Goal: Task Accomplishment & Management: Manage account settings

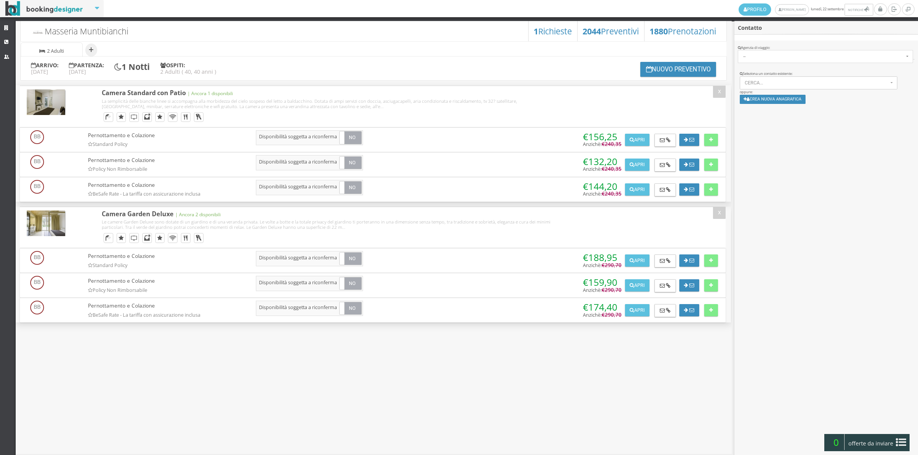
click at [3, 25] on link "Strutture" at bounding box center [8, 28] width 16 height 14
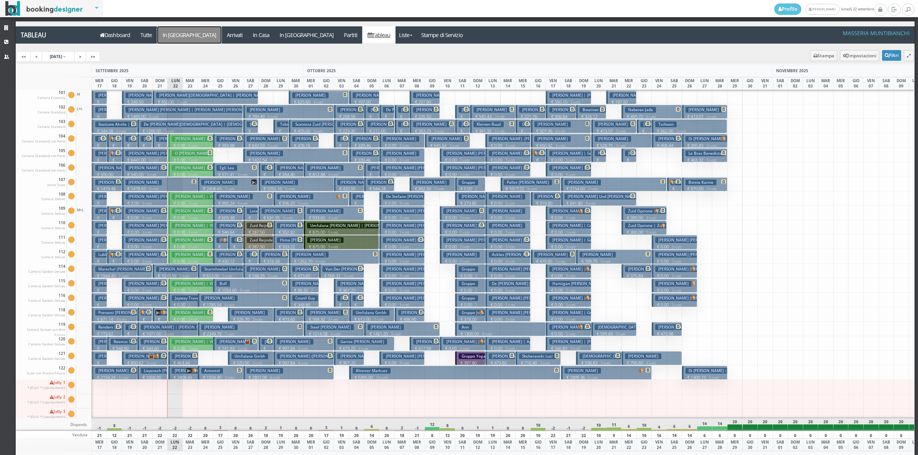
click at [165, 41] on a=pms-arrival-reservations"] "In Arrivo" at bounding box center [189, 34] width 64 height 17
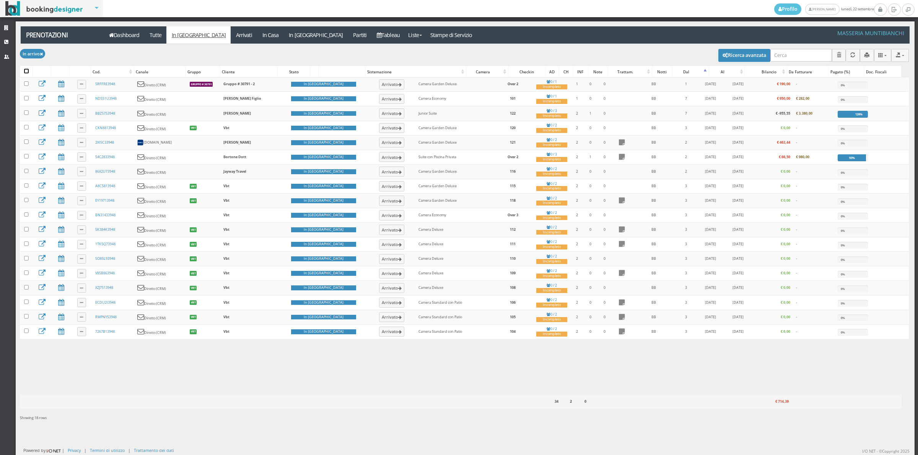
click at [28, 73] on input "checkbox" at bounding box center [26, 71] width 5 height 5
checkbox input "true"
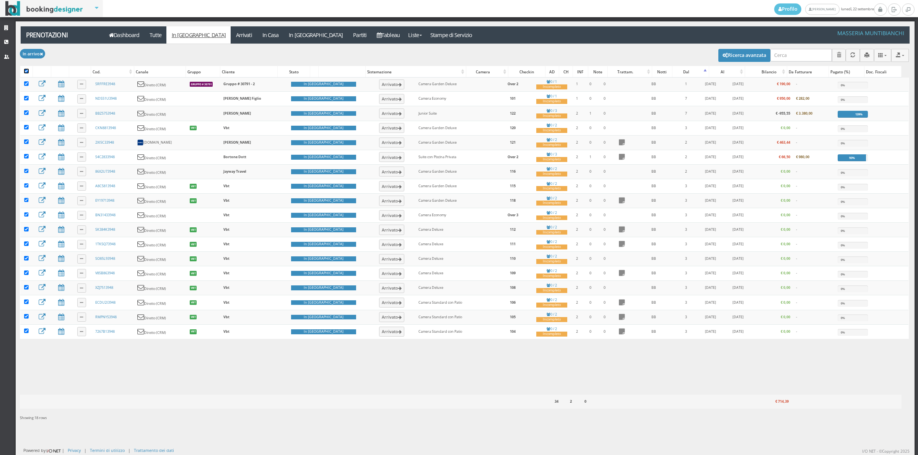
checkbox input "true"
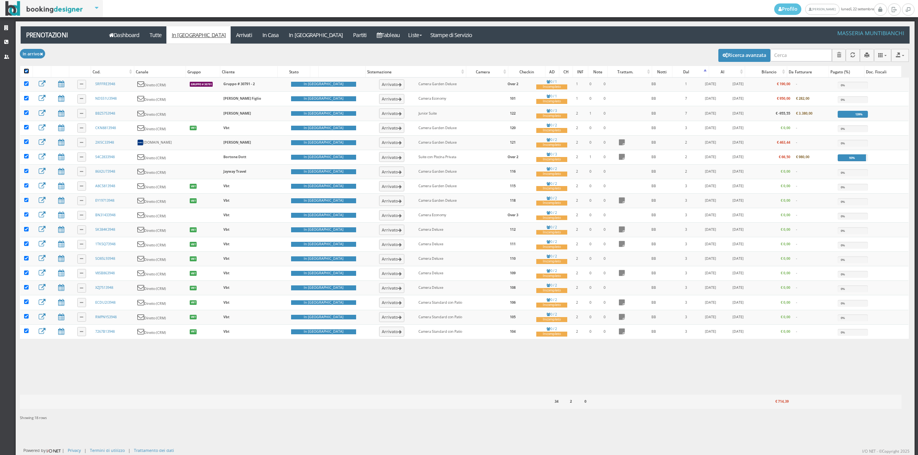
checkbox input "true"
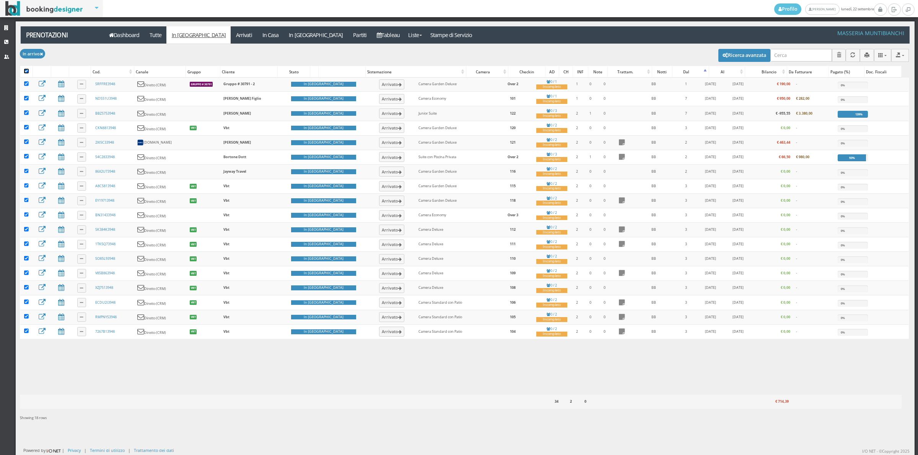
checkbox input "true"
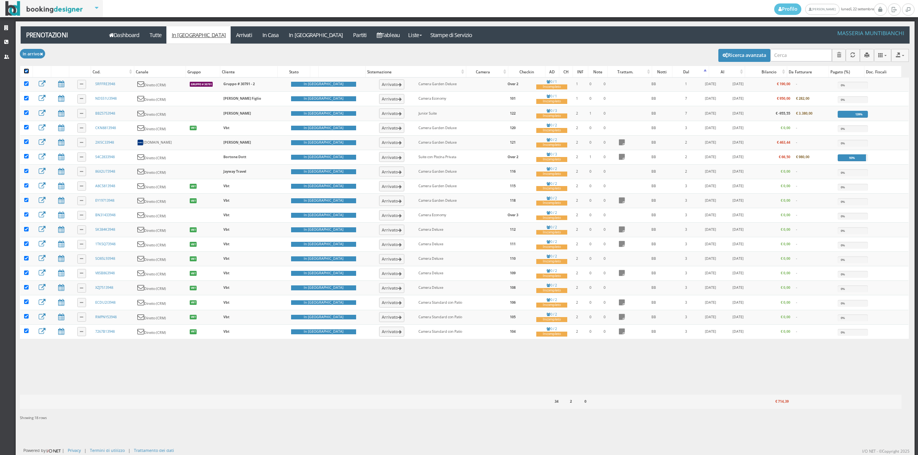
checkbox input "true"
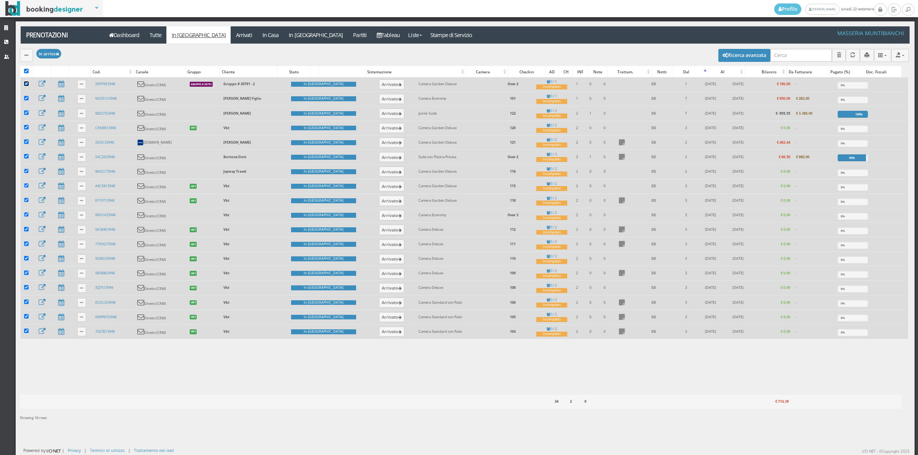
click at [28, 84] on input "checkbox" at bounding box center [26, 83] width 5 height 5
checkbox input "false"
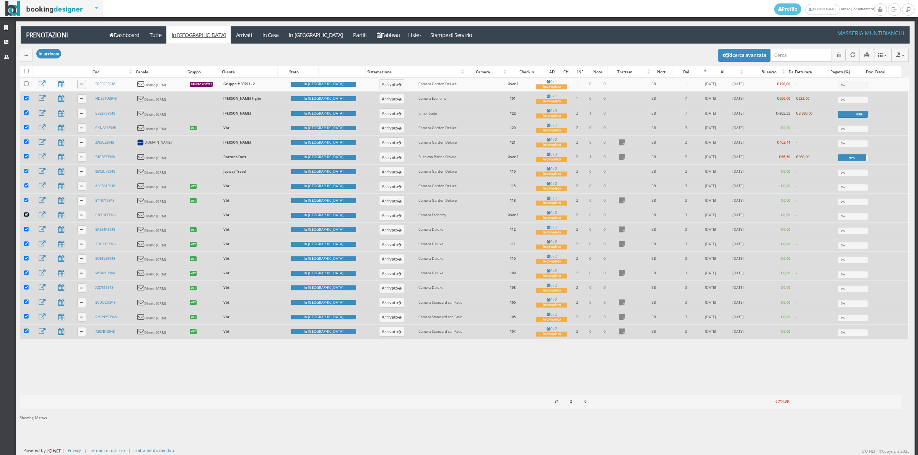
click at [26, 217] on input "checkbox" at bounding box center [26, 215] width 5 height 5
checkbox input "false"
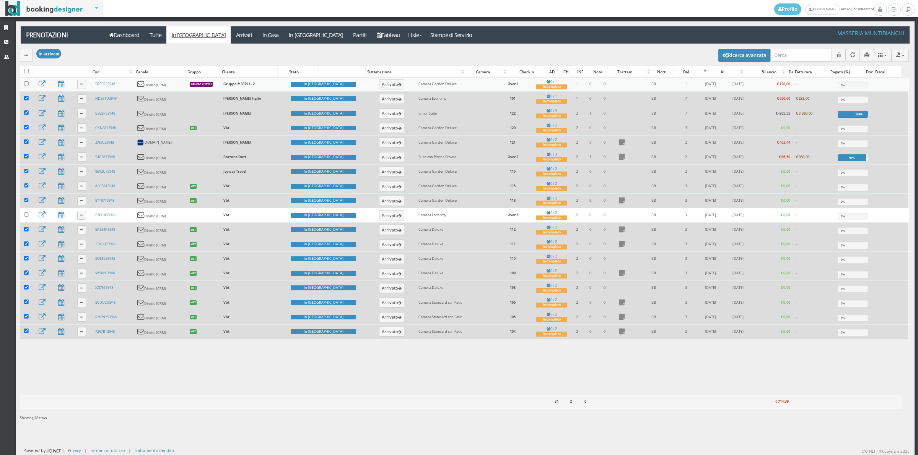
click at [23, 161] on td at bounding box center [26, 157] width 12 height 15
click at [26, 159] on input "checkbox" at bounding box center [26, 156] width 5 height 5
checkbox input "false"
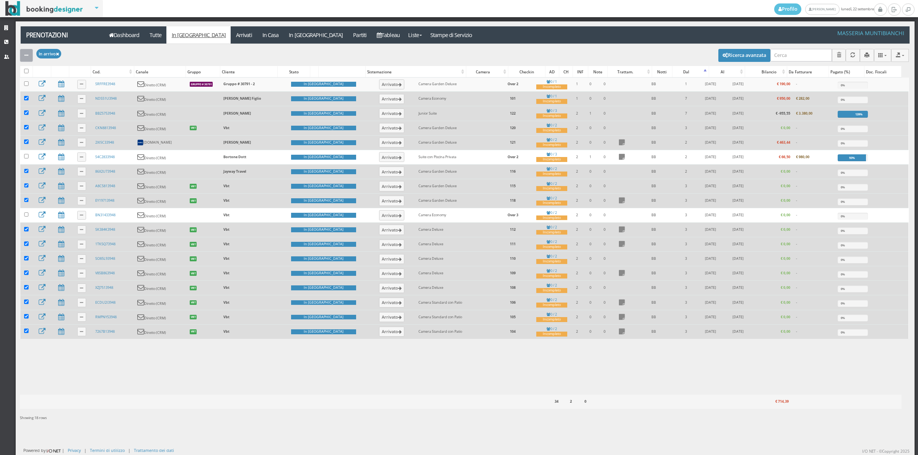
click at [25, 53] on icon "button" at bounding box center [26, 55] width 4 height 5
click at [39, 83] on link "Segna come "Arrivato"" at bounding box center [52, 81] width 65 height 8
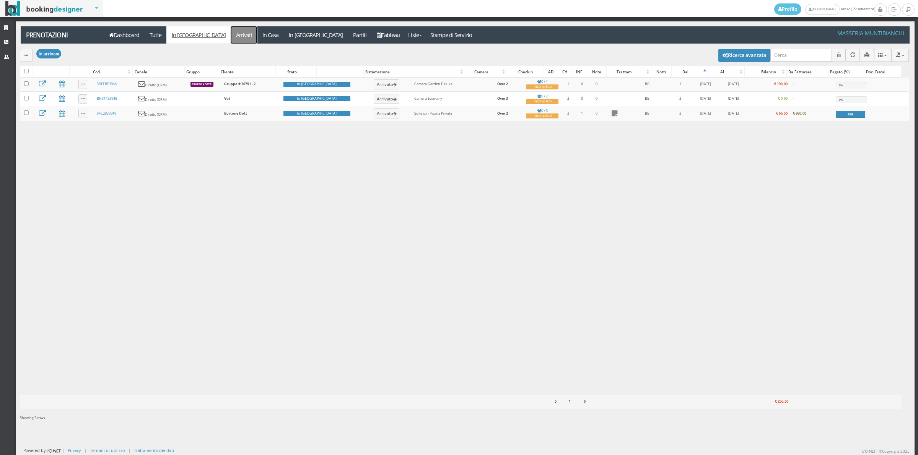
click at [231, 35] on link "Arrivati" at bounding box center [244, 34] width 26 height 17
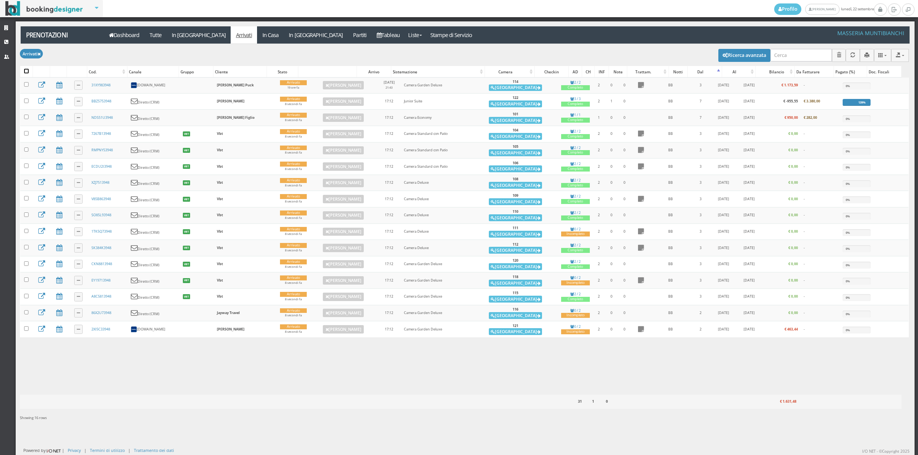
click at [27, 73] on input "checkbox" at bounding box center [26, 71] width 5 height 5
checkbox input "true"
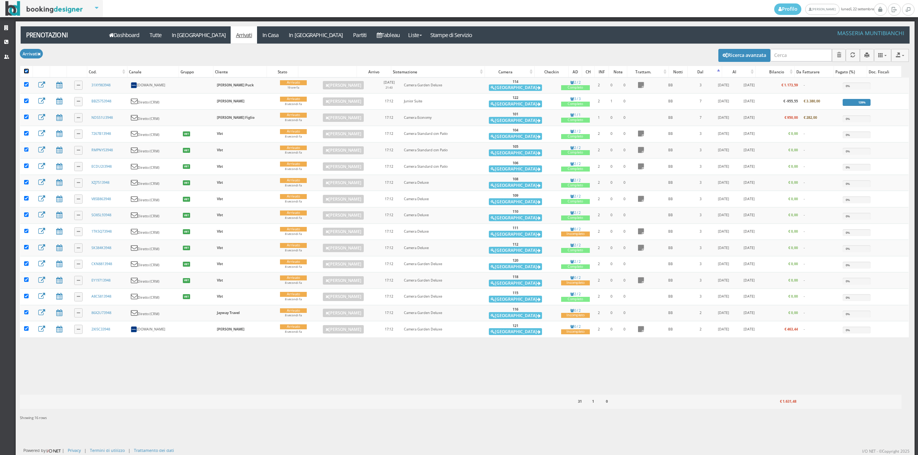
checkbox input "true"
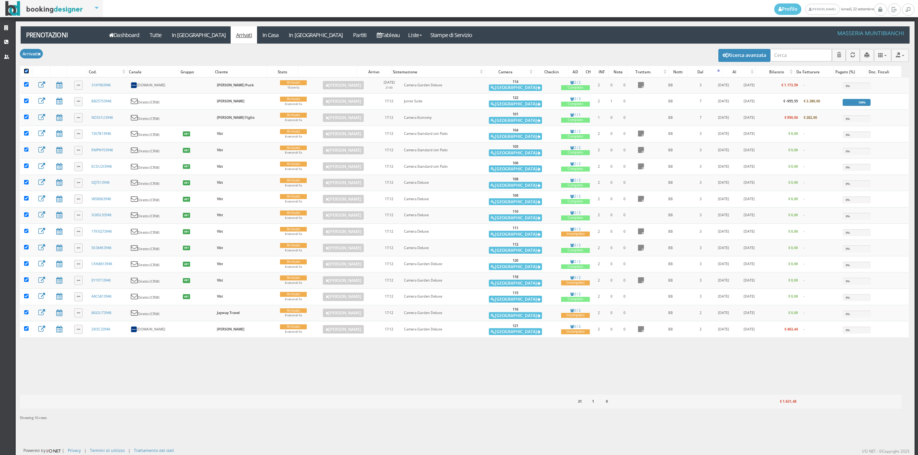
checkbox input "true"
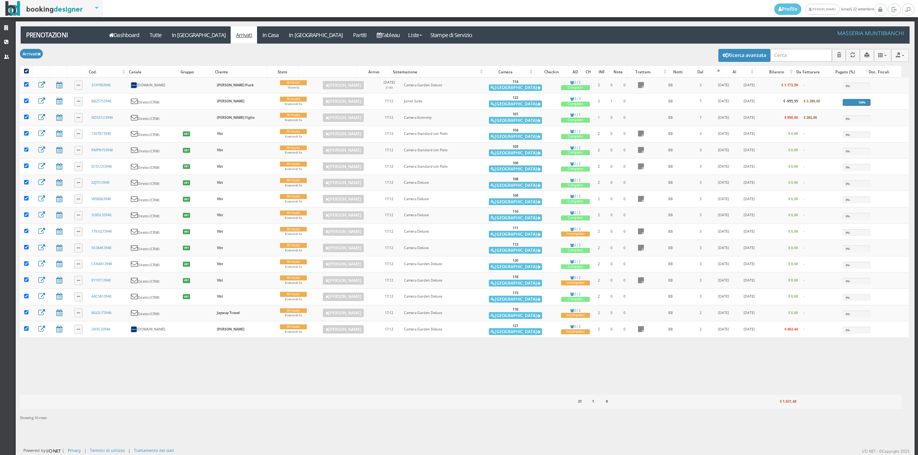
checkbox input "true"
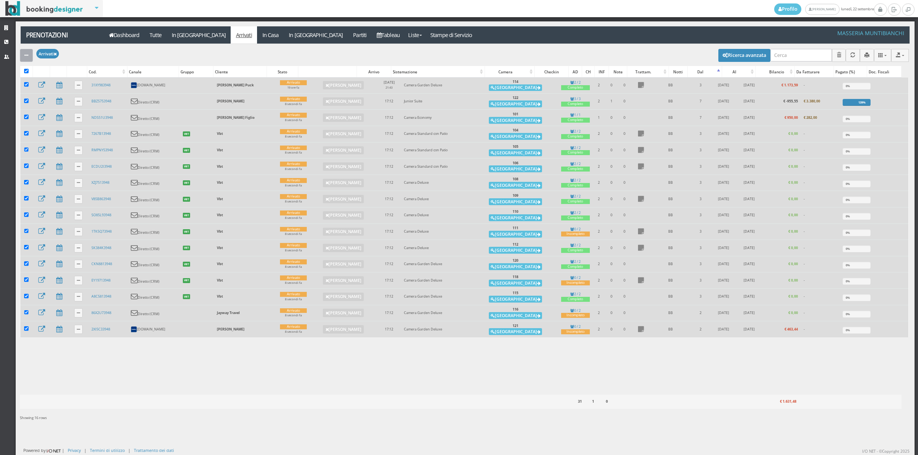
click at [27, 55] on icon "button" at bounding box center [26, 55] width 4 height 5
click at [39, 98] on link "Segna come "Alloggiato"" at bounding box center [52, 96] width 65 height 8
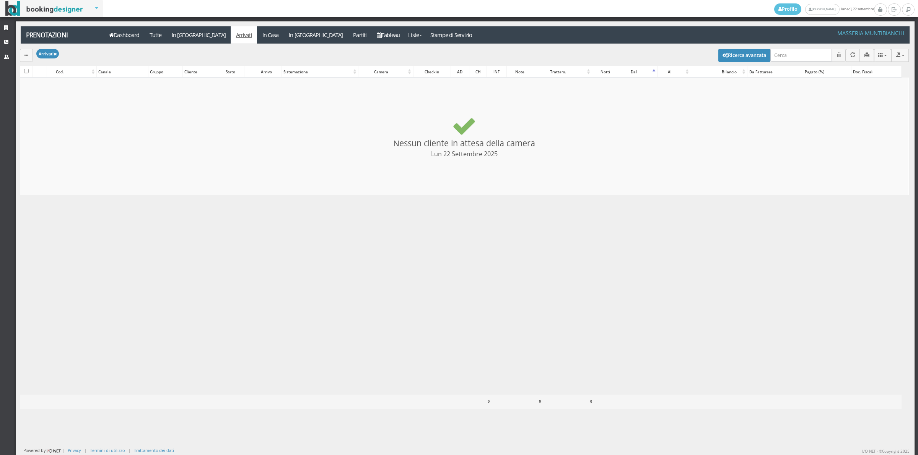
checkbox input "false"
click at [284, 35] on link "In [GEOGRAPHIC_DATA]" at bounding box center [316, 34] width 64 height 17
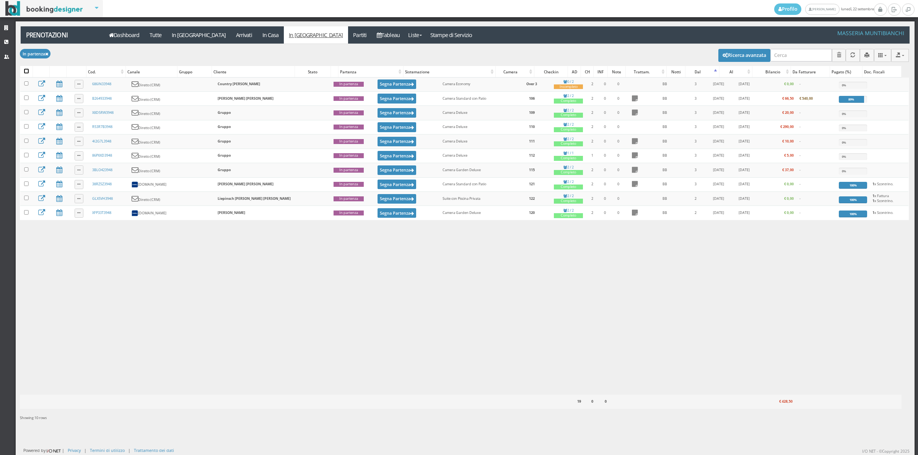
click at [27, 71] on input "checkbox" at bounding box center [26, 71] width 5 height 5
checkbox input "true"
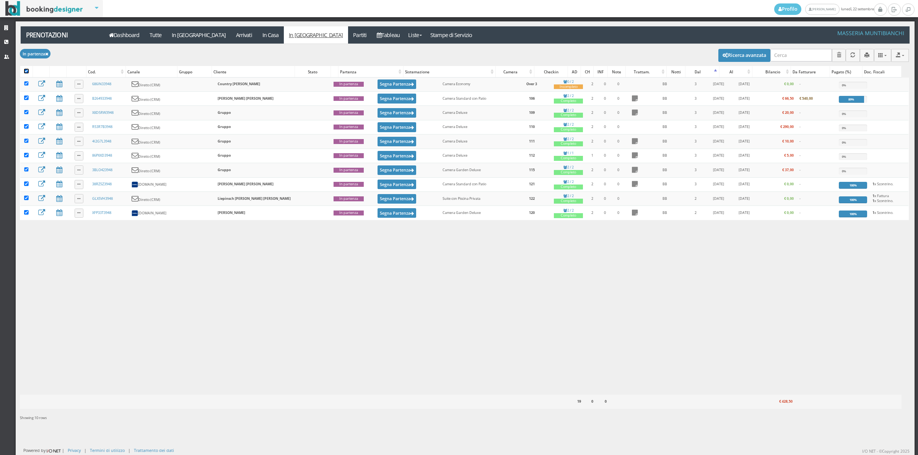
checkbox input "true"
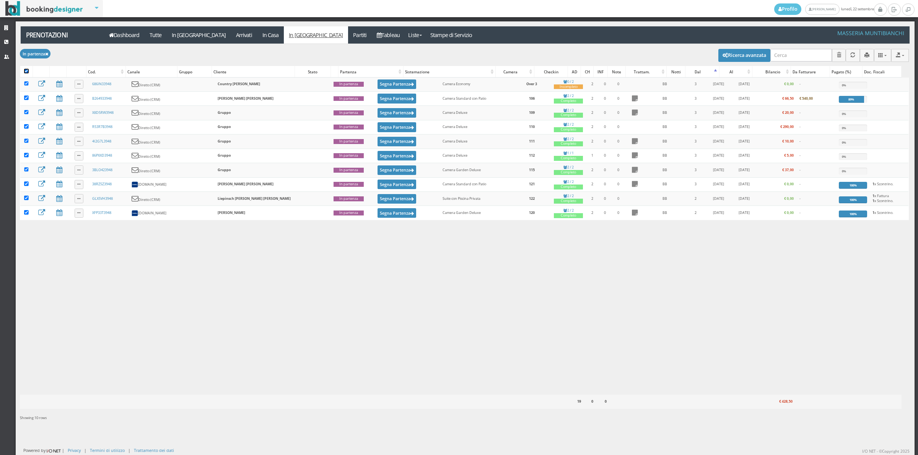
checkbox input "true"
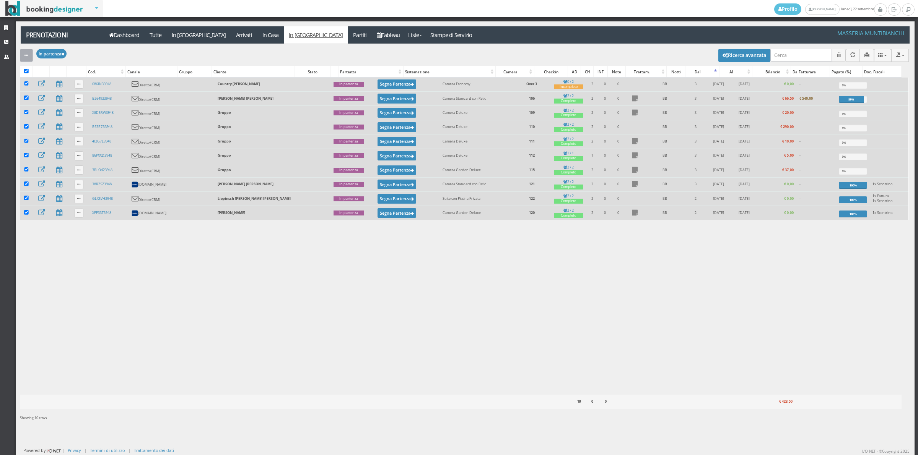
click at [27, 57] on icon "button" at bounding box center [26, 55] width 4 height 5
click at [51, 112] on link "Segna come "Partito"" at bounding box center [52, 111] width 65 height 8
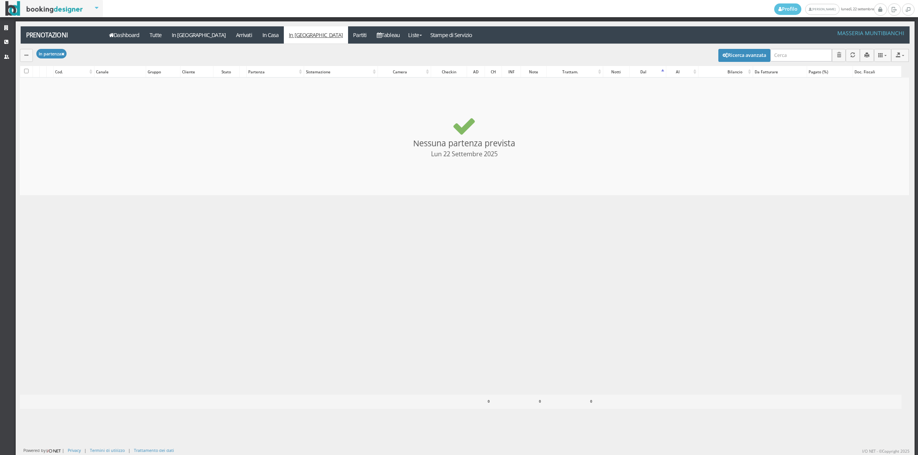
checkbox input "false"
click at [121, 31] on link "Dashboard" at bounding box center [124, 34] width 41 height 17
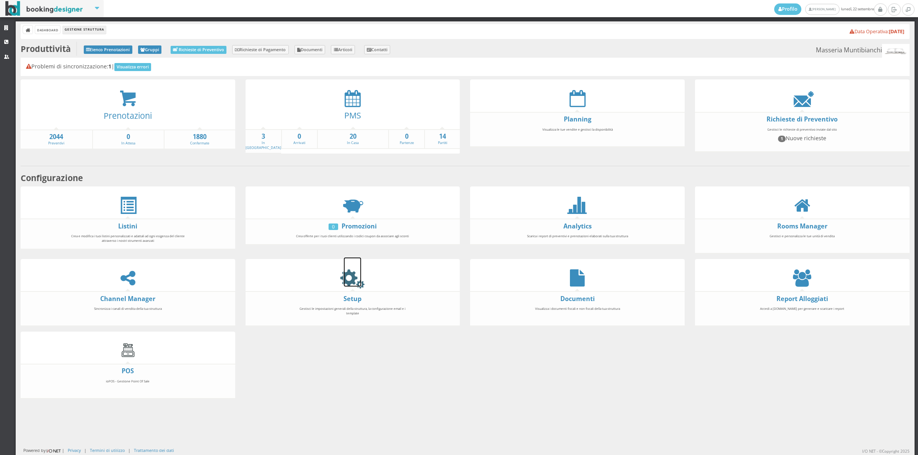
click at [344, 274] on icon at bounding box center [352, 278] width 17 height 17
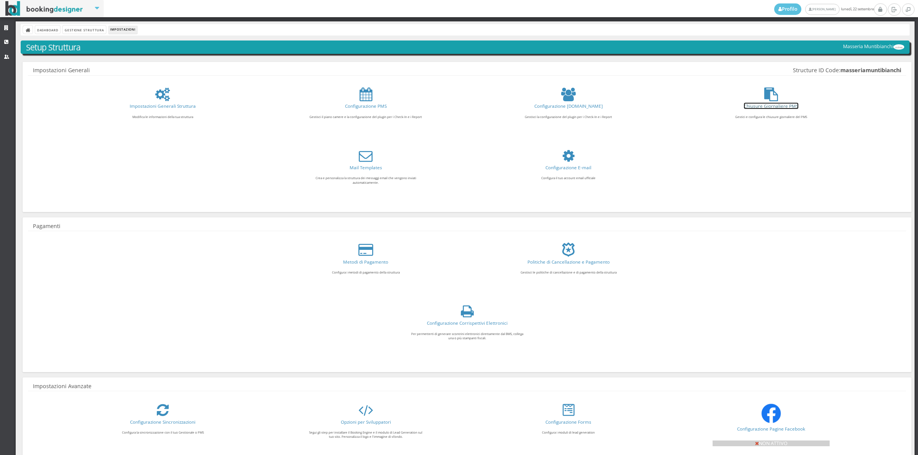
click at [775, 106] on link "Chiusure Giornaliere PMS" at bounding box center [771, 106] width 54 height 6
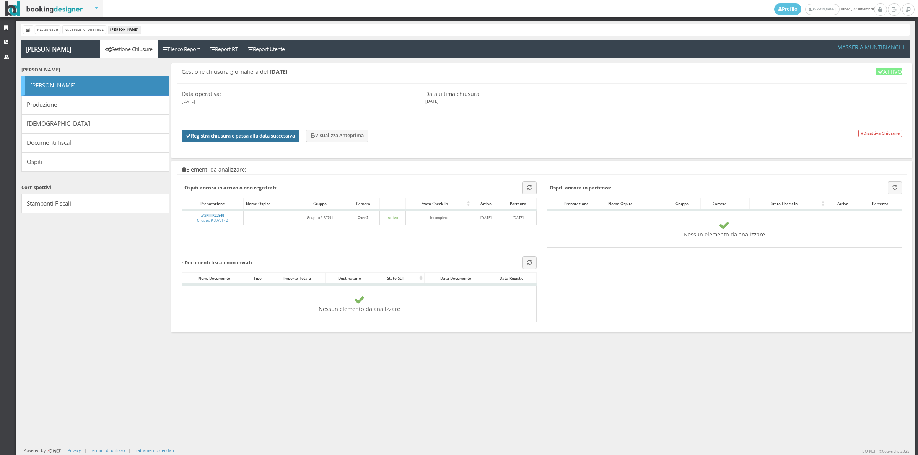
click at [253, 133] on button "Registra chiusura e passa alla data successiva" at bounding box center [240, 136] width 117 height 13
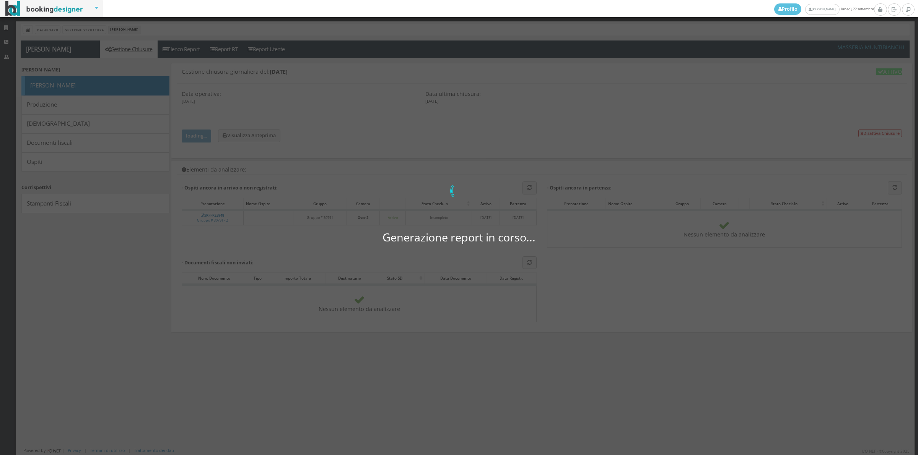
click at [503, 58] on div "Generazione report in corso... 0 di 0" at bounding box center [459, 227] width 918 height 455
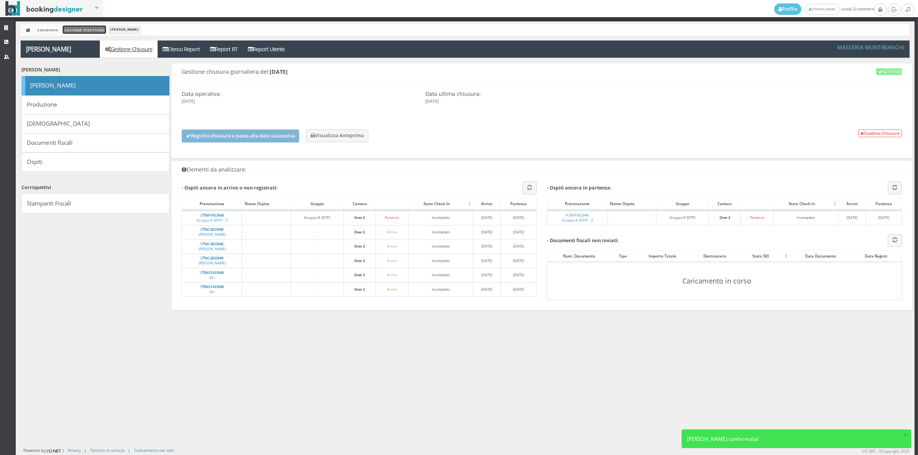
click at [83, 28] on link "Gestione Struttura" at bounding box center [84, 30] width 43 height 8
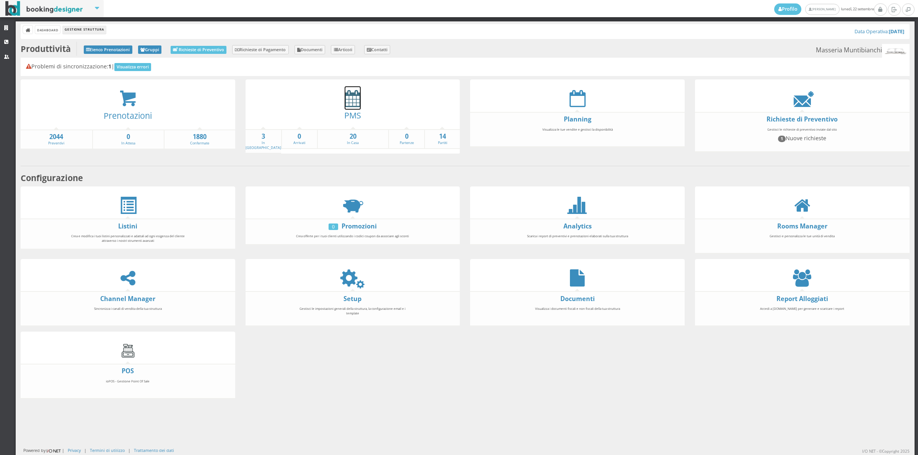
click at [351, 97] on icon at bounding box center [352, 98] width 16 height 17
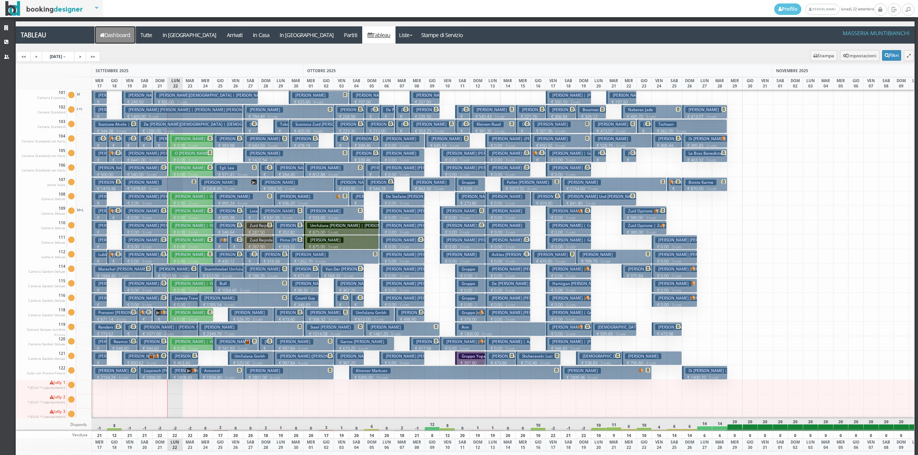
click at [113, 37] on link "Dashboard" at bounding box center [115, 34] width 41 height 17
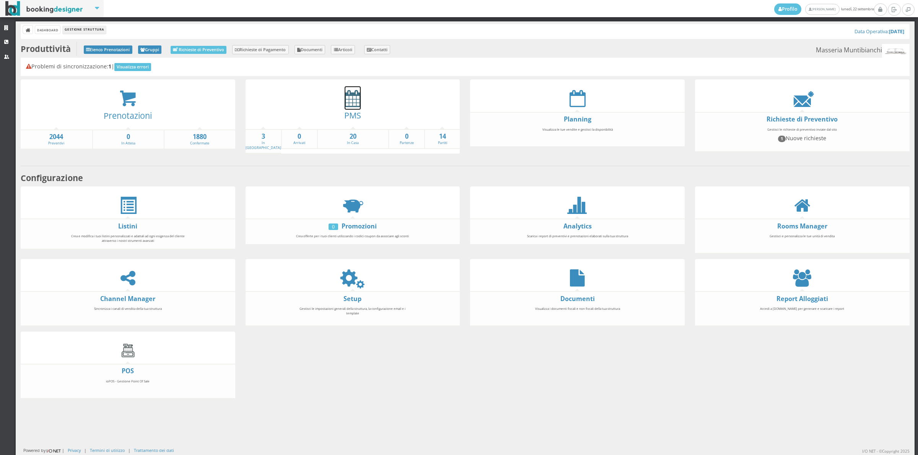
click at [352, 101] on icon at bounding box center [352, 98] width 16 height 17
click at [133, 191] on header at bounding box center [128, 192] width 214 height 10
click at [130, 197] on span at bounding box center [127, 205] width 17 height 17
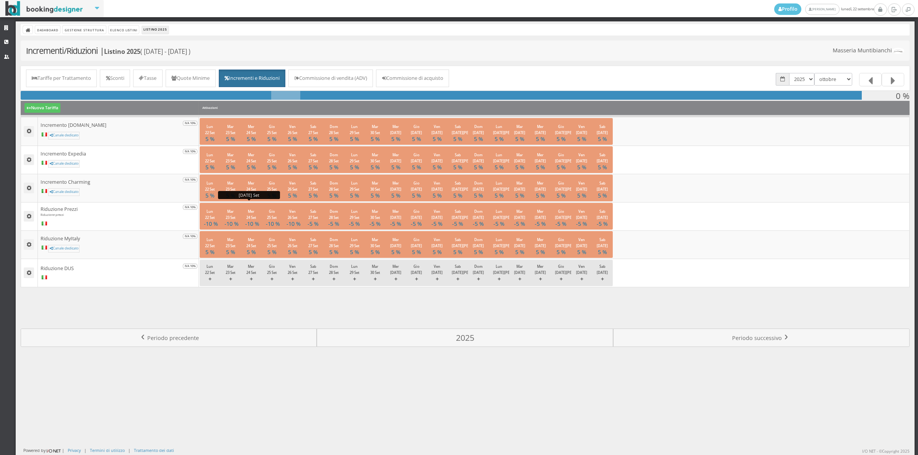
click at [250, 224] on h4 "-10 %" at bounding box center [251, 224] width 12 height 6
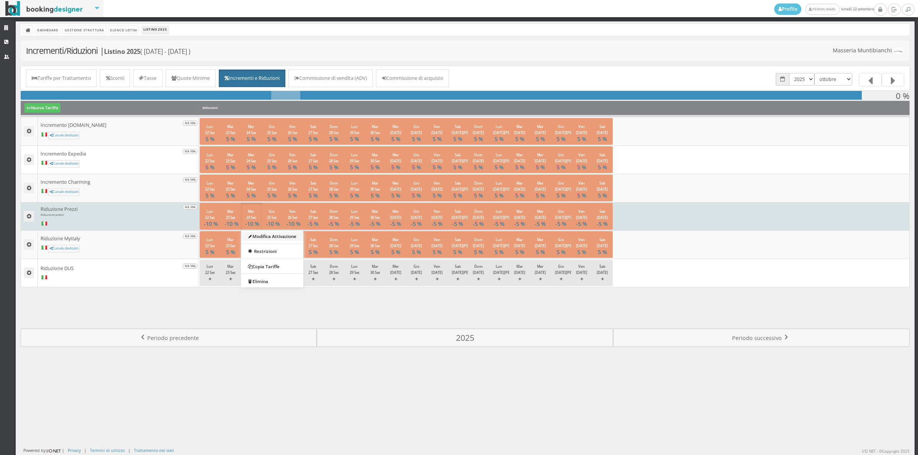
click at [255, 233] on link "Modifica Attivazione" at bounding box center [272, 236] width 62 height 8
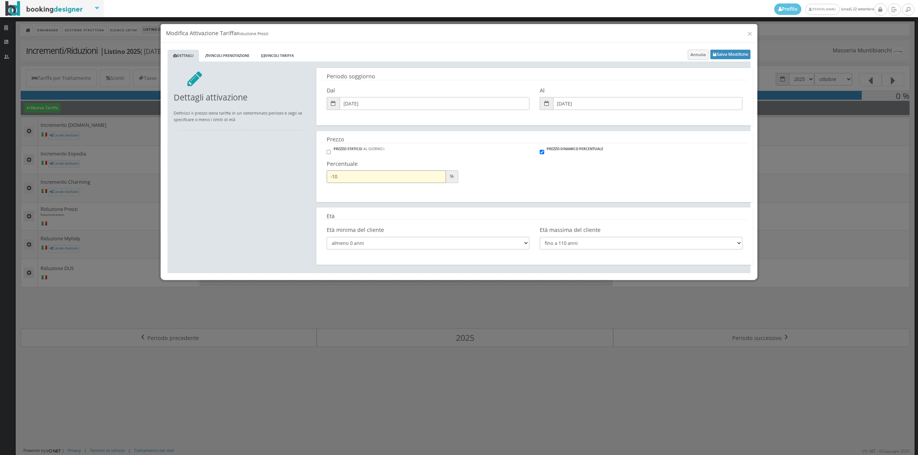
click at [437, 173] on input "-10" at bounding box center [386, 177] width 119 height 13
click at [437, 177] on input "-11" at bounding box center [386, 177] width 119 height 13
click at [437, 176] on input "-10" at bounding box center [386, 177] width 119 height 13
click at [437, 176] on input "-9" at bounding box center [386, 177] width 119 height 13
click at [440, 180] on input "-10" at bounding box center [386, 177] width 119 height 13
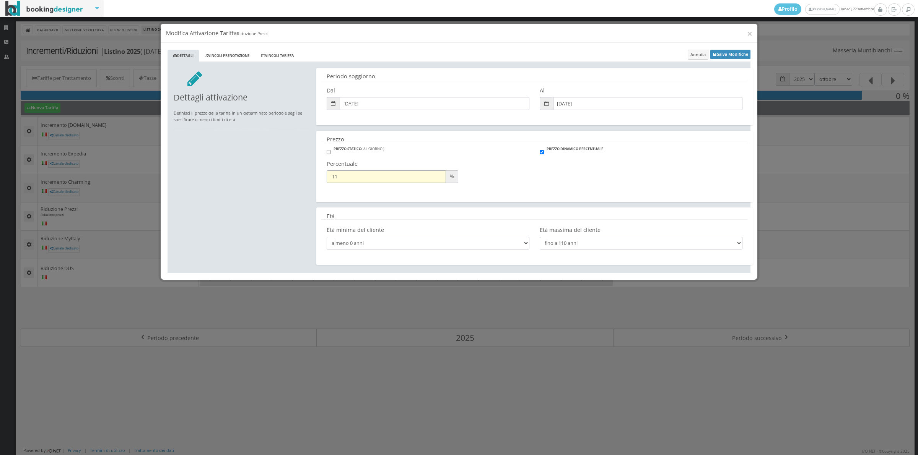
click at [440, 180] on input "-11" at bounding box center [386, 177] width 119 height 13
click at [440, 180] on input "-12" at bounding box center [386, 177] width 119 height 13
click at [440, 180] on input "-13" at bounding box center [386, 177] width 119 height 13
click at [440, 180] on input "-14" at bounding box center [386, 177] width 119 height 13
click at [440, 180] on input "-15" at bounding box center [386, 177] width 119 height 13
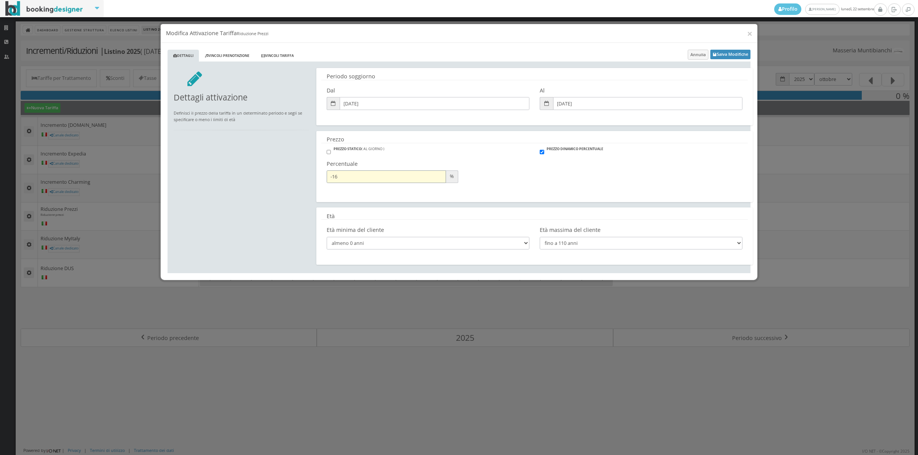
click at [440, 180] on input "-16" at bounding box center [386, 177] width 119 height 13
type input "-15"
click at [440, 175] on input "-15" at bounding box center [386, 177] width 119 height 13
click at [747, 32] on button "×" at bounding box center [749, 34] width 5 height 10
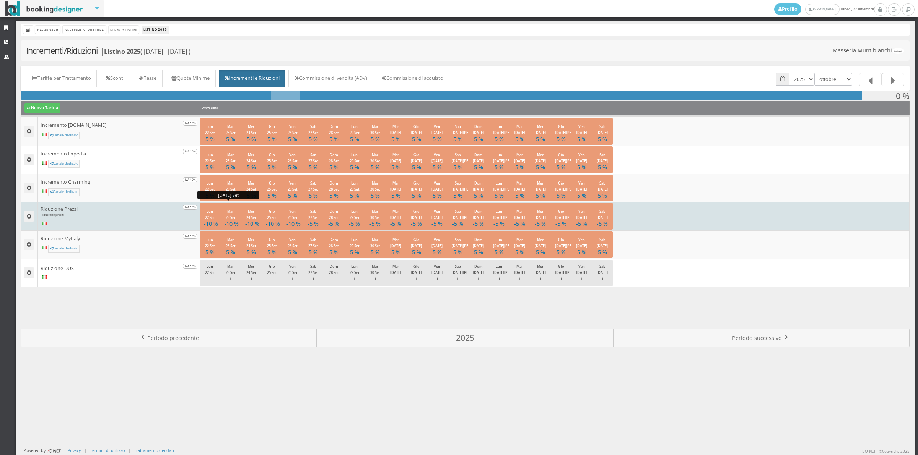
click at [229, 224] on h4 "-10 %" at bounding box center [230, 224] width 12 height 6
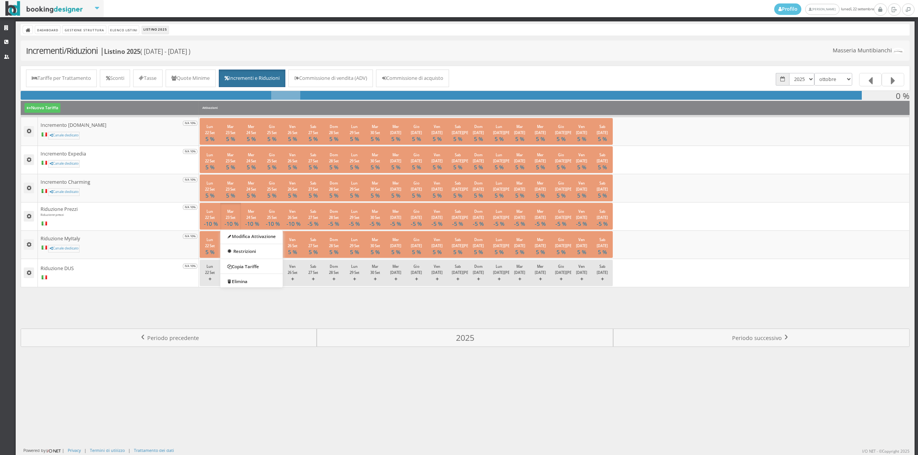
drag, startPoint x: 232, startPoint y: 375, endPoint x: 224, endPoint y: 367, distance: 11.1
click at [232, 374] on div "Dashboard Gestione Struttura Elenco Listini Listino 2025 Incrementi/Riduzioni |…" at bounding box center [465, 238] width 899 height 434
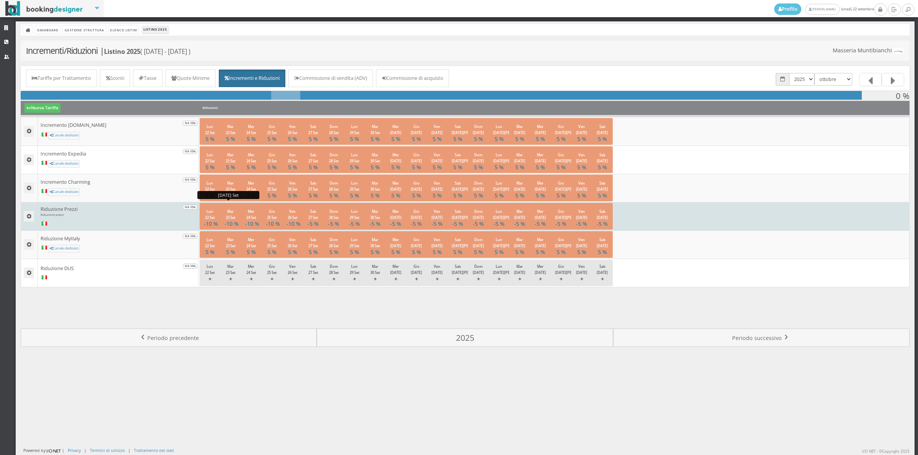
click at [231, 214] on button "Mar 23 Set -10 %" at bounding box center [230, 216] width 21 height 26
click at [234, 234] on link "Modifica Attivazione" at bounding box center [251, 236] width 62 height 8
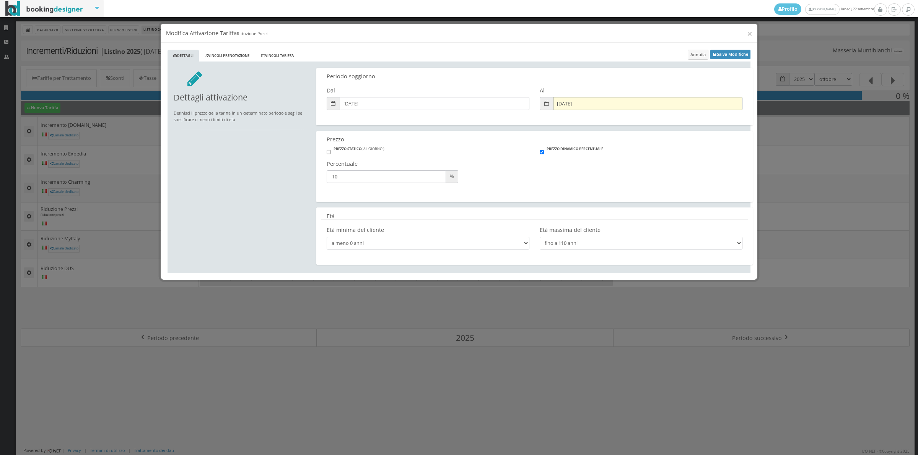
click at [578, 104] on input "26/09/2025" at bounding box center [648, 103] width 190 height 13
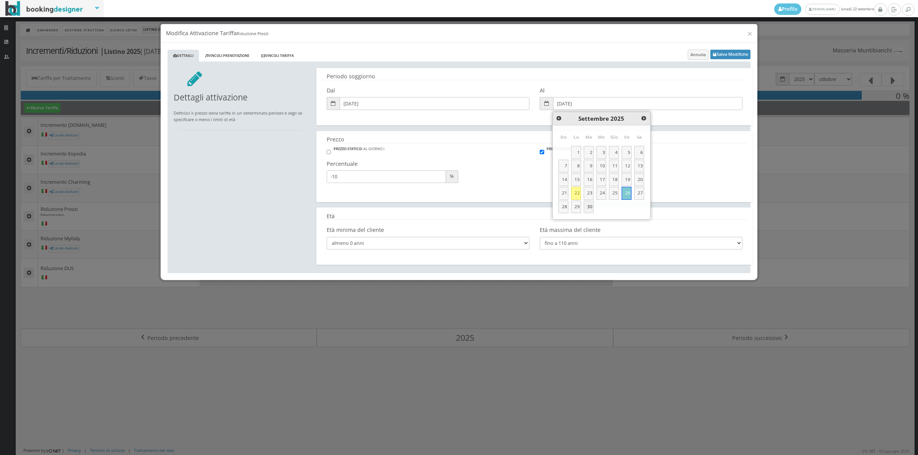
click at [588, 207] on link "30" at bounding box center [588, 207] width 10 height 13
type input "30/09/2025"
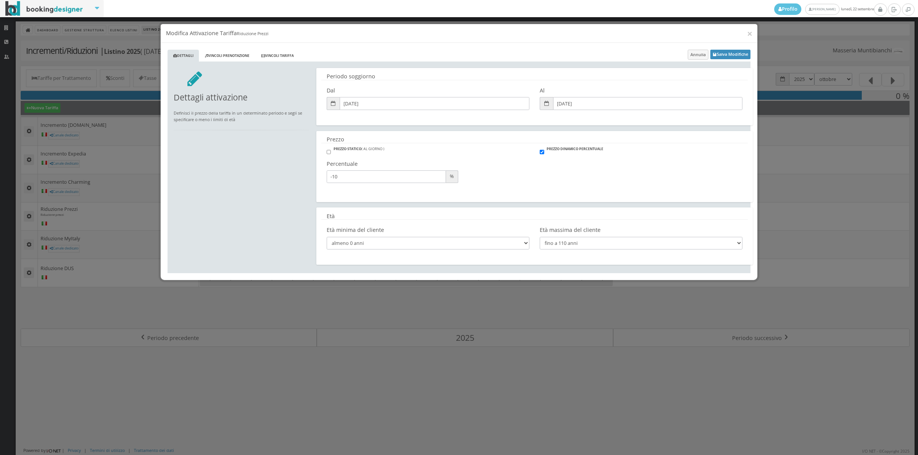
click at [330, 107] on span at bounding box center [333, 103] width 13 height 13
click at [347, 103] on input "19/09/2025" at bounding box center [435, 103] width 190 height 13
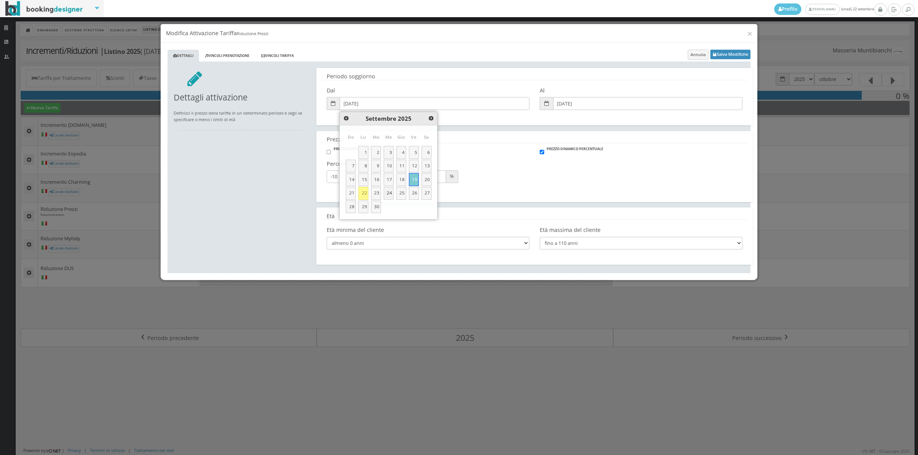
click at [390, 190] on link "24" at bounding box center [388, 193] width 10 height 13
type input "24/09/2025"
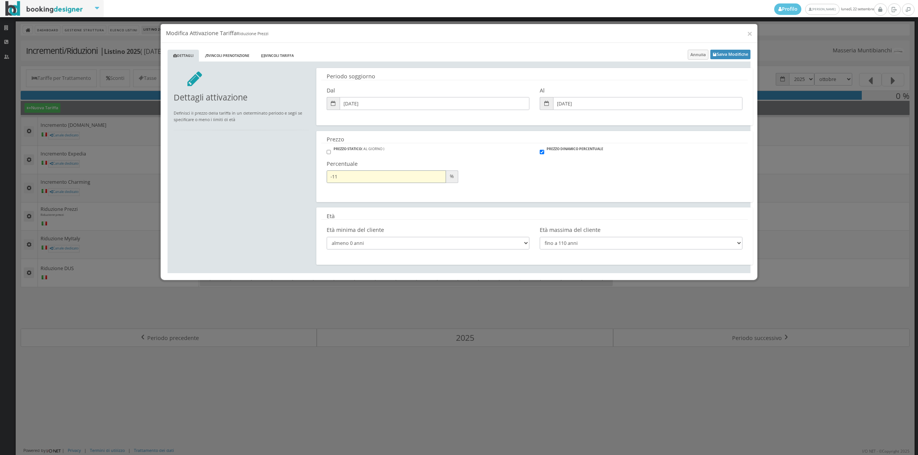
click at [439, 180] on input "-11" at bounding box center [386, 177] width 119 height 13
click at [439, 180] on input "-12" at bounding box center [386, 177] width 119 height 13
click at [439, 175] on input "-11" at bounding box center [386, 177] width 119 height 13
click at [439, 175] on input "-10" at bounding box center [386, 177] width 119 height 13
click at [439, 175] on input "-9" at bounding box center [386, 177] width 119 height 13
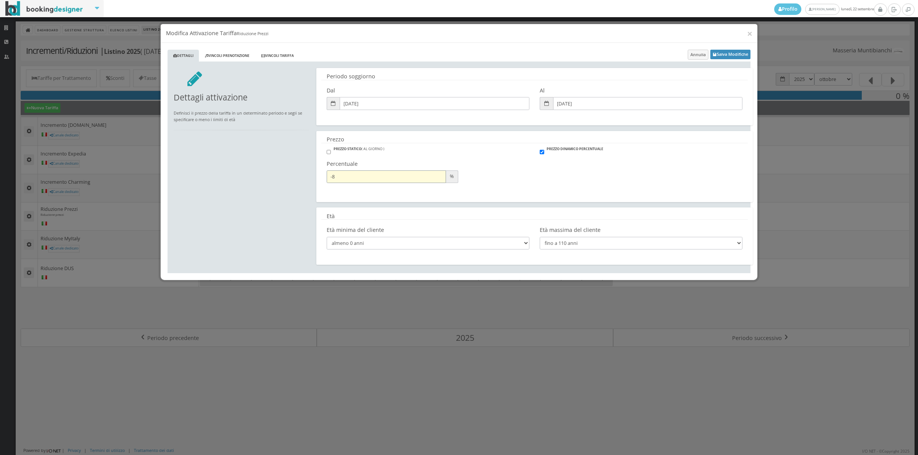
click at [439, 175] on input "-8" at bounding box center [386, 177] width 119 height 13
click at [439, 175] on input "-7" at bounding box center [386, 177] width 119 height 13
click at [439, 175] on input "-6" at bounding box center [386, 177] width 119 height 13
click at [437, 180] on input "-7" at bounding box center [386, 177] width 119 height 13
click at [437, 180] on input "-8" at bounding box center [386, 177] width 119 height 13
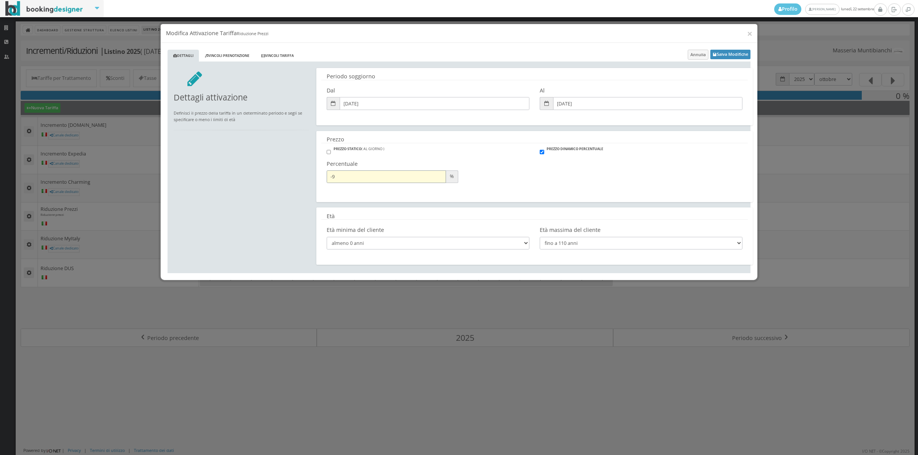
click at [437, 180] on input "-9" at bounding box center [386, 177] width 119 height 13
click at [437, 180] on input "-10" at bounding box center [386, 177] width 119 height 13
click at [437, 180] on input "-11" at bounding box center [386, 177] width 119 height 13
click at [437, 180] on input "-12" at bounding box center [386, 177] width 119 height 13
click at [437, 180] on input "-13" at bounding box center [386, 177] width 119 height 13
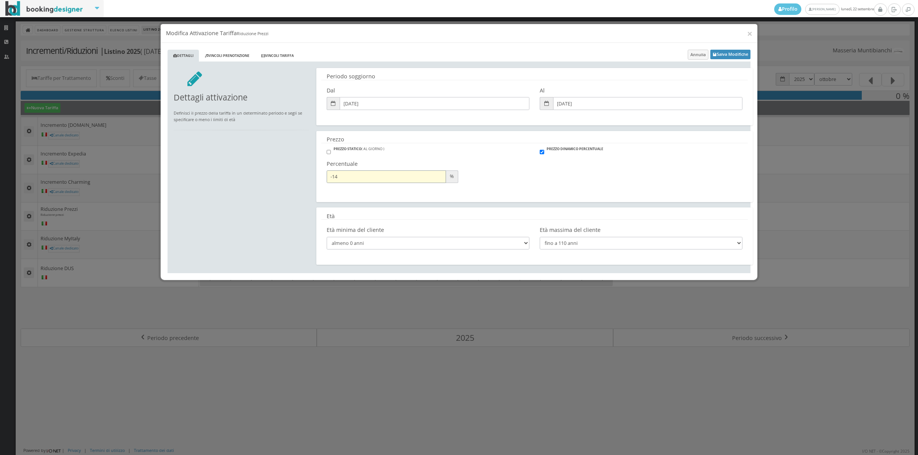
click at [437, 180] on input "-14" at bounding box center [386, 177] width 119 height 13
click at [437, 180] on input "-15" at bounding box center [386, 177] width 119 height 13
click at [437, 180] on input "-16" at bounding box center [386, 177] width 119 height 13
click at [437, 180] on input "-17" at bounding box center [386, 177] width 119 height 13
type input "-16"
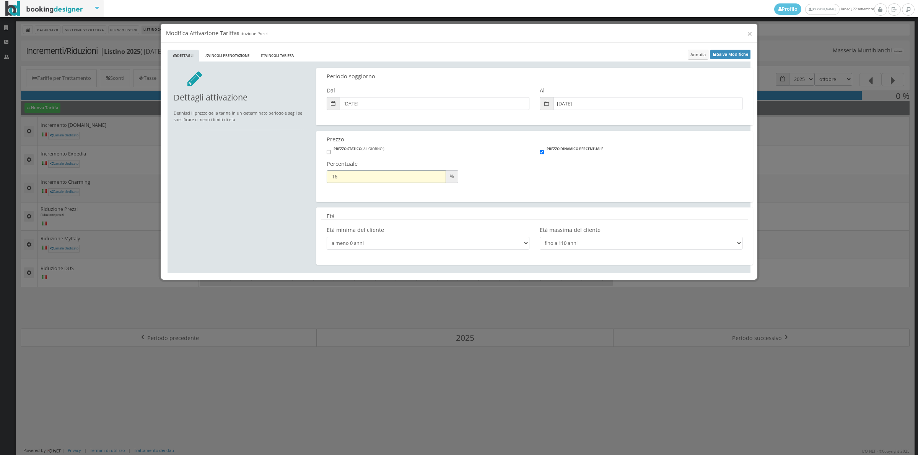
click at [439, 174] on input "-16" at bounding box center [386, 177] width 119 height 13
click at [720, 53] on button "Salva Modifiche" at bounding box center [730, 55] width 40 height 10
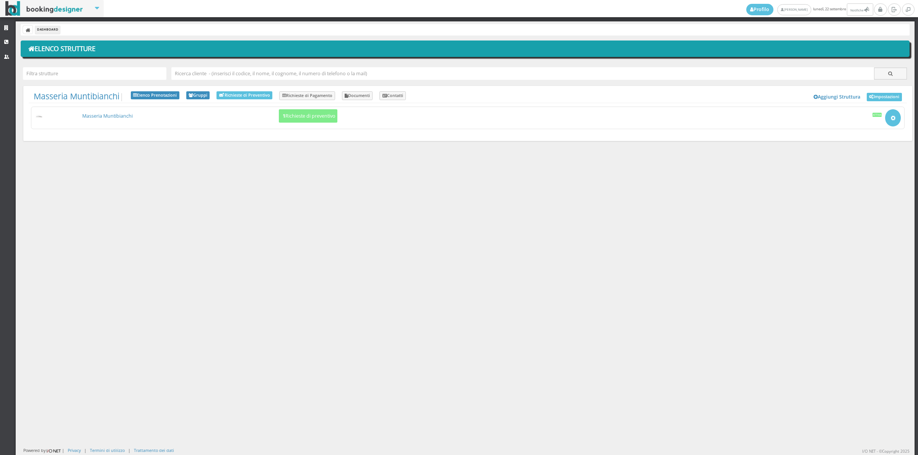
click at [90, 119] on link "Masseria Muntibianchi" at bounding box center [107, 116] width 50 height 6
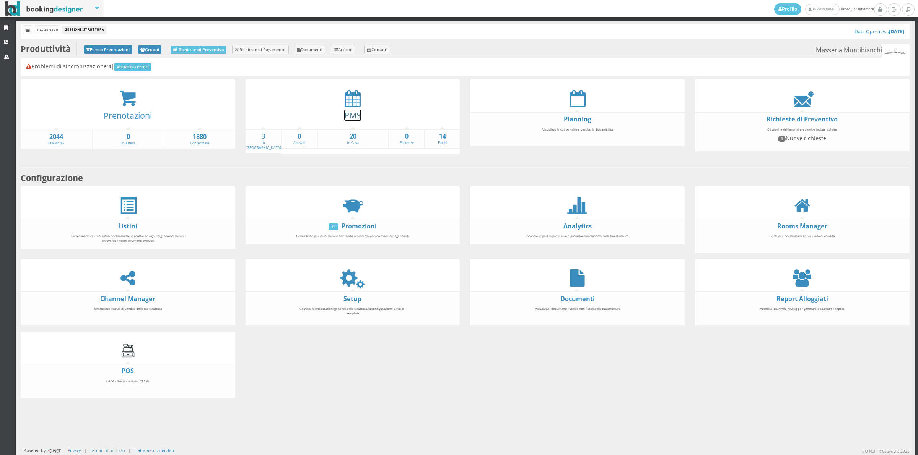
click at [354, 111] on link "PMS" at bounding box center [352, 115] width 17 height 11
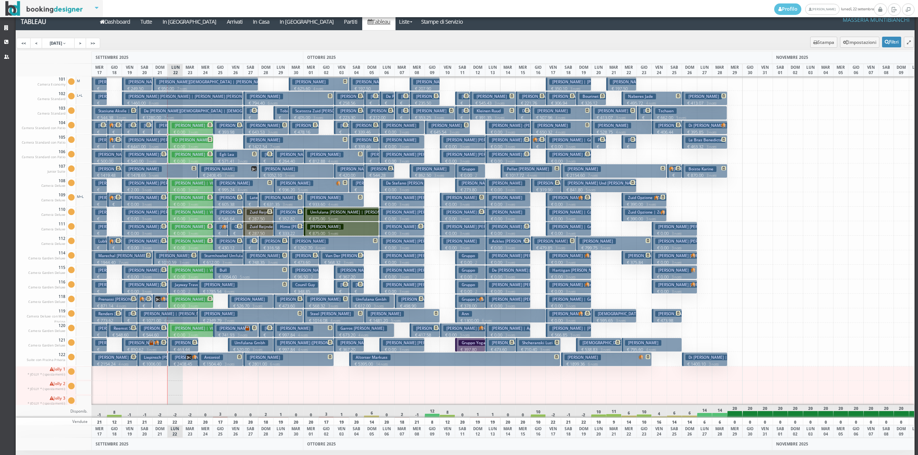
scroll to position [26, 0]
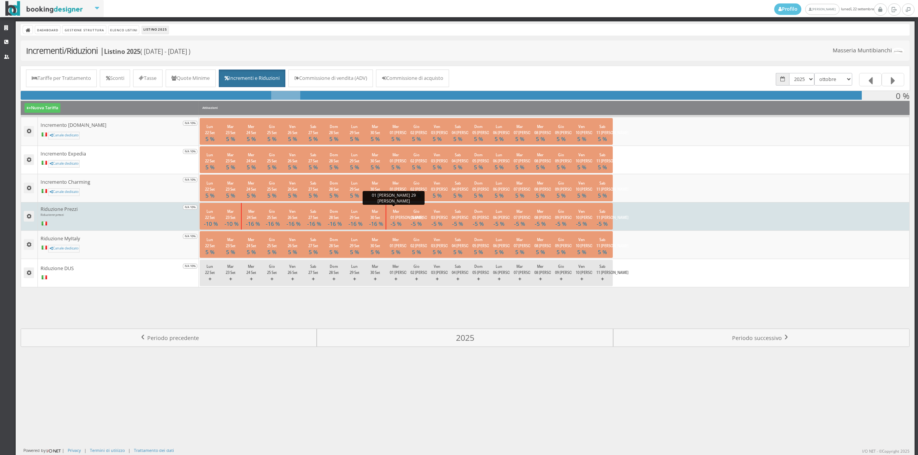
click at [389, 219] on button "Mer 01 [PERSON_NAME] -5 %" at bounding box center [395, 216] width 21 height 26
click at [391, 213] on small "Mer 01 [PERSON_NAME]" at bounding box center [406, 214] width 32 height 11
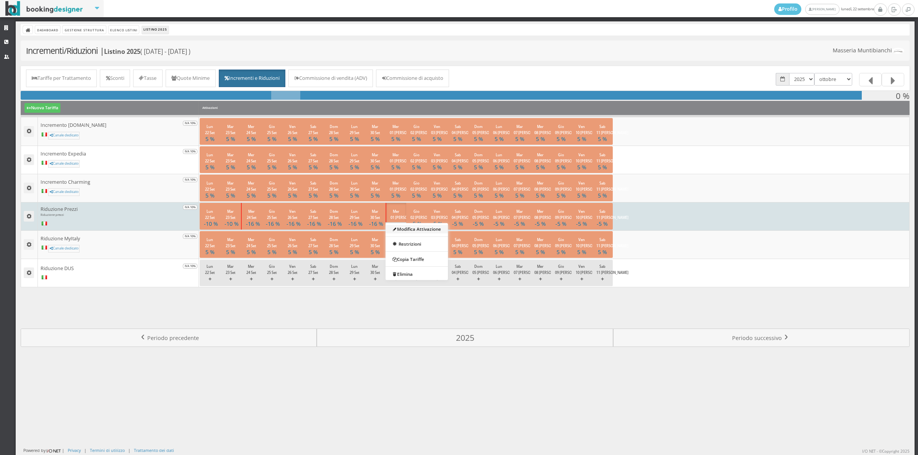
click at [406, 226] on link "Modifica Attivazione" at bounding box center [416, 229] width 62 height 8
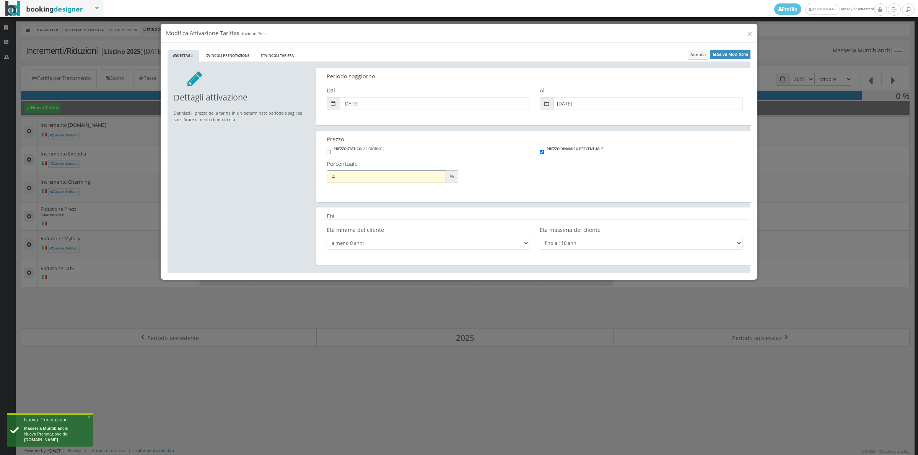
click at [436, 175] on input "-4" at bounding box center [386, 177] width 119 height 13
click at [440, 180] on input "-5" at bounding box center [386, 177] width 119 height 13
click at [440, 180] on input "-6" at bounding box center [386, 177] width 119 height 13
click at [440, 180] on input "-7" at bounding box center [386, 177] width 119 height 13
click at [440, 180] on input "-8" at bounding box center [386, 177] width 119 height 13
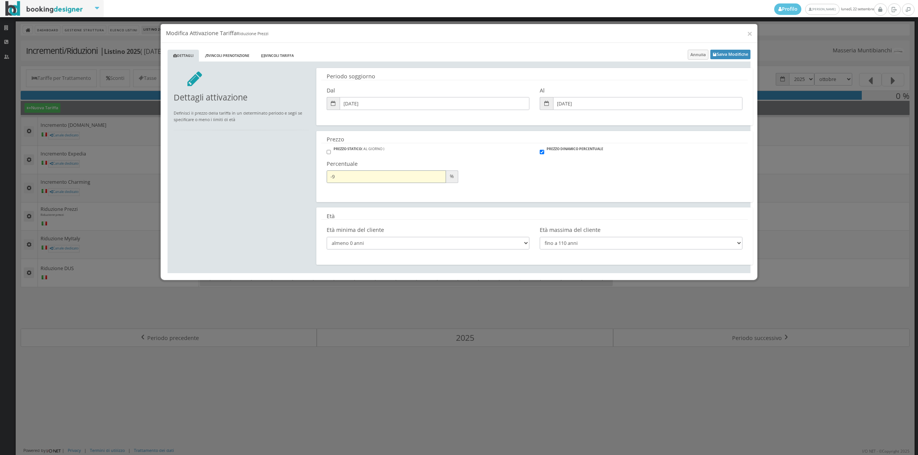
click at [440, 180] on input "-9" at bounding box center [386, 177] width 119 height 13
type input "-10"
click at [440, 180] on input "-10" at bounding box center [386, 177] width 119 height 13
click at [727, 50] on button "Salva Modifiche" at bounding box center [730, 55] width 40 height 10
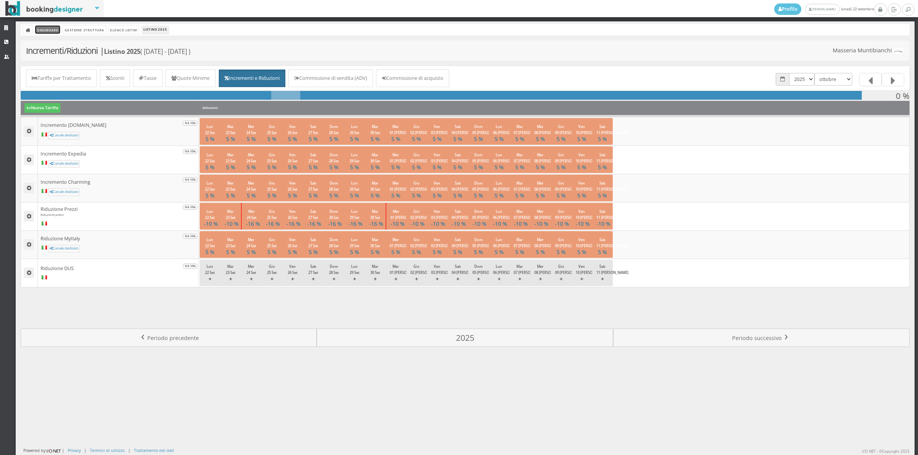
click at [41, 31] on link "Dashboard" at bounding box center [47, 30] width 25 height 8
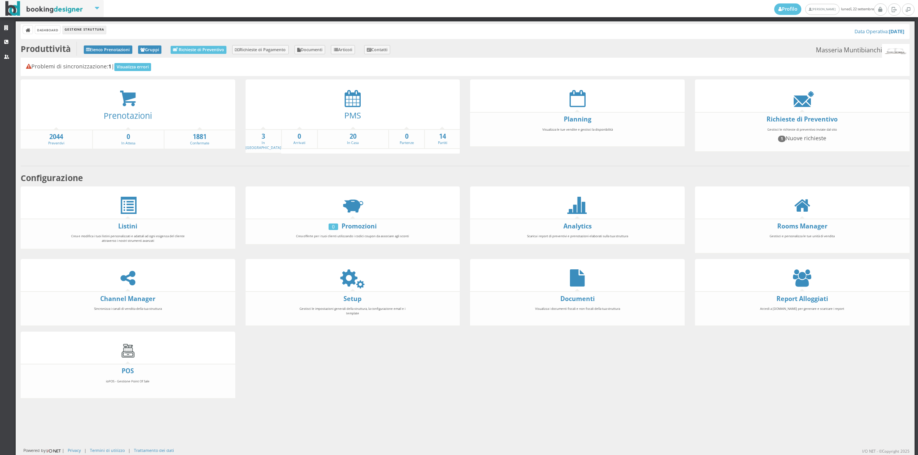
click at [123, 107] on div "Prenotazioni" at bounding box center [128, 118] width 214 height 22
click at [129, 115] on link "Prenotazioni" at bounding box center [128, 115] width 48 height 11
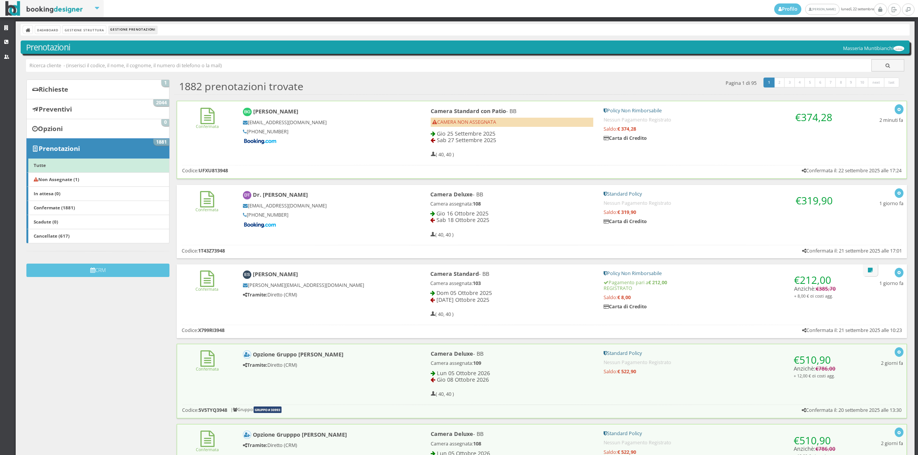
click at [401, 149] on div "Confermata [PERSON_NAME] [EMAIL_ADDRESS][DOMAIN_NAME] [PHONE_NUMBER] Camera Sta…" at bounding box center [541, 131] width 729 height 60
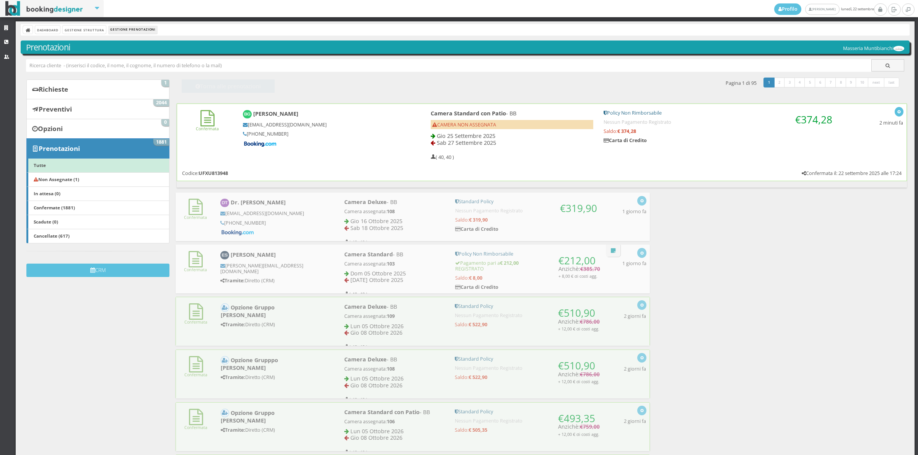
click at [401, 149] on div "Bill Geronimo bgeron.649385@guest.booking.com +1 203 219 9951" at bounding box center [324, 129] width 172 height 44
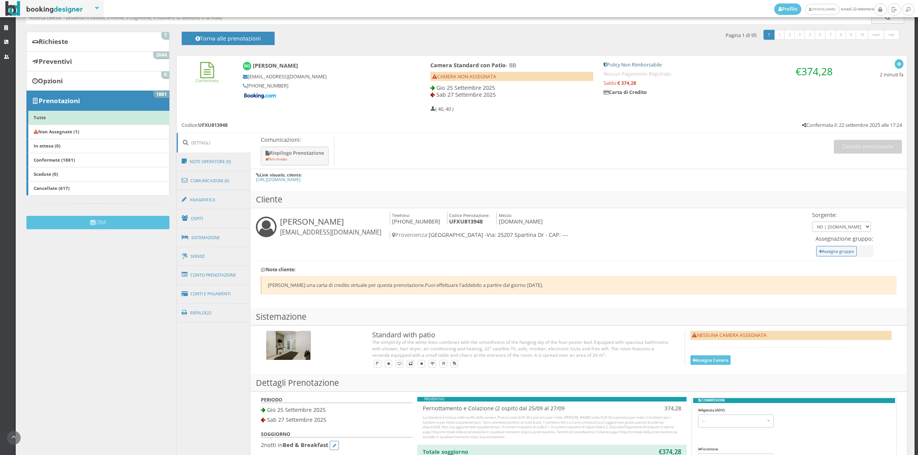
scroll to position [106, 0]
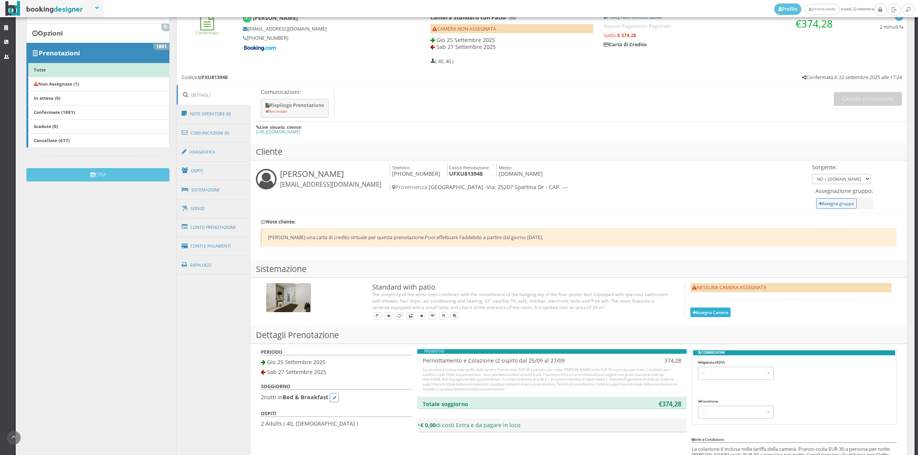
click at [709, 315] on button "Assegna Camera" at bounding box center [710, 313] width 41 height 10
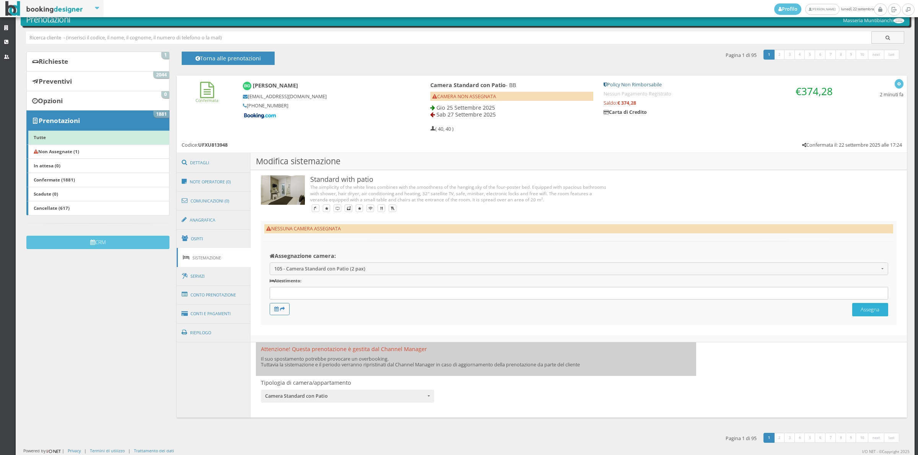
click at [869, 308] on button "Assegna" at bounding box center [870, 309] width 36 height 13
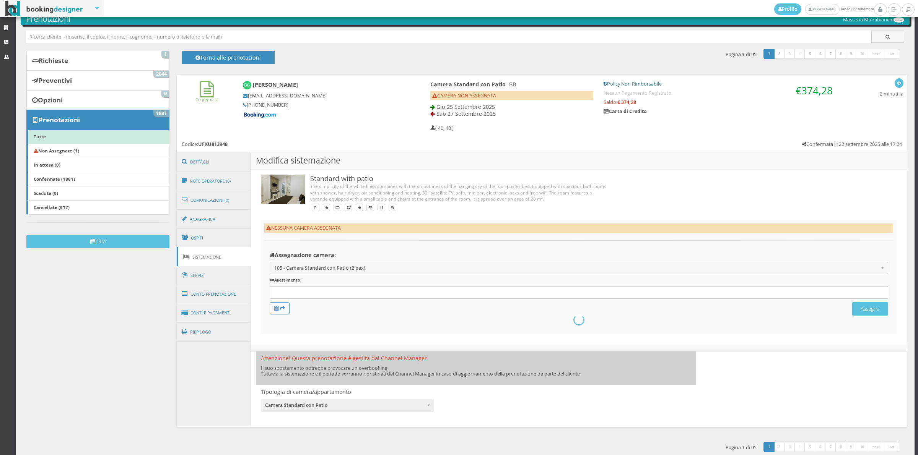
click at [496, 54] on div "1882 prenotazioni trovate 1 2 3 4 5 6 7 8 9 10 next last Pagina 1 di 95 Torna a…" at bounding box center [539, 57] width 730 height 18
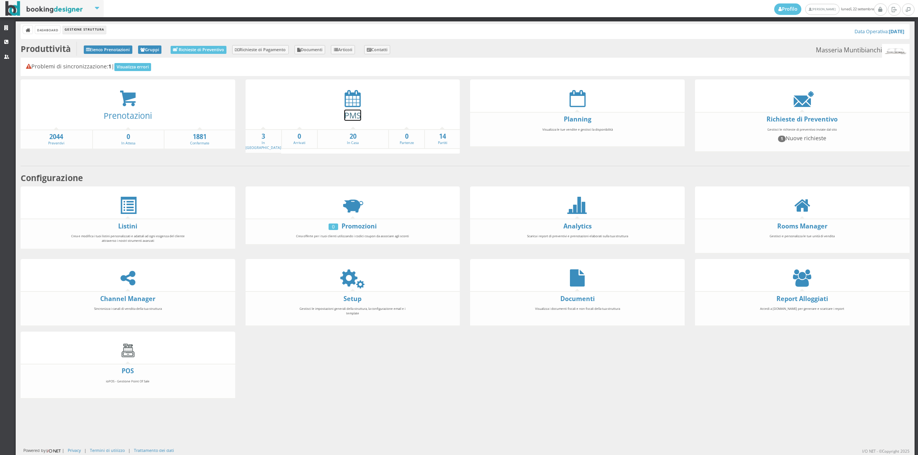
click at [356, 117] on link "PMS" at bounding box center [352, 115] width 17 height 11
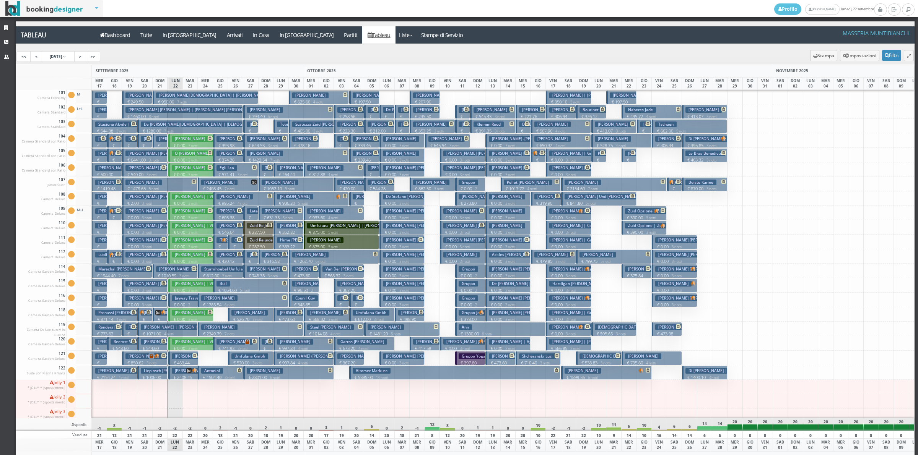
click at [232, 157] on p "€ 374.28 2 notti" at bounding box center [228, 163] width 24 height 12
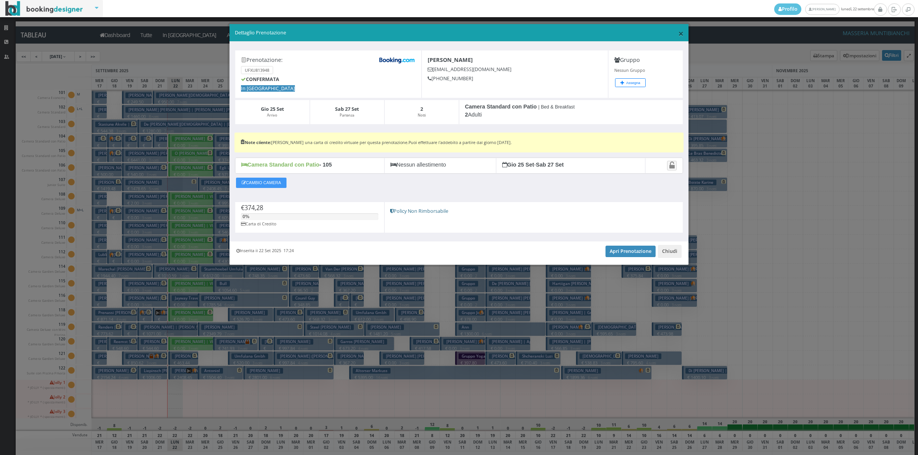
click at [679, 33] on span "×" at bounding box center [680, 33] width 5 height 13
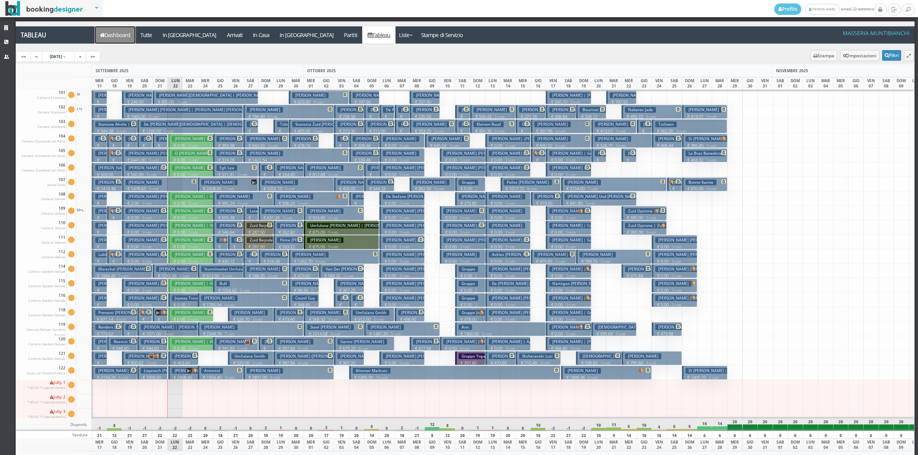
click at [125, 41] on link "Dashboard" at bounding box center [115, 34] width 41 height 17
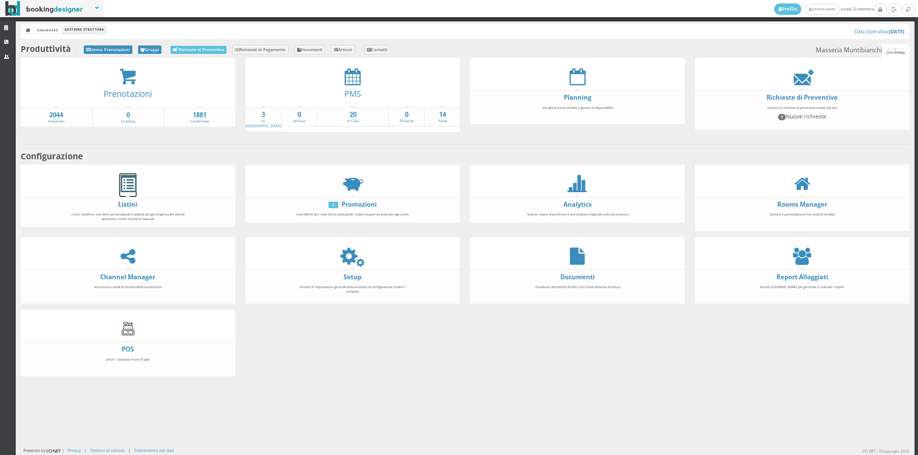
click at [135, 184] on span at bounding box center [127, 183] width 17 height 17
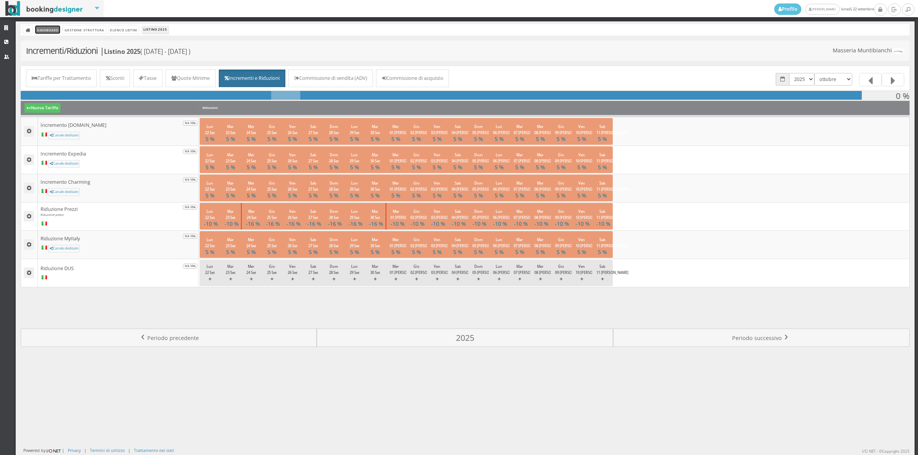
click at [48, 29] on link "Dashboard" at bounding box center [47, 30] width 25 height 8
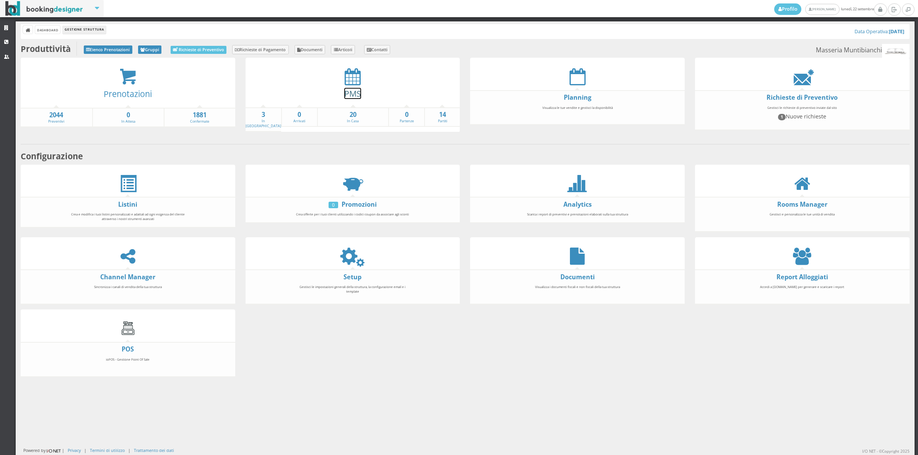
click at [347, 88] on link "PMS" at bounding box center [352, 93] width 17 height 11
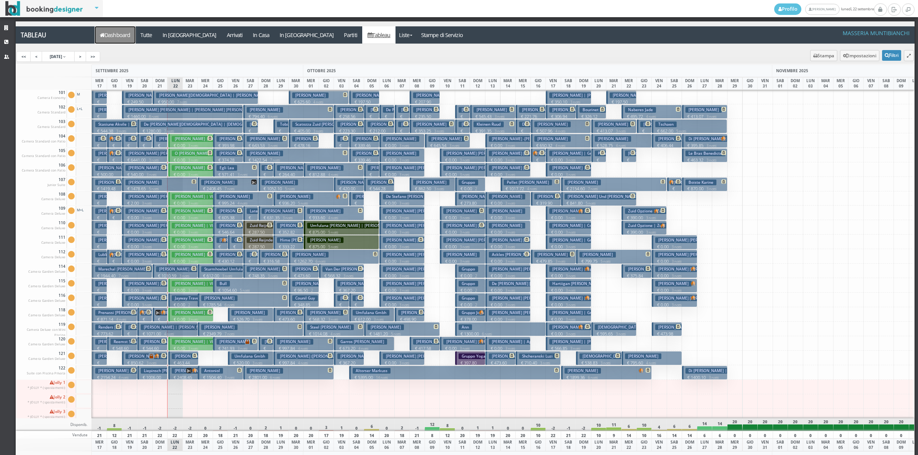
click at [111, 36] on link "Dashboard" at bounding box center [115, 34] width 41 height 17
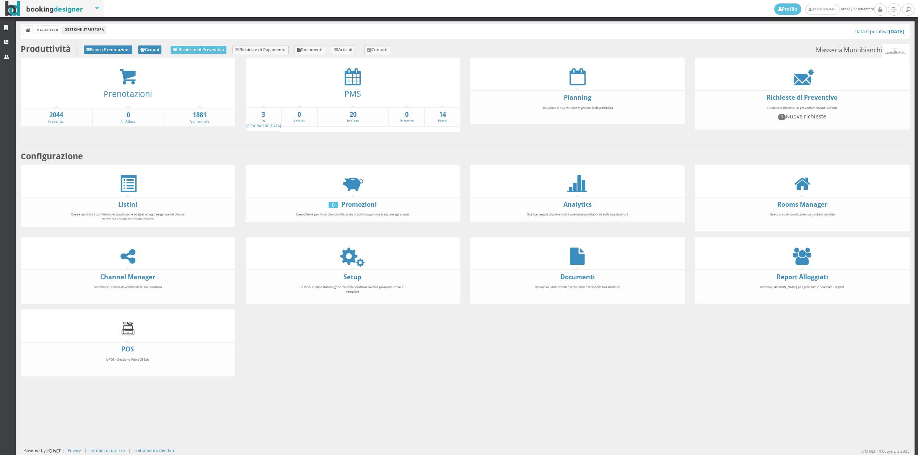
click at [137, 186] on div at bounding box center [128, 183] width 214 height 17
click at [134, 187] on span at bounding box center [127, 183] width 17 height 17
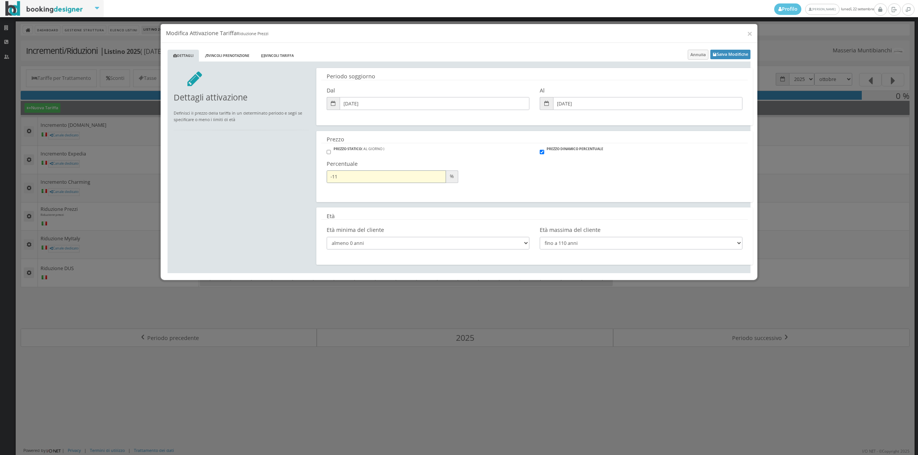
click at [437, 179] on input "-11" at bounding box center [386, 177] width 119 height 13
click at [437, 179] on input "-12" at bounding box center [386, 177] width 119 height 13
click at [437, 179] on input "-13" at bounding box center [386, 177] width 119 height 13
click at [438, 175] on input "-12" at bounding box center [386, 177] width 119 height 13
click at [438, 175] on input "-11" at bounding box center [386, 177] width 119 height 13
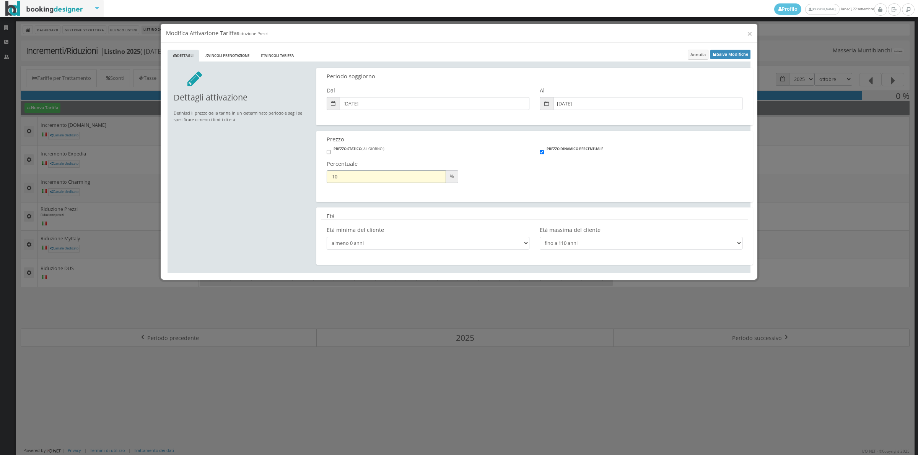
click at [438, 175] on input "-10" at bounding box center [386, 177] width 119 height 13
click at [438, 175] on input "-9" at bounding box center [386, 177] width 119 height 13
click at [438, 175] on input "-8" at bounding box center [386, 177] width 119 height 13
click at [438, 175] on input "-7" at bounding box center [386, 177] width 119 height 13
click at [438, 175] on input "-6" at bounding box center [386, 177] width 119 height 13
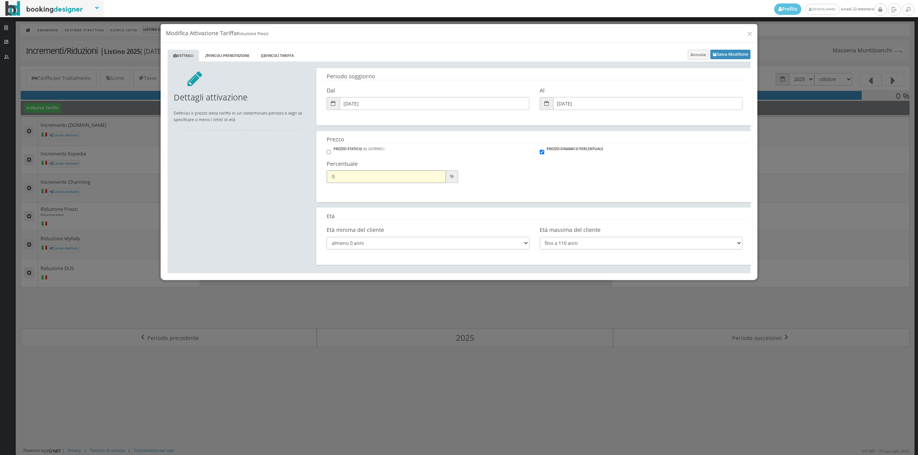
type input "-5"
click at [438, 175] on input "-5" at bounding box center [386, 177] width 119 height 13
click at [740, 51] on button "Salva Modifiche" at bounding box center [730, 55] width 40 height 10
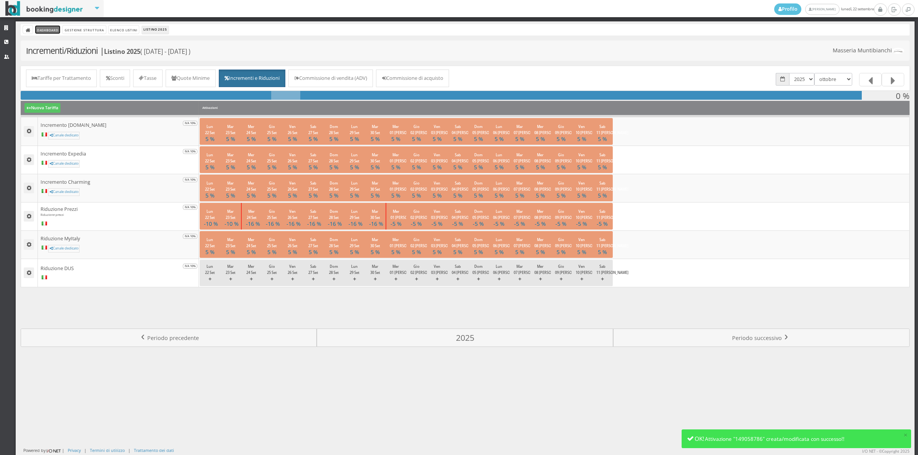
click at [41, 28] on link "Dashboard" at bounding box center [47, 30] width 25 height 8
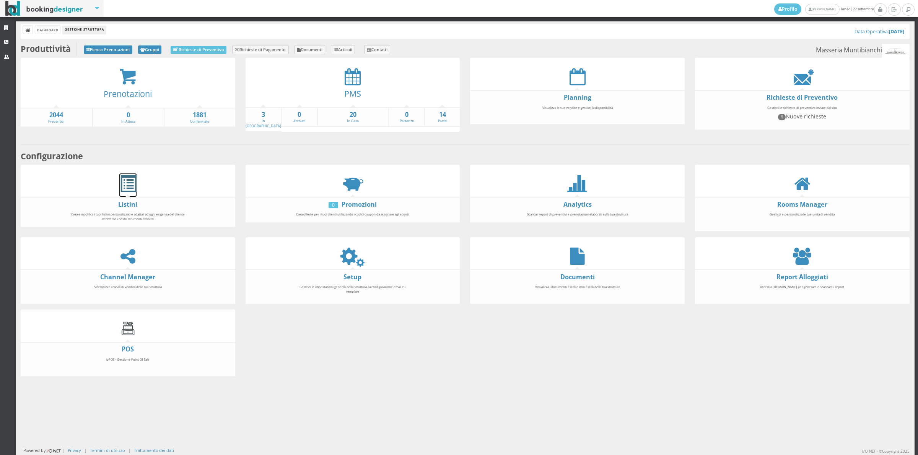
click at [127, 184] on span at bounding box center [127, 183] width 17 height 17
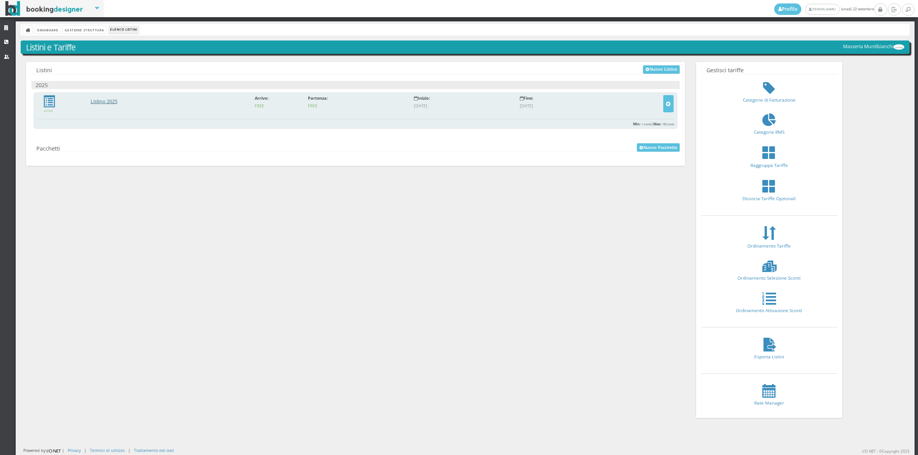
click at [104, 103] on link "Listino 2025" at bounding box center [104, 101] width 27 height 6
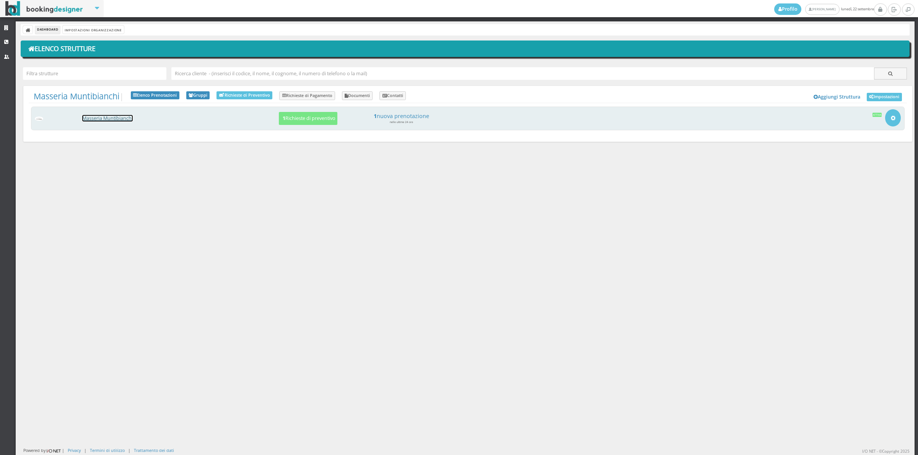
click at [117, 121] on link "Masseria Muntibianchi" at bounding box center [107, 118] width 50 height 6
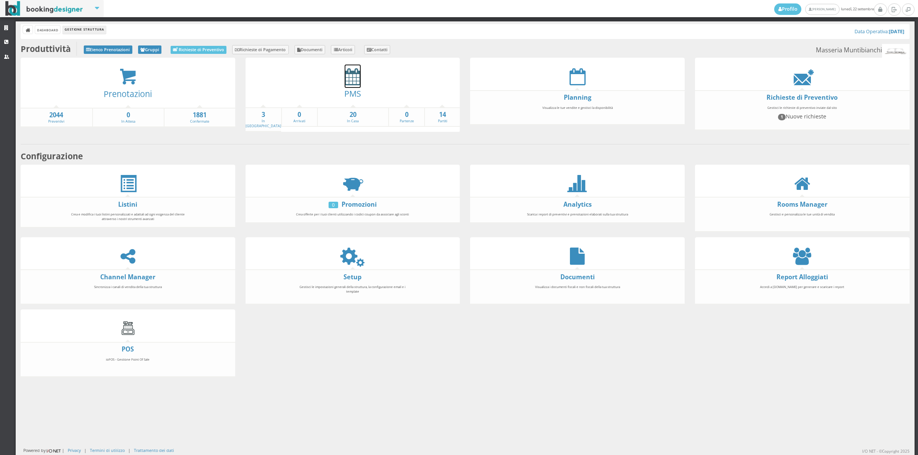
click at [347, 83] on icon at bounding box center [352, 76] width 16 height 17
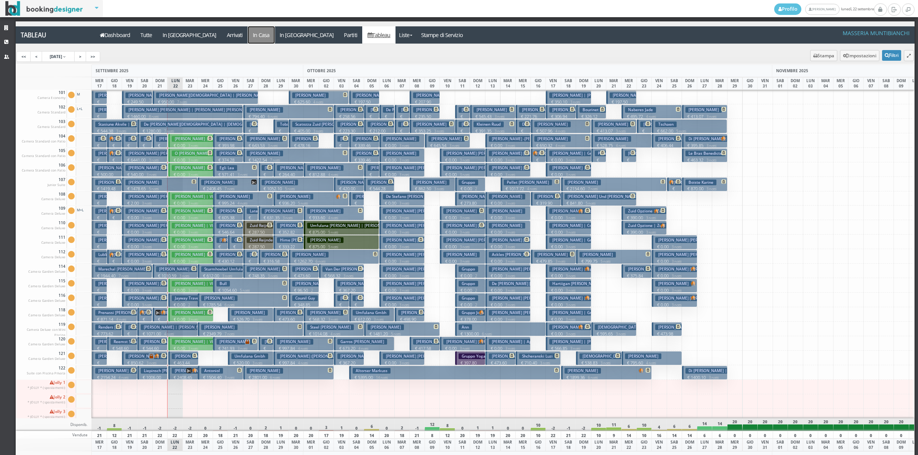
click at [248, 42] on a=pms-instay-reservations"] "In Casa" at bounding box center [261, 34] width 27 height 17
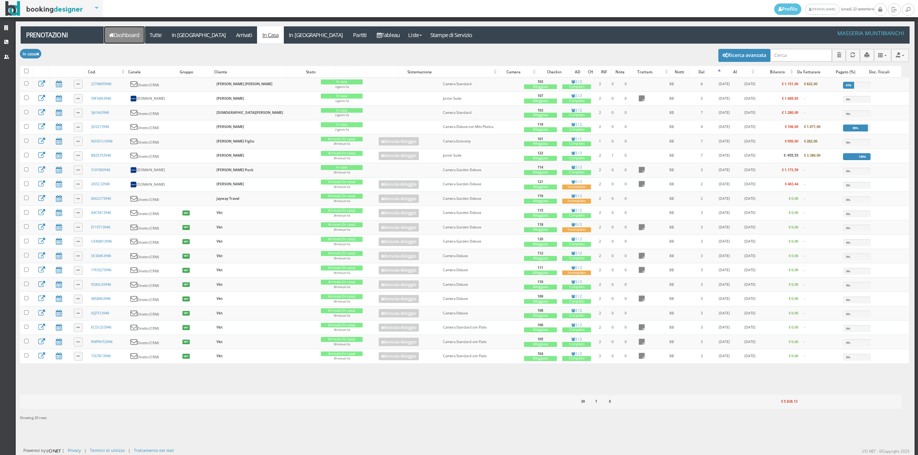
click at [123, 31] on link "Dashboard" at bounding box center [124, 34] width 41 height 17
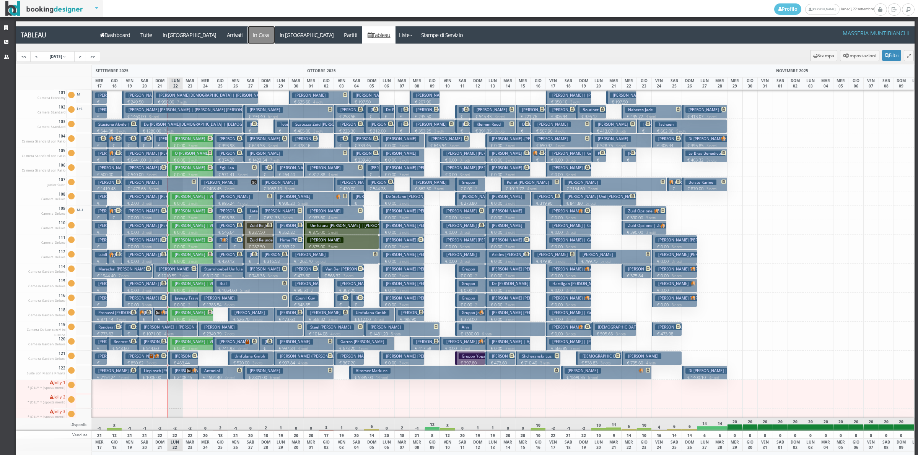
click at [248, 29] on a=pms-instay-reservations"] "In Casa" at bounding box center [261, 34] width 27 height 17
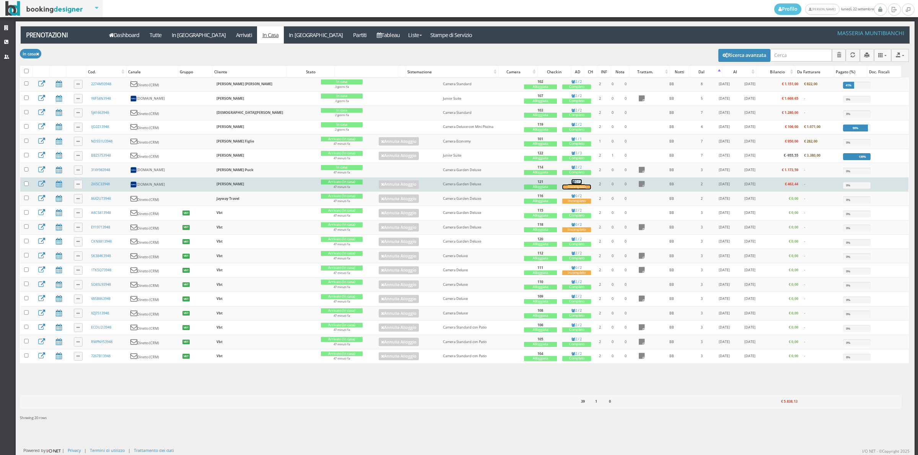
click at [562, 190] on div "Incompleto" at bounding box center [576, 187] width 29 height 5
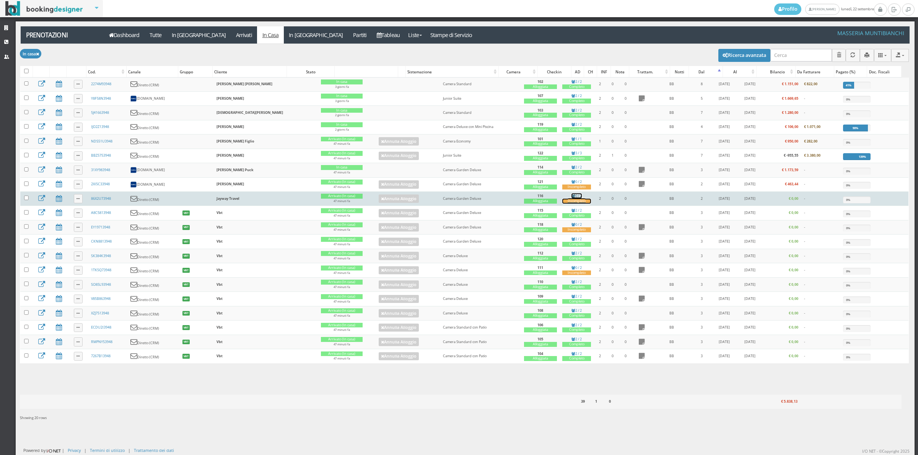
click at [562, 204] on div "Incompleto" at bounding box center [576, 201] width 29 height 5
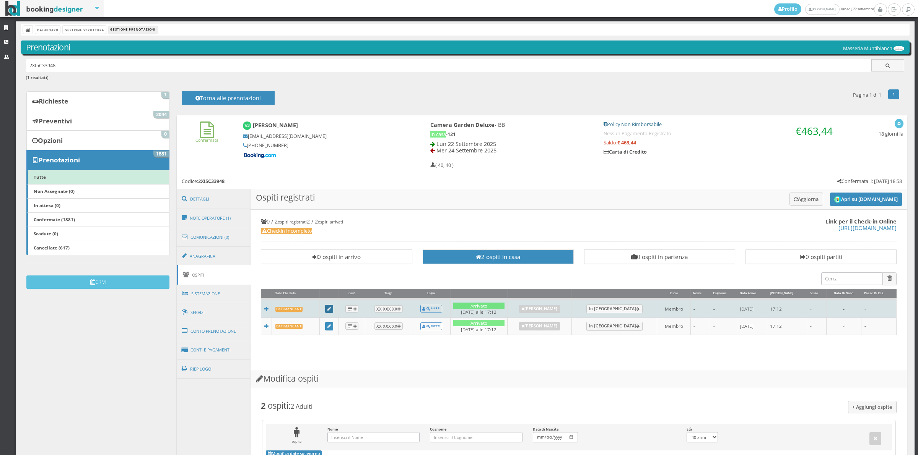
click at [329, 310] on icon at bounding box center [328, 309] width 3 height 4
click at [329, 312] on link at bounding box center [329, 309] width 8 height 8
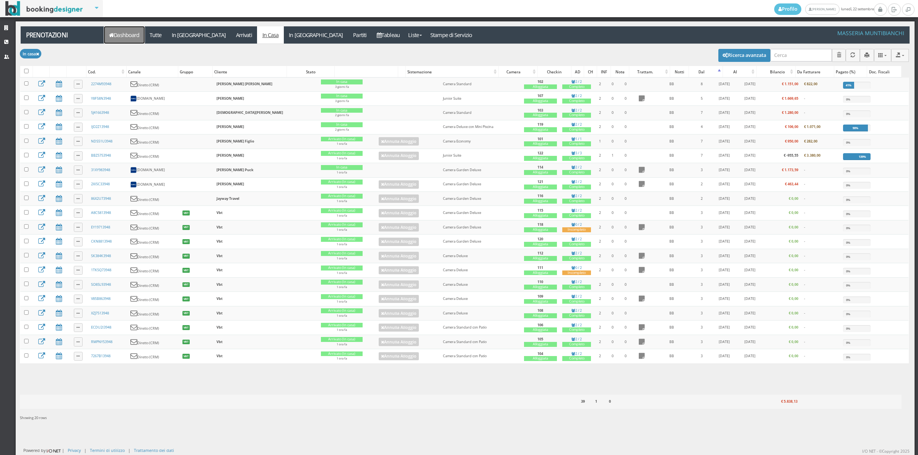
click at [123, 39] on link "Dashboard" at bounding box center [124, 34] width 41 height 17
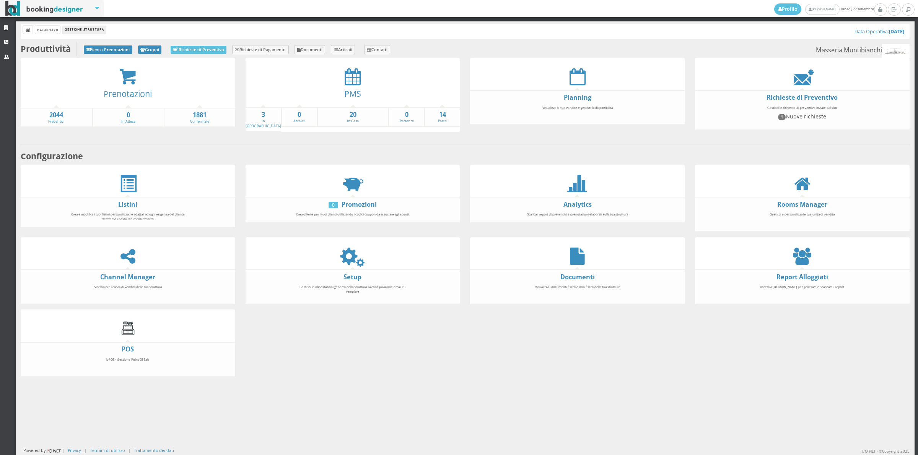
click at [370, 89] on h3 "PMS" at bounding box center [352, 94] width 204 height 10
click at [353, 78] on icon at bounding box center [352, 76] width 16 height 17
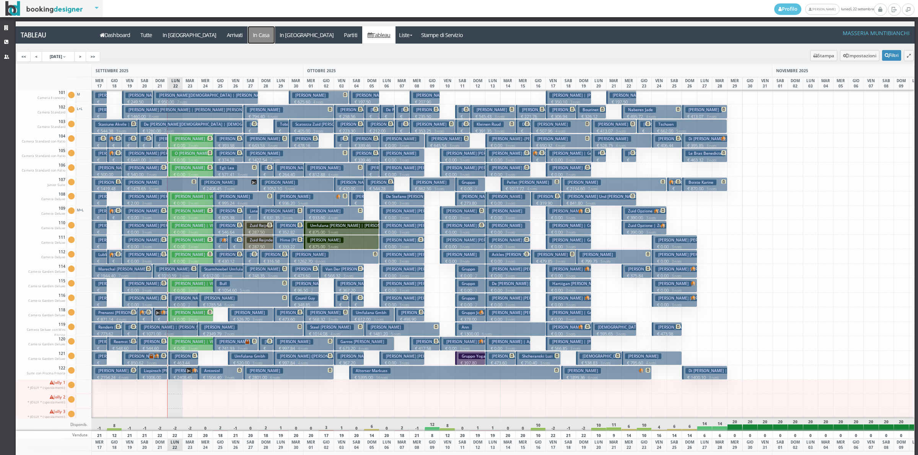
click at [248, 39] on a=pms-instay-reservations"] "In Casa" at bounding box center [261, 34] width 27 height 17
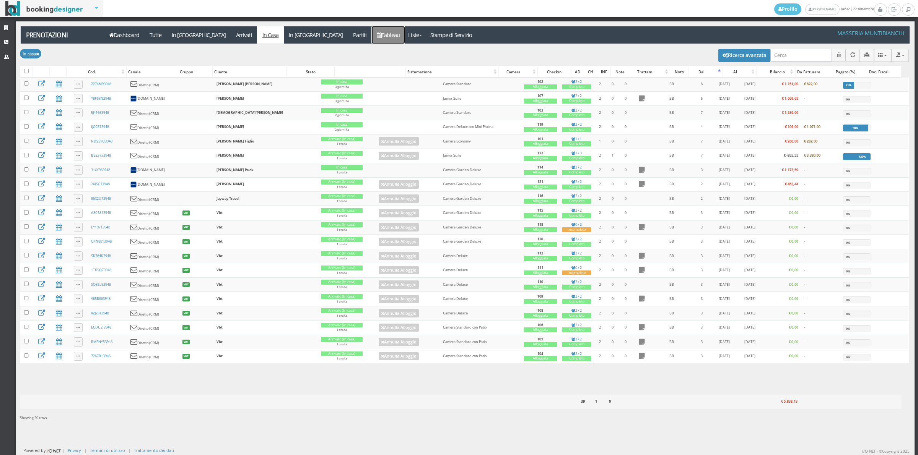
click at [372, 35] on link "Tableau" at bounding box center [388, 34] width 33 height 17
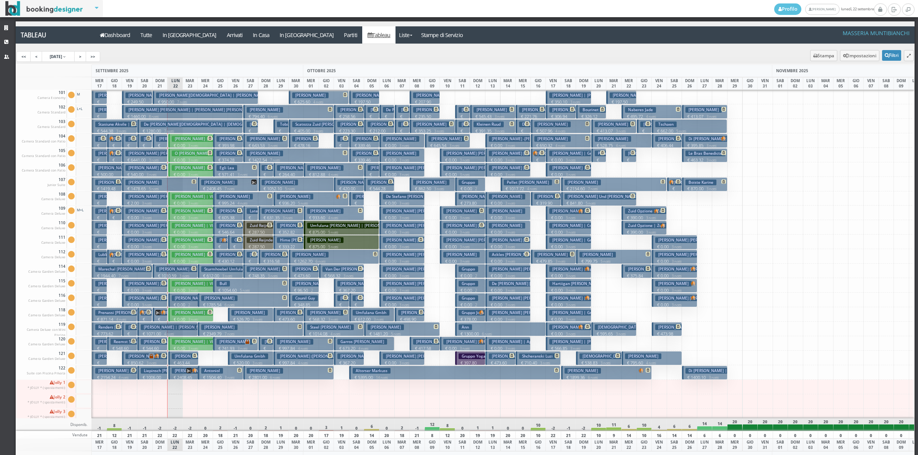
click at [190, 138] on h3 "Niemann Leslie | Vbt" at bounding box center [195, 139] width 47 height 6
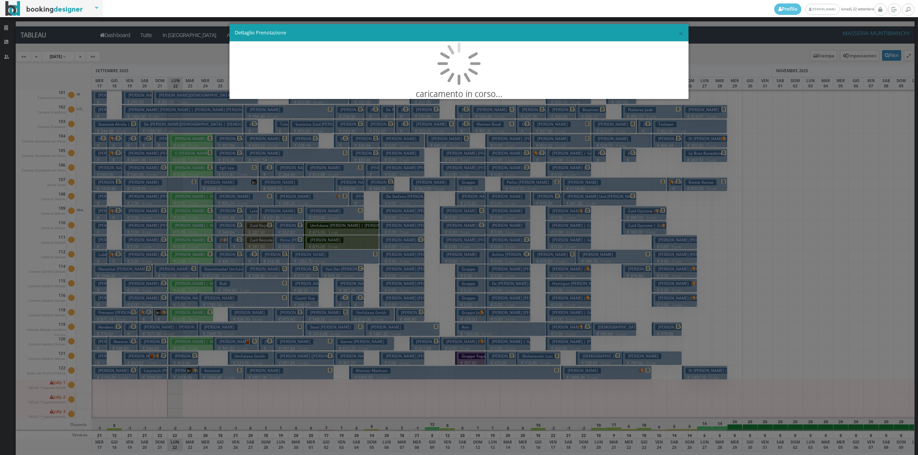
click at [190, 138] on div "× Dettaglio Prenotazione caricamento in corso..." at bounding box center [459, 227] width 918 height 455
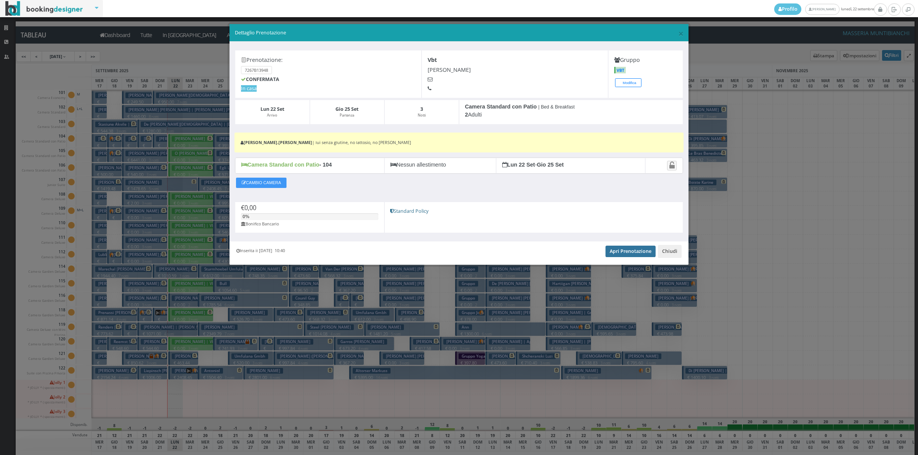
click at [611, 253] on link "Apri Prenotazione" at bounding box center [630, 251] width 50 height 11
click at [678, 257] on button "Chiudi" at bounding box center [670, 251] width 24 height 13
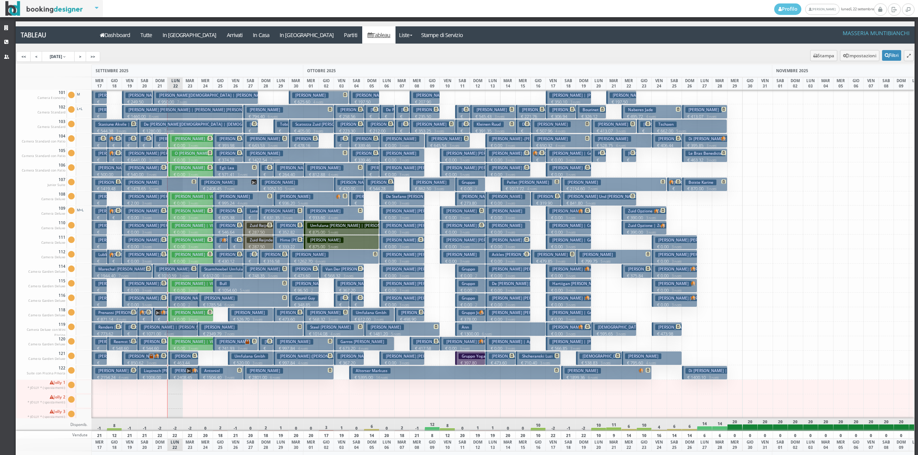
click at [192, 156] on h3 "O Callaghan Veronica | Vbt" at bounding box center [197, 154] width 51 height 6
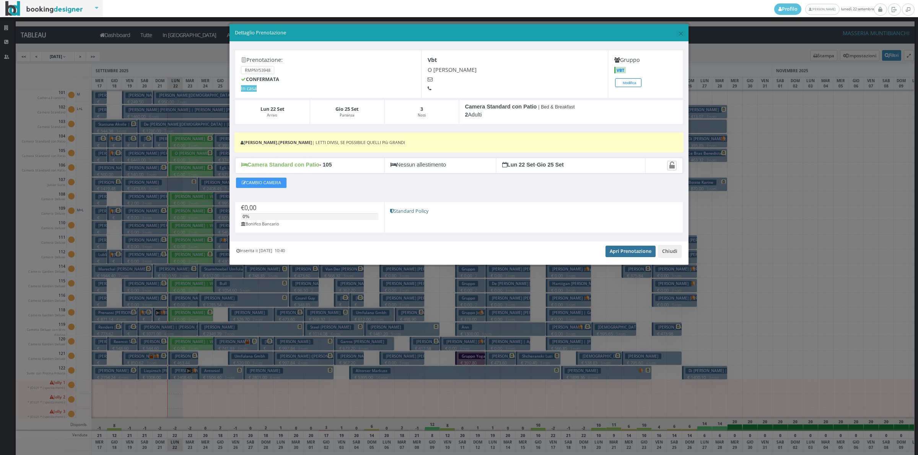
click at [635, 252] on link "Apri Prenotazione" at bounding box center [630, 251] width 50 height 11
click at [670, 252] on button "Chiudi" at bounding box center [670, 251] width 24 height 13
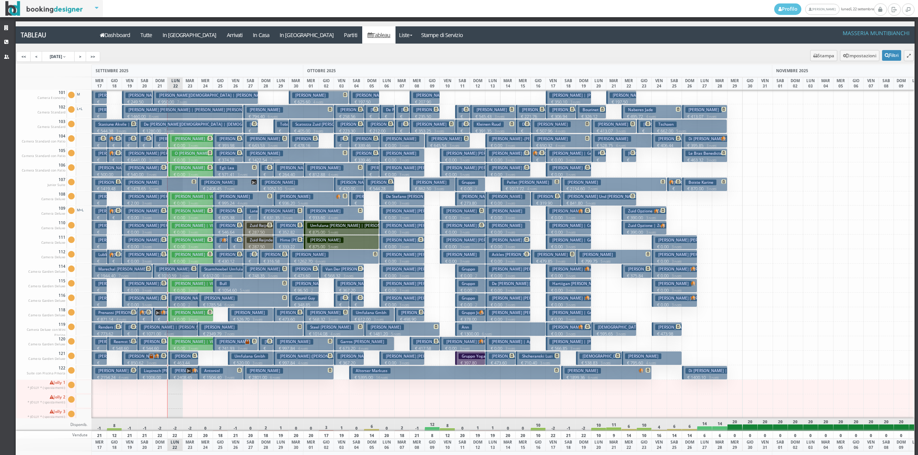
click at [192, 171] on h3 "Ennis Carol | Vbt" at bounding box center [195, 168] width 47 height 6
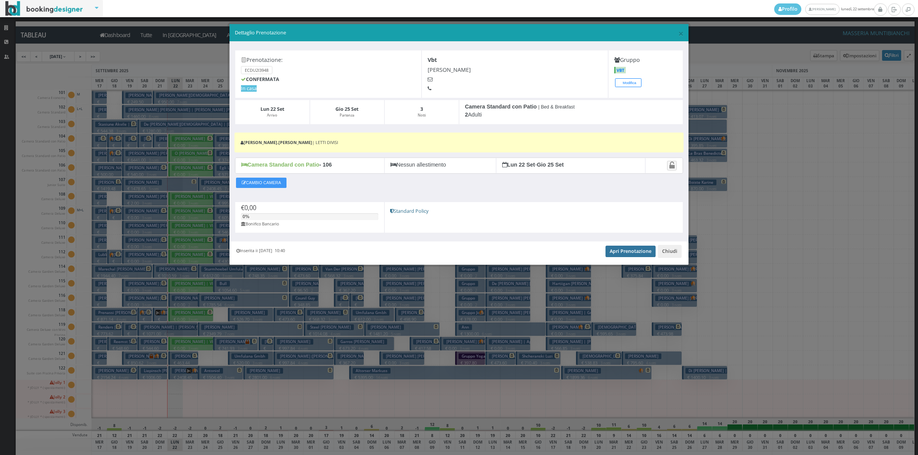
click at [620, 256] on link "Apri Prenotazione" at bounding box center [630, 251] width 50 height 11
click at [671, 258] on button "Chiudi" at bounding box center [670, 251] width 24 height 13
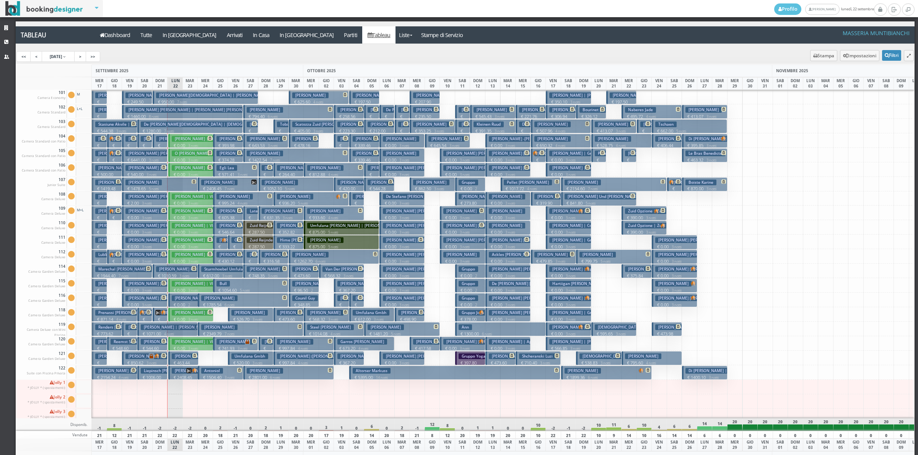
click at [194, 201] on p "€ 0.00 3 notti" at bounding box center [191, 203] width 39 height 6
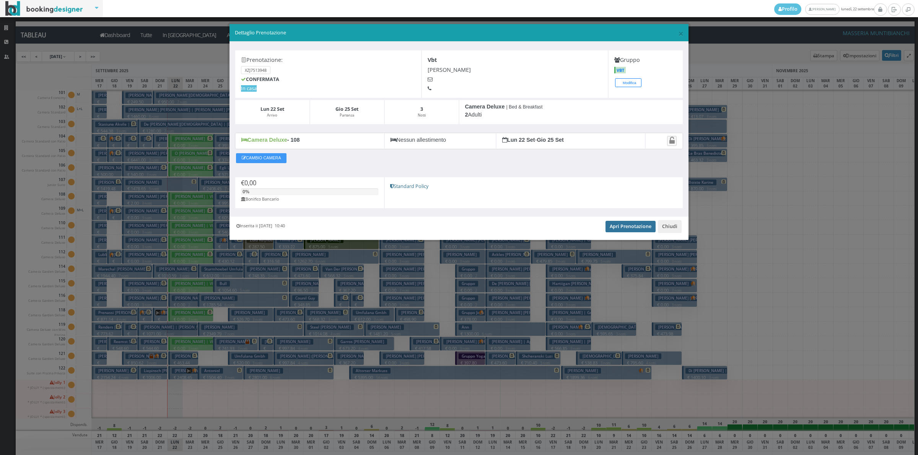
click at [628, 227] on link "Apri Prenotazione" at bounding box center [630, 226] width 50 height 11
click at [671, 236] on div "Inserita il 24 Feb 2025 10:40 Apri Prenotazione Chiudi" at bounding box center [458, 228] width 459 height 23
click at [670, 227] on button "Chiudi" at bounding box center [670, 226] width 24 height 13
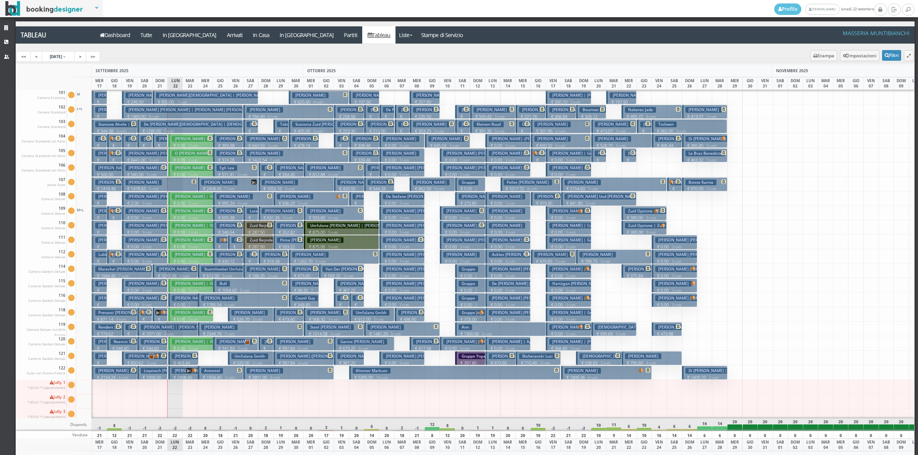
click at [185, 217] on p "€ 0.00 3 notti" at bounding box center [191, 218] width 39 height 6
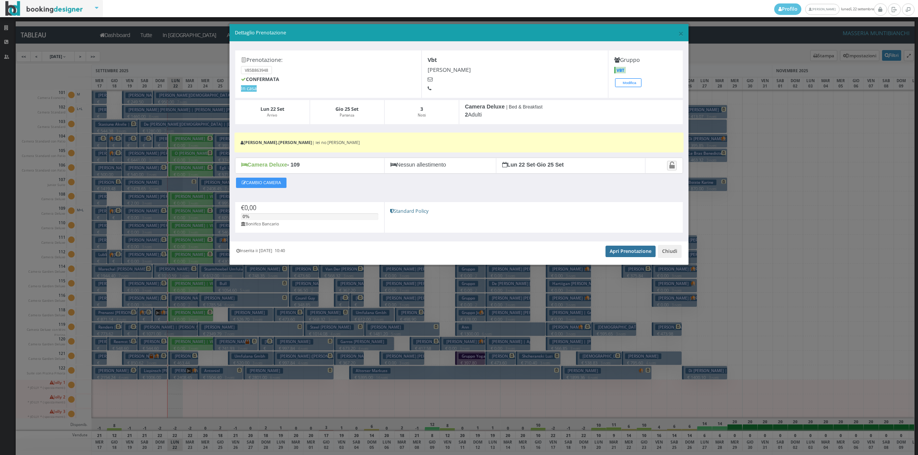
click at [622, 253] on link "Apri Prenotazione" at bounding box center [630, 251] width 50 height 11
click at [669, 253] on button "Chiudi" at bounding box center [670, 251] width 24 height 13
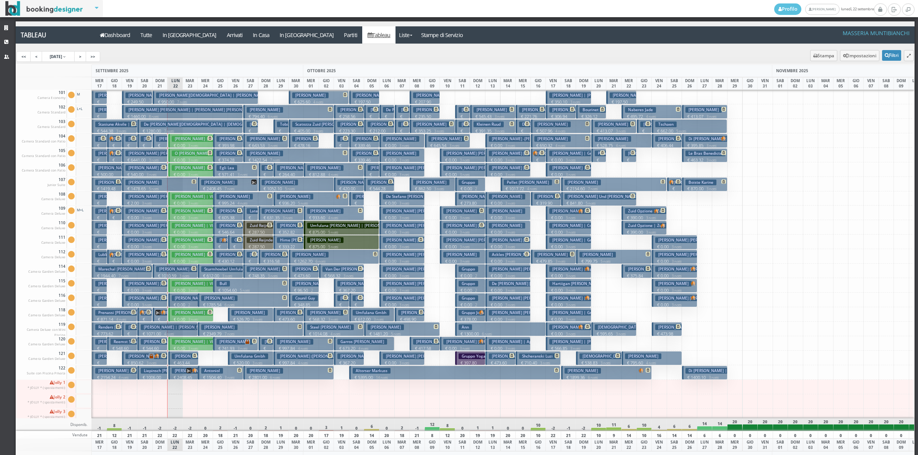
click at [187, 226] on h3 "Hanson Donna | Vbt" at bounding box center [195, 226] width 47 height 6
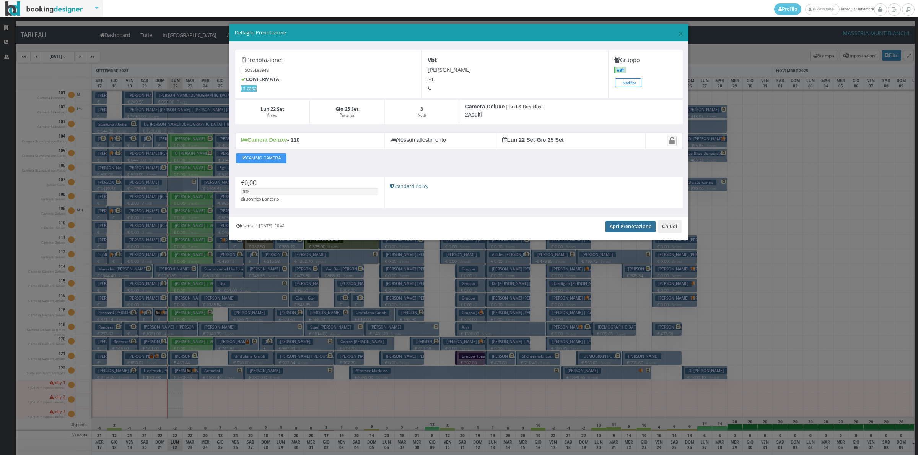
click at [635, 228] on link "Apri Prenotazione" at bounding box center [630, 226] width 50 height 11
click at [671, 224] on button "Chiudi" at bounding box center [670, 226] width 24 height 13
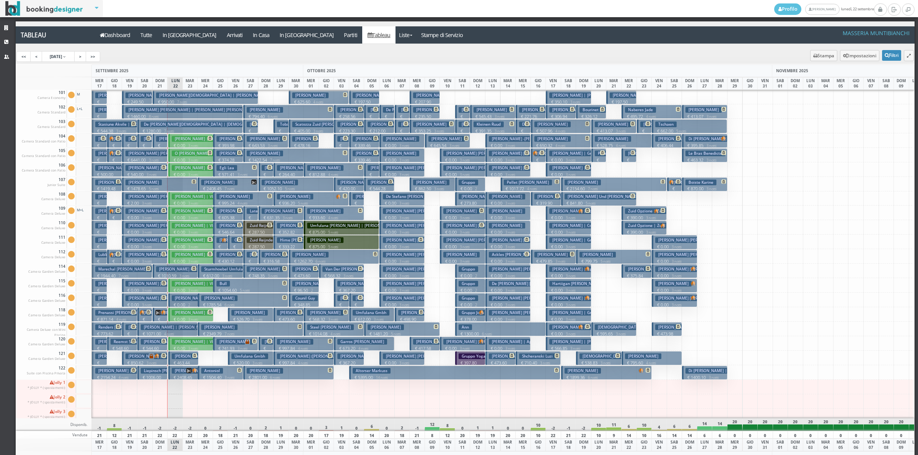
click at [179, 245] on p "€ 0.00 3 notti" at bounding box center [191, 247] width 39 height 6
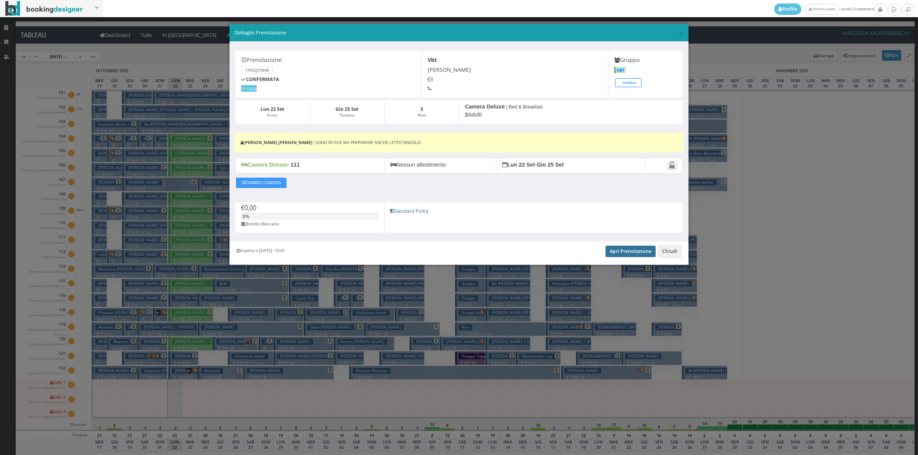
click at [632, 255] on link "Apri Prenotazione" at bounding box center [630, 251] width 50 height 11
click at [672, 249] on button "Chiudi" at bounding box center [670, 251] width 24 height 13
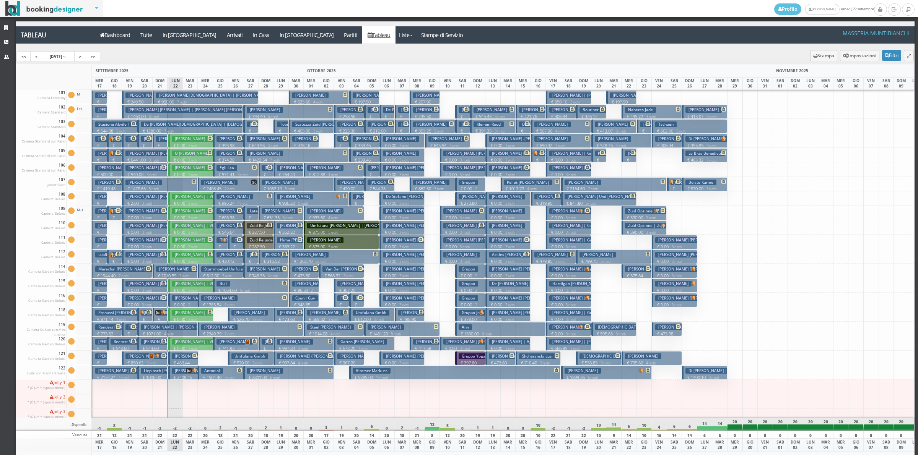
click at [180, 257] on h3 "Basden Gerianne | Vbt" at bounding box center [195, 255] width 47 height 6
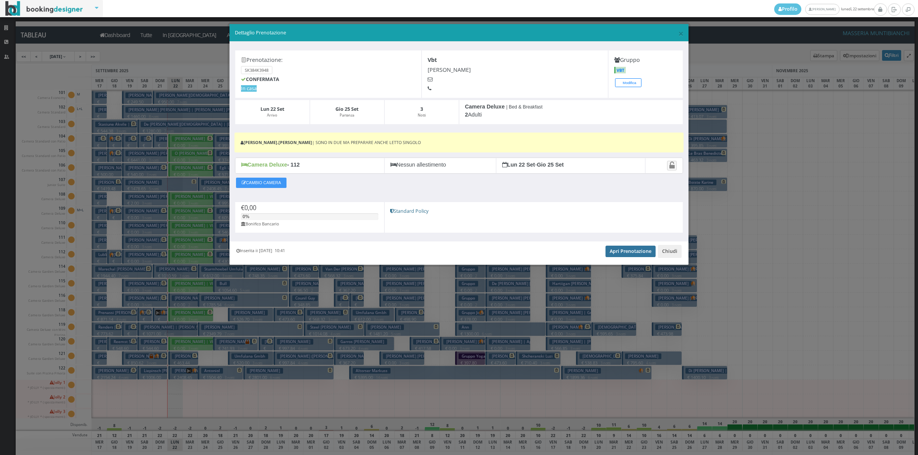
click at [619, 257] on link "Apri Prenotazione" at bounding box center [630, 251] width 50 height 11
click at [661, 251] on button "Chiudi" at bounding box center [670, 251] width 24 height 13
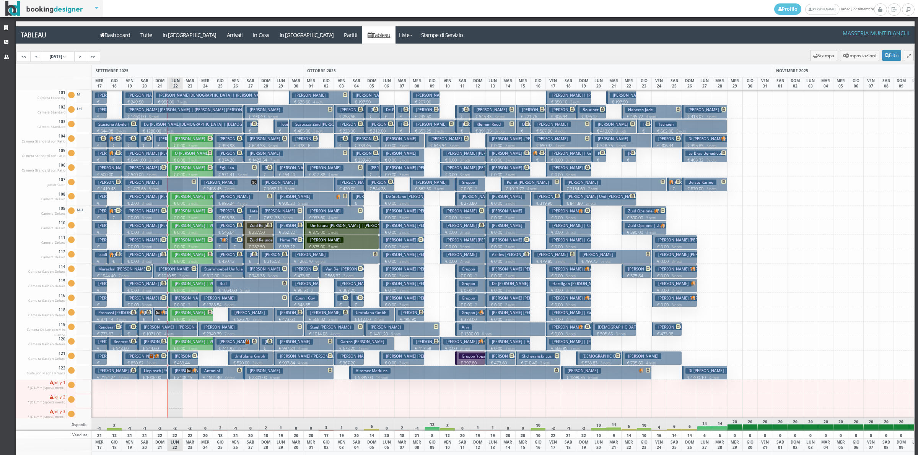
click at [179, 287] on h3 "[PERSON_NAME] | Vbt" at bounding box center [195, 284] width 47 height 6
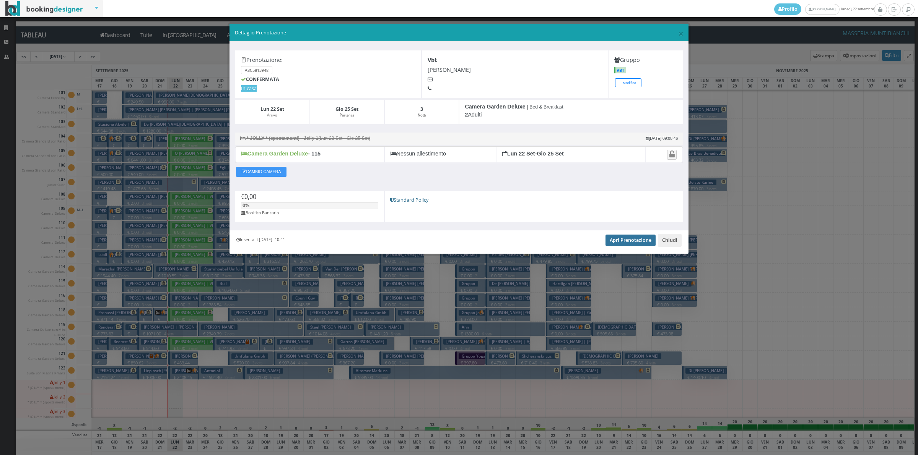
click at [631, 243] on link "Apri Prenotazione" at bounding box center [630, 240] width 50 height 11
click at [661, 245] on button "Chiudi" at bounding box center [670, 240] width 24 height 13
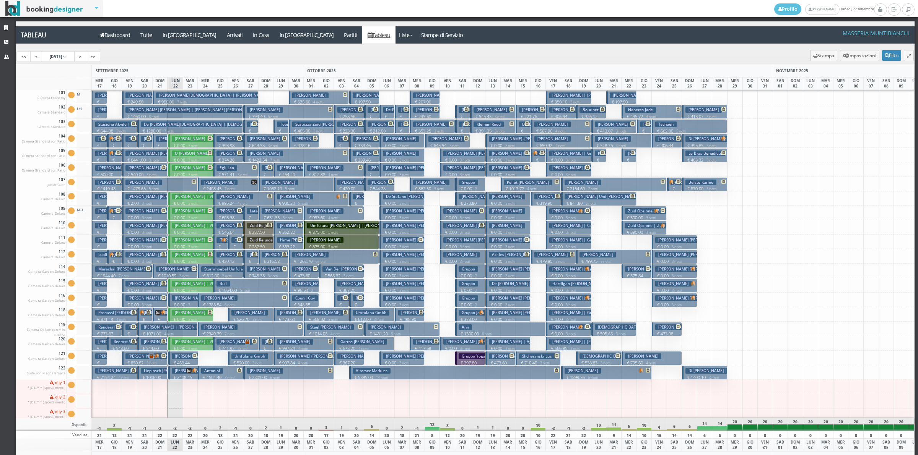
click at [195, 314] on h3 "Murawski William | Vbt" at bounding box center [195, 313] width 47 height 6
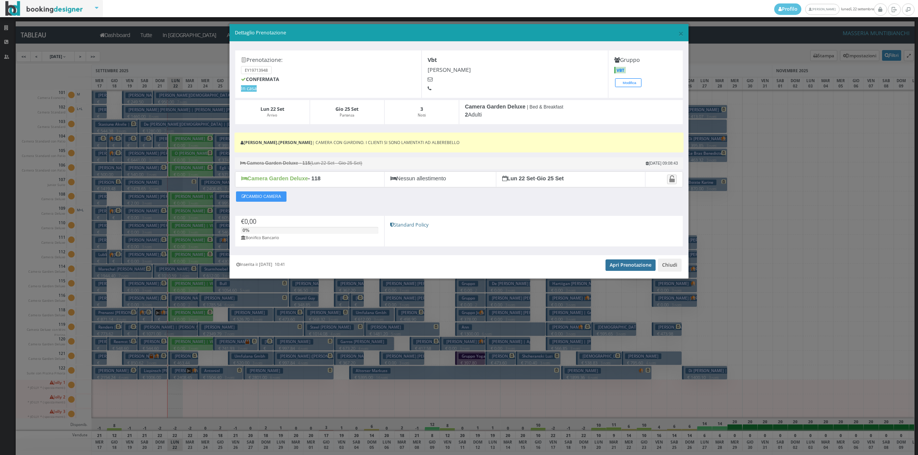
click at [637, 268] on link "Apri Prenotazione" at bounding box center [630, 265] width 50 height 11
click at [670, 271] on button "Chiudi" at bounding box center [670, 265] width 24 height 13
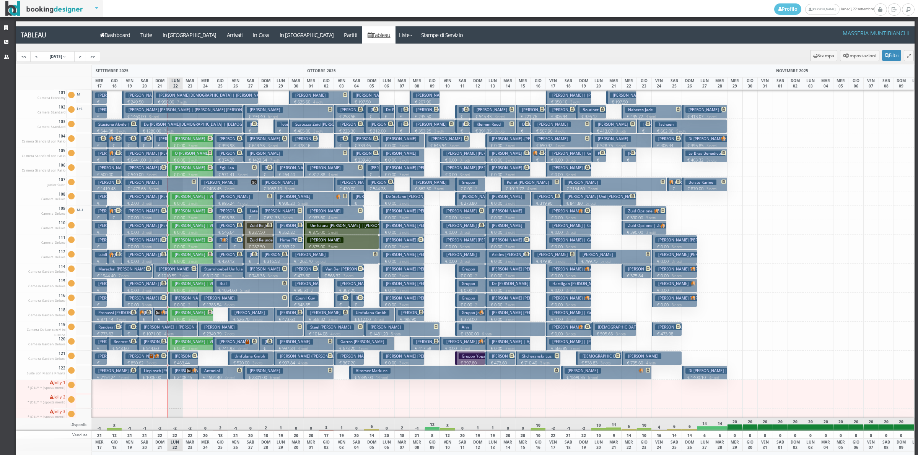
click at [194, 342] on h3 "Miller Carol | Vbt" at bounding box center [195, 342] width 47 height 6
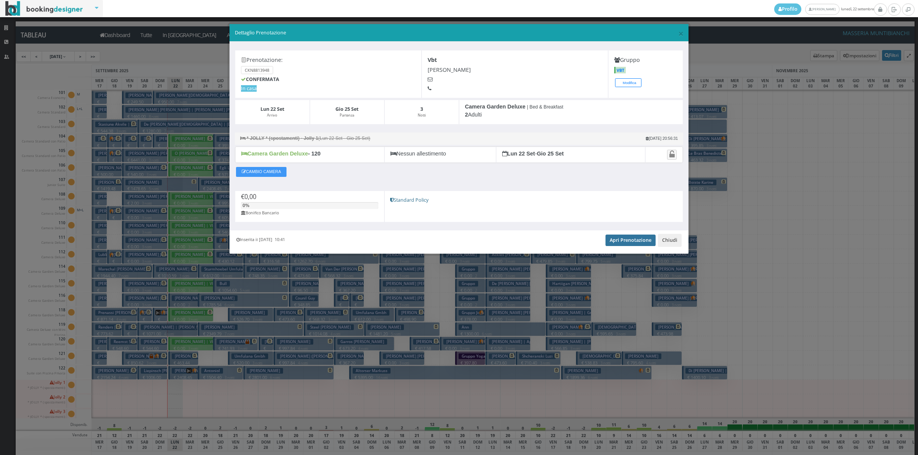
click at [614, 243] on link "Apri Prenotazione" at bounding box center [630, 240] width 50 height 11
click at [672, 236] on button "Chiudi" at bounding box center [670, 240] width 24 height 13
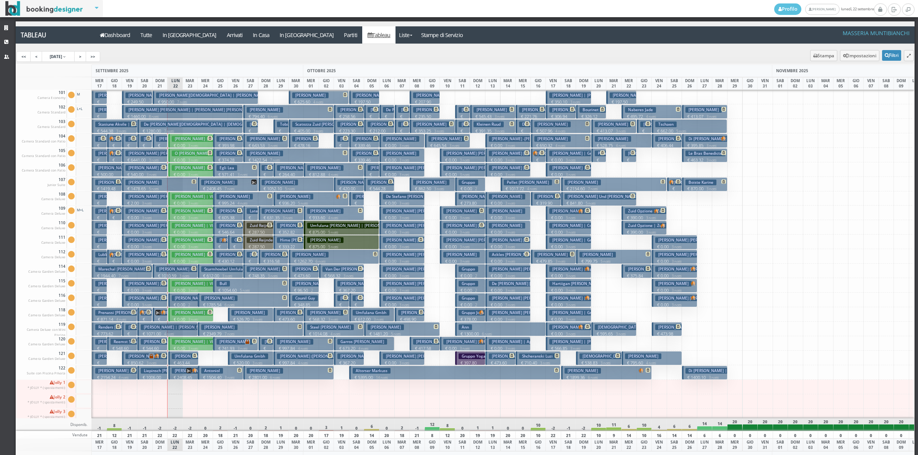
click at [197, 169] on h3 "Ennis Carol | Vbt" at bounding box center [195, 168] width 47 height 6
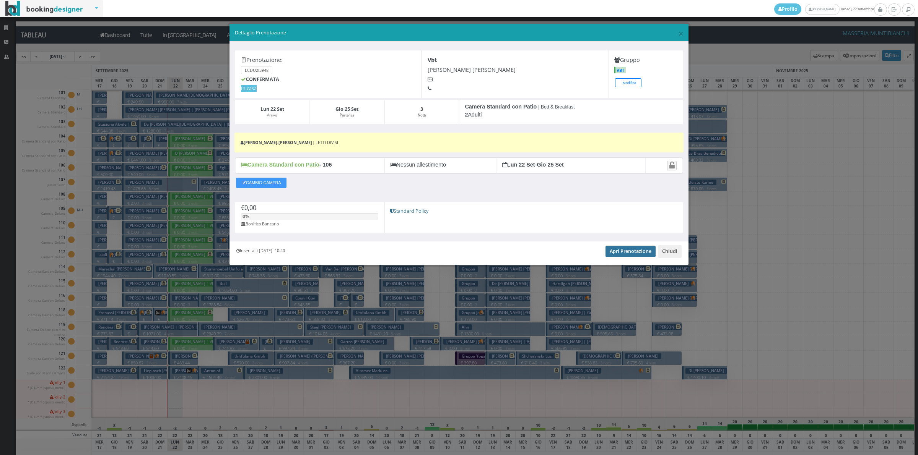
click at [621, 252] on link "Apri Prenotazione" at bounding box center [630, 251] width 50 height 11
click at [672, 255] on button "Chiudi" at bounding box center [670, 251] width 24 height 13
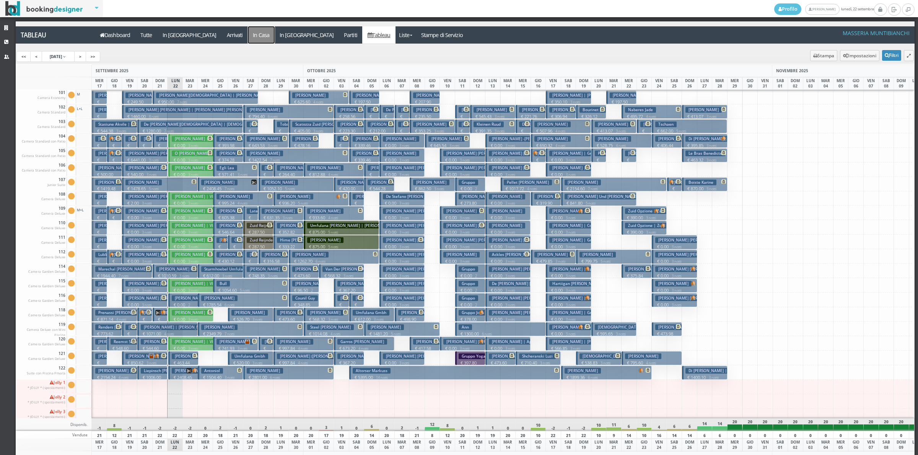
click at [248, 36] on a=pms-instay-reservations"] "In Casa" at bounding box center [261, 34] width 27 height 17
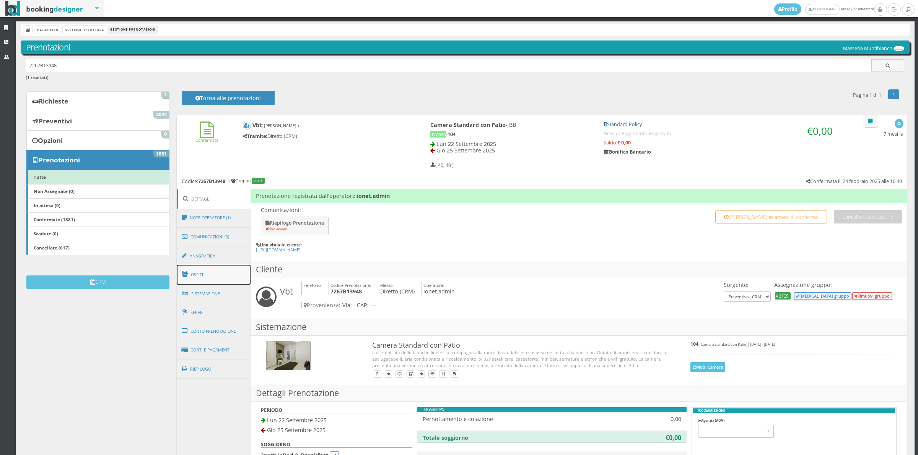
click at [203, 271] on link "Ospiti" at bounding box center [214, 275] width 74 height 20
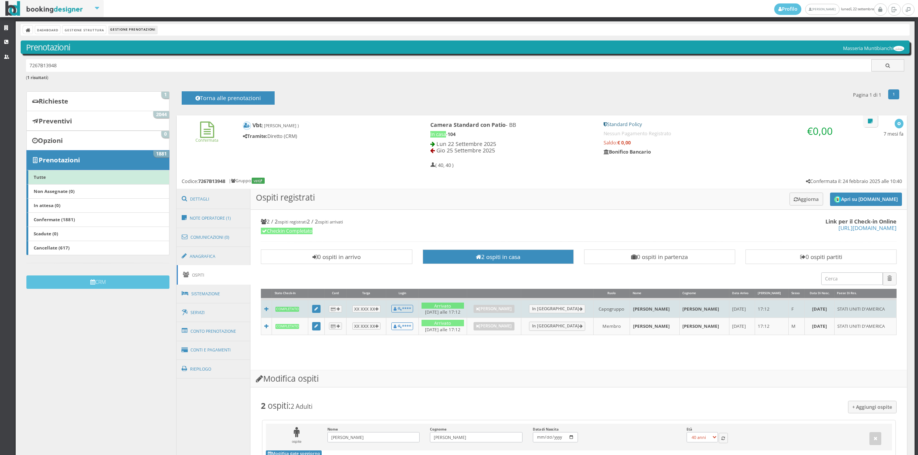
click at [314, 315] on td at bounding box center [316, 308] width 16 height 18
click at [318, 308] on icon at bounding box center [315, 309] width 3 height 4
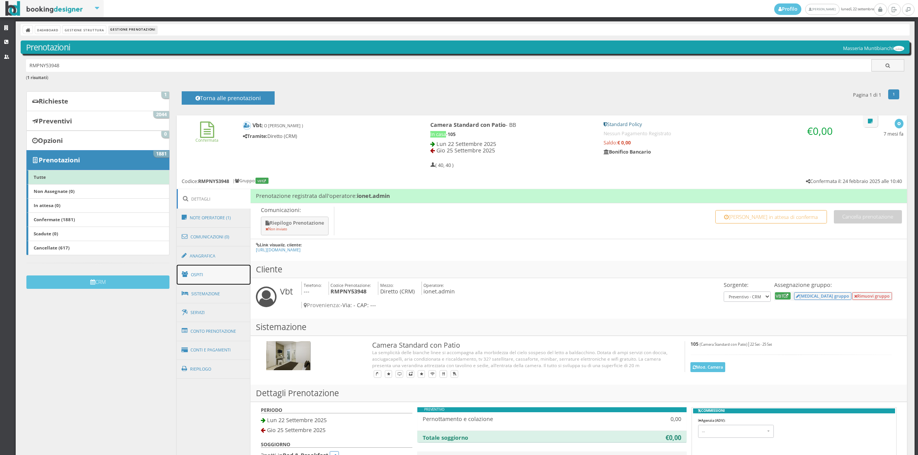
click at [204, 279] on link "Ospiti" at bounding box center [214, 275] width 74 height 20
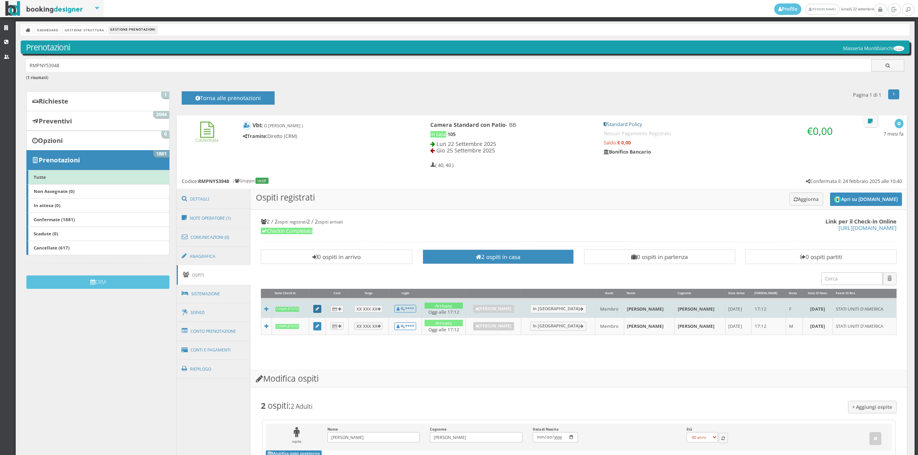
click at [315, 310] on link at bounding box center [317, 309] width 8 height 8
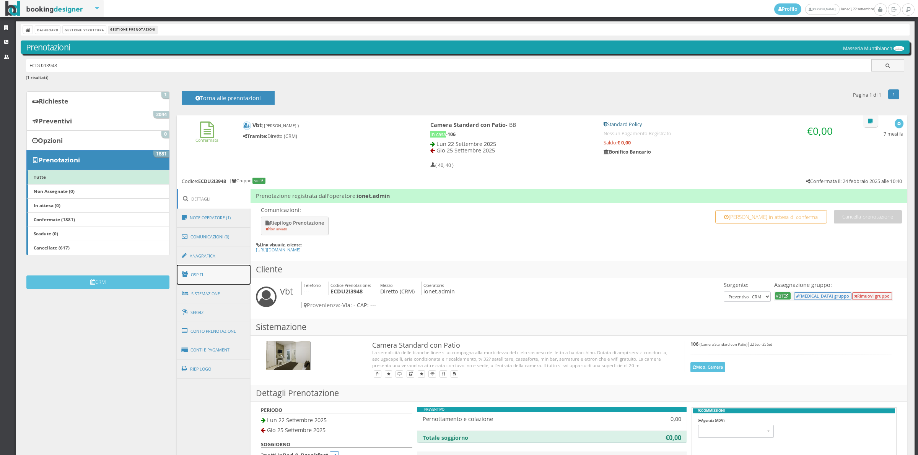
click at [220, 273] on link "Ospiti" at bounding box center [214, 275] width 74 height 20
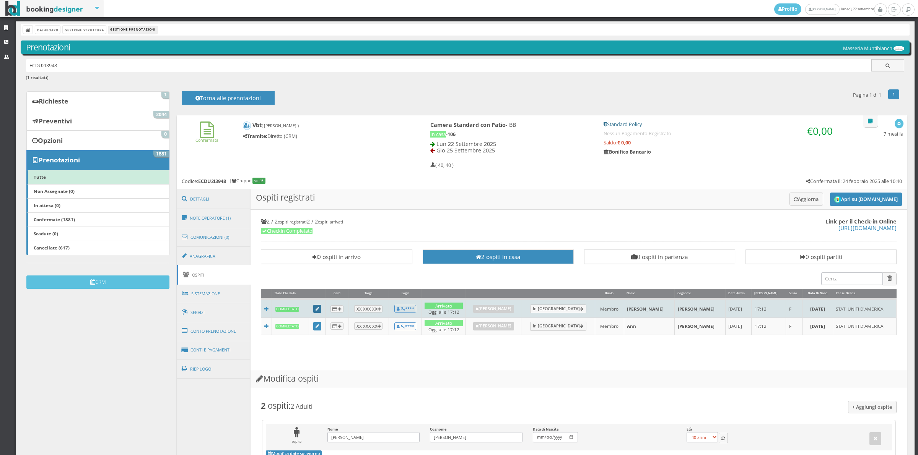
click at [321, 312] on link at bounding box center [317, 309] width 8 height 8
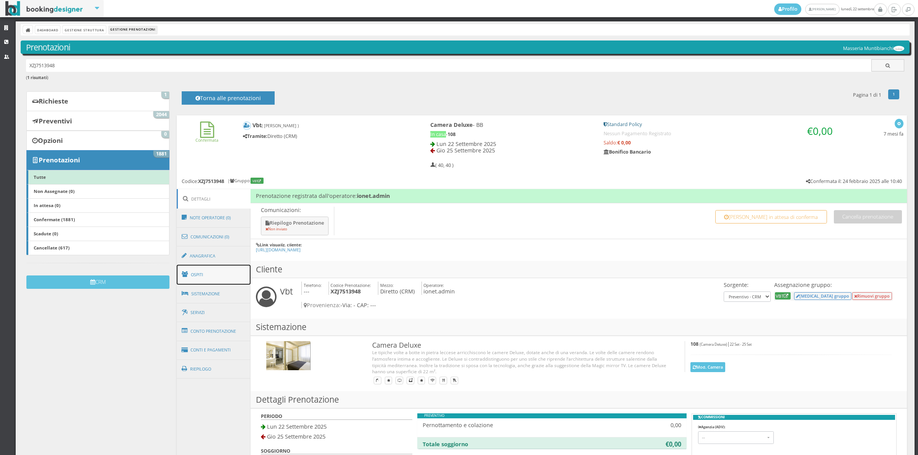
click at [216, 280] on link "Ospiti" at bounding box center [214, 275] width 74 height 20
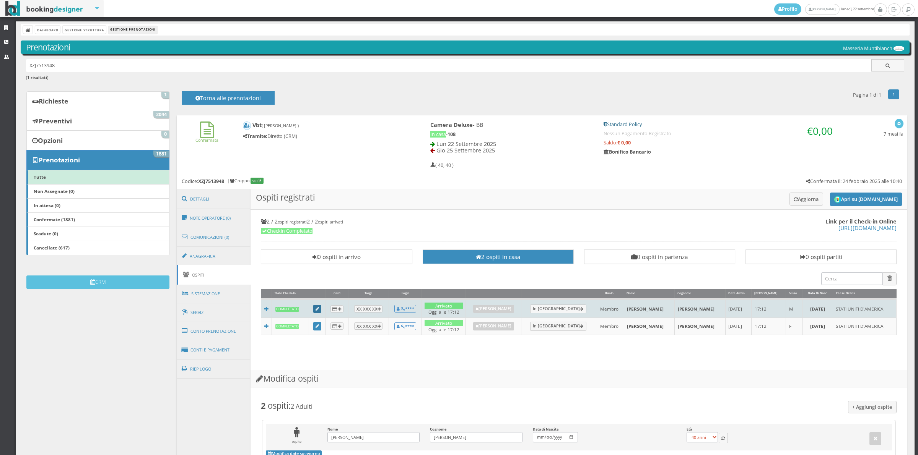
click at [318, 310] on icon at bounding box center [316, 309] width 3 height 4
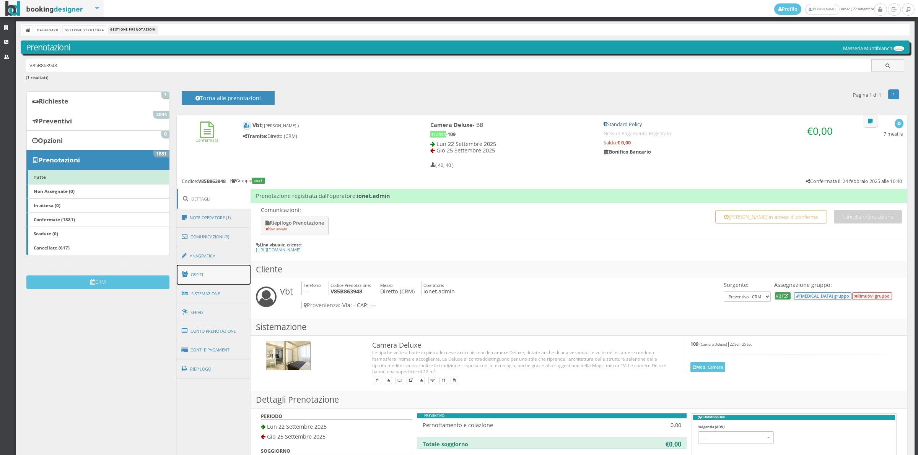
click at [217, 272] on link "Ospiti" at bounding box center [214, 275] width 74 height 20
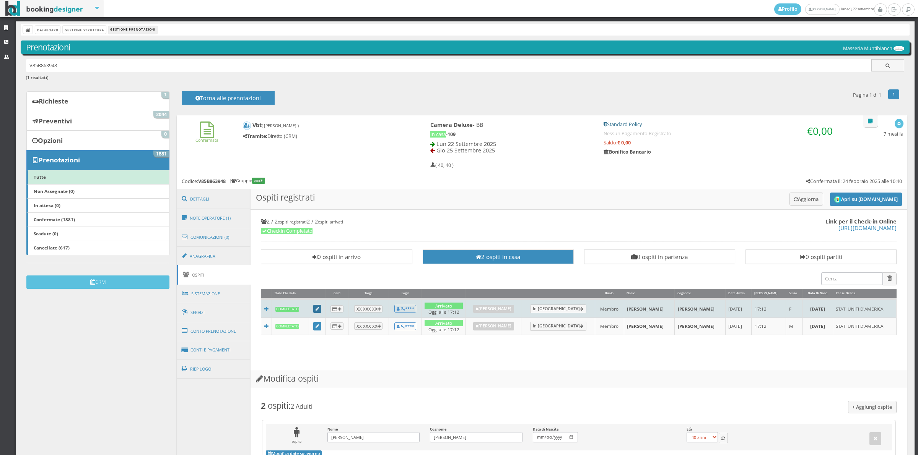
click at [318, 309] on icon at bounding box center [316, 309] width 3 height 4
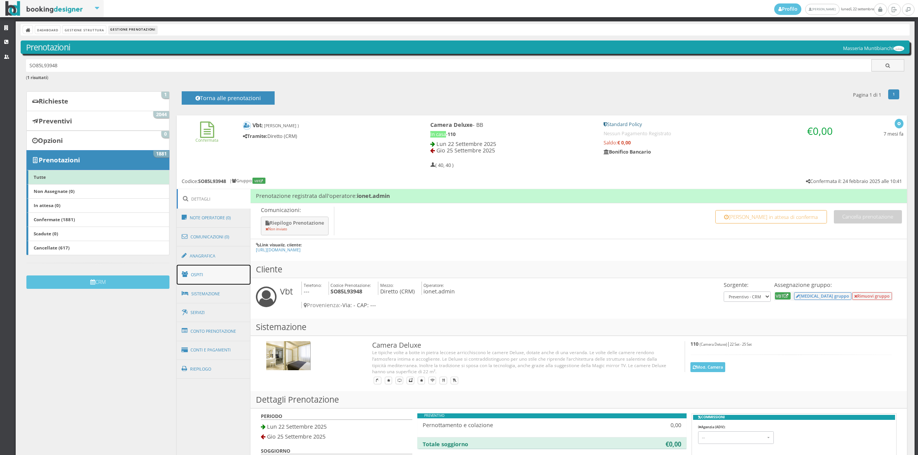
click at [208, 280] on link "Ospiti" at bounding box center [214, 275] width 74 height 20
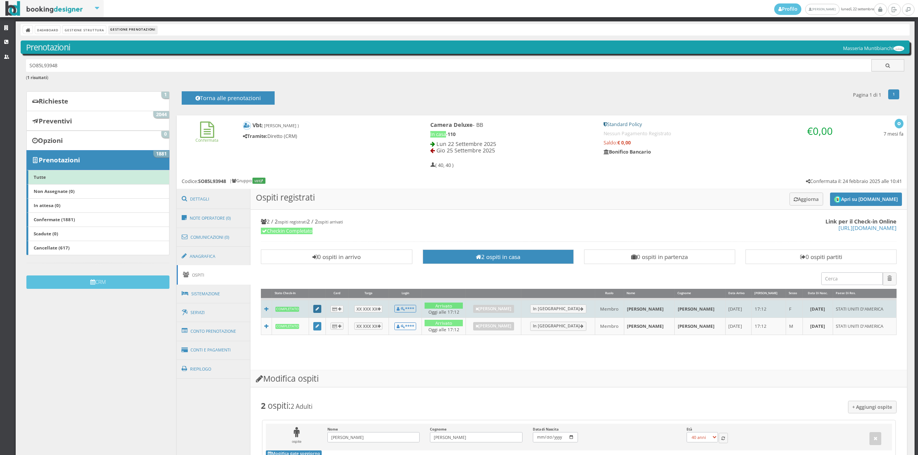
click at [319, 307] on icon at bounding box center [316, 309] width 3 height 4
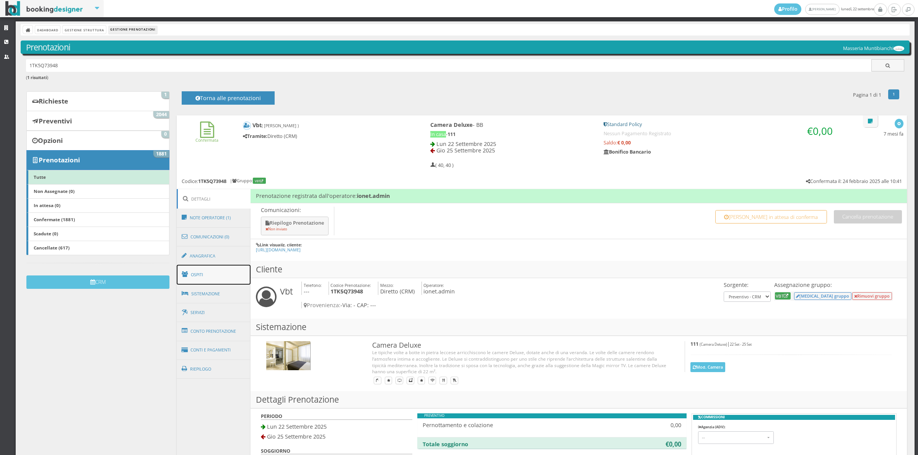
click at [205, 279] on link "Ospiti" at bounding box center [214, 275] width 74 height 20
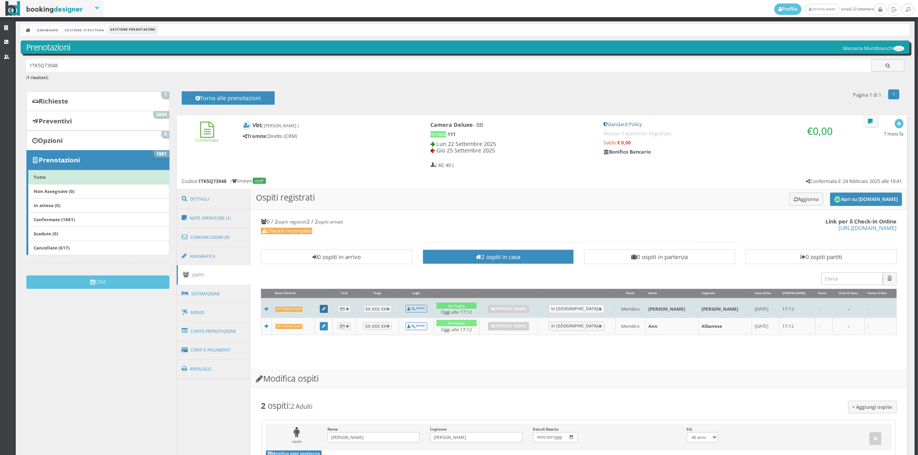
click at [324, 312] on link at bounding box center [324, 309] width 8 height 8
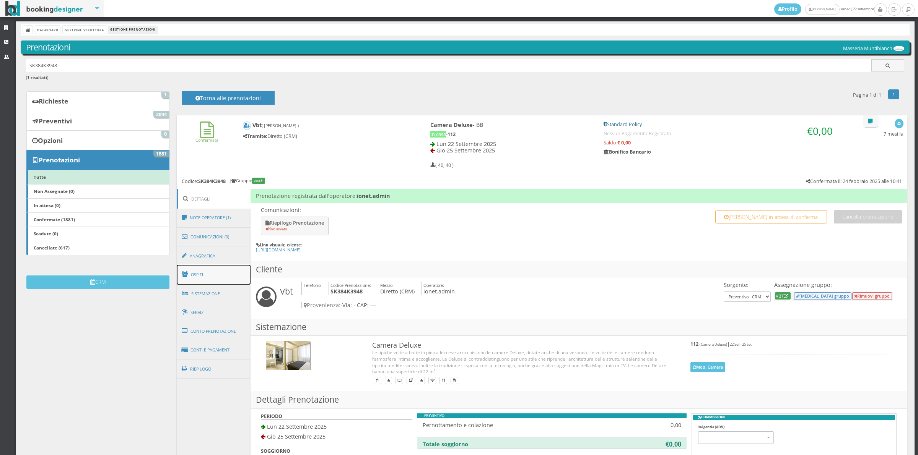
click at [217, 277] on link "Ospiti" at bounding box center [214, 275] width 74 height 20
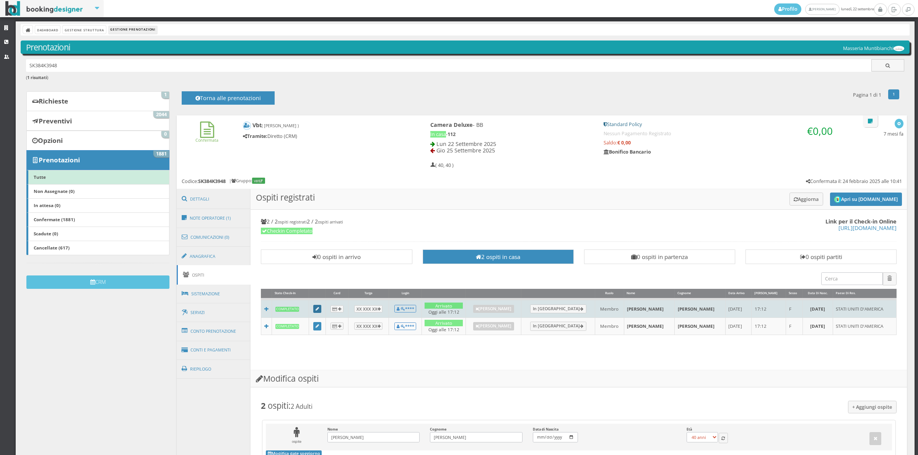
click at [320, 313] on link at bounding box center [317, 309] width 8 height 8
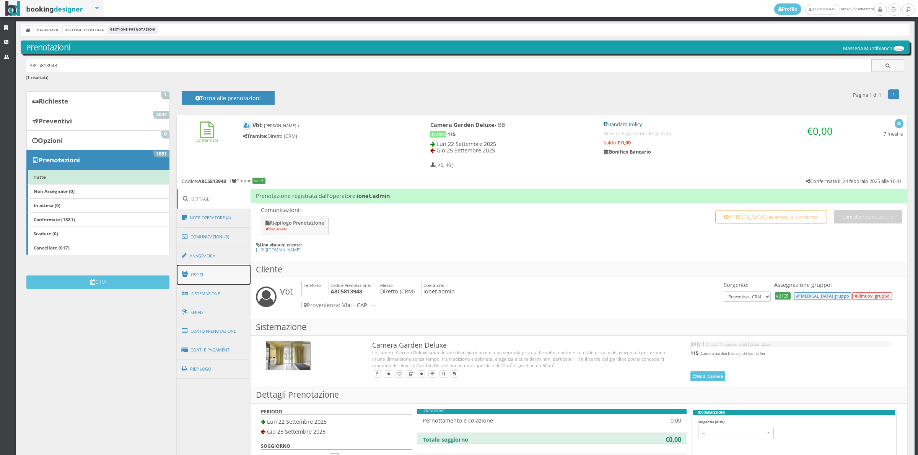
click at [211, 280] on link "Ospiti" at bounding box center [214, 275] width 74 height 20
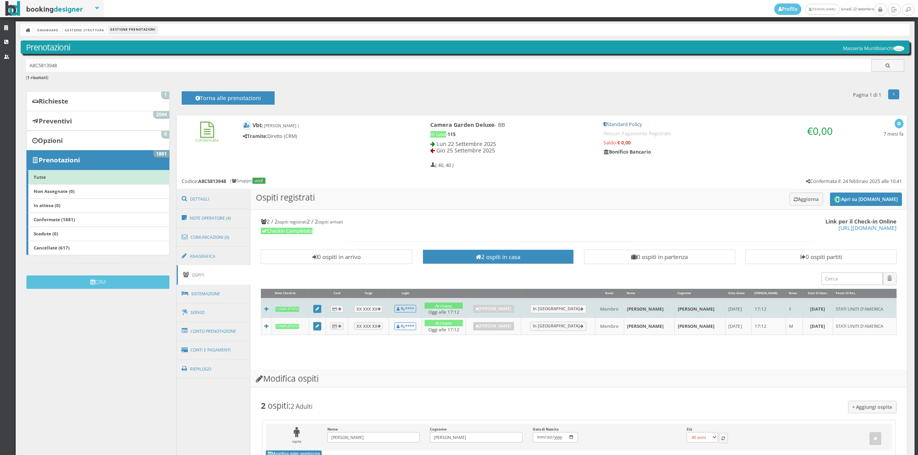
click at [315, 304] on td at bounding box center [317, 308] width 17 height 18
click at [320, 314] on link at bounding box center [317, 309] width 8 height 8
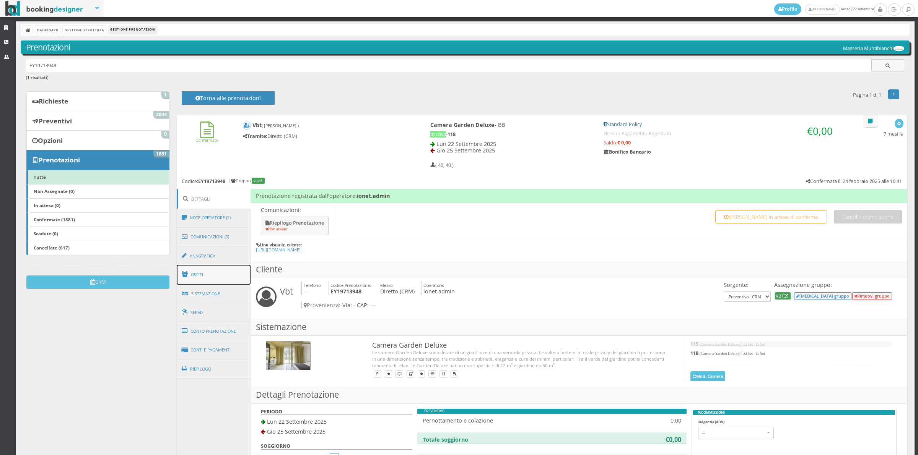
click at [205, 272] on link "Ospiti" at bounding box center [214, 275] width 74 height 20
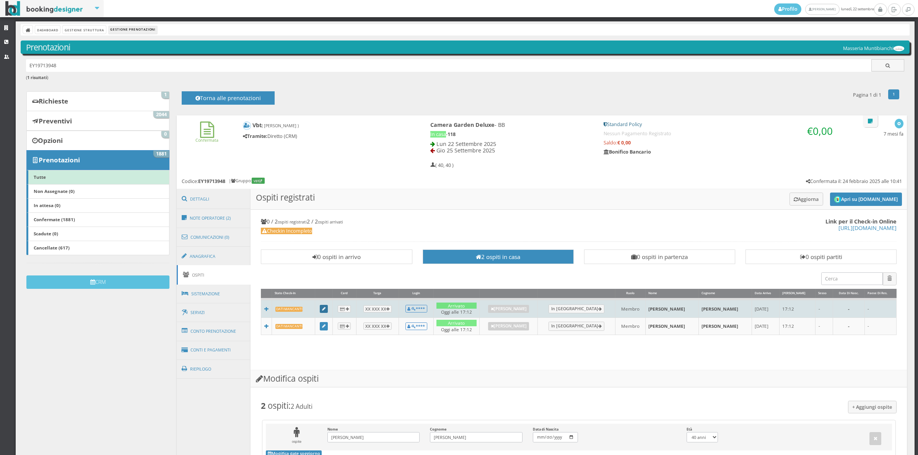
click at [325, 310] on icon at bounding box center [323, 309] width 3 height 4
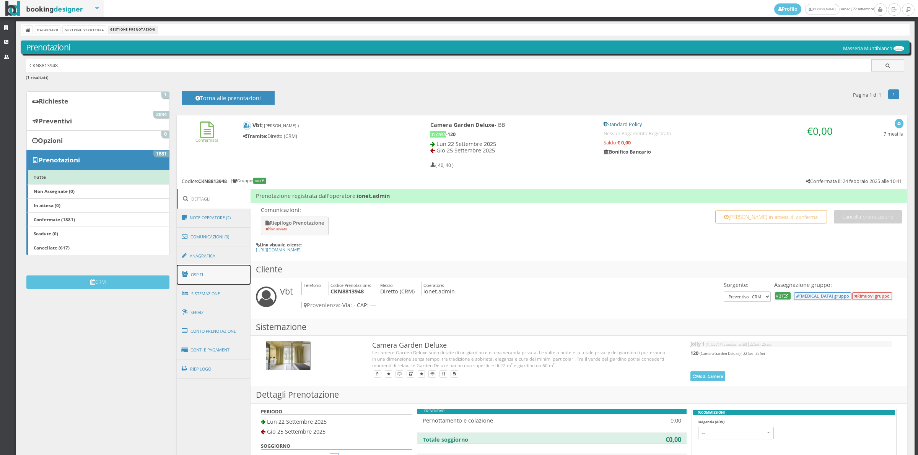
click at [219, 272] on link "Ospiti" at bounding box center [214, 275] width 74 height 20
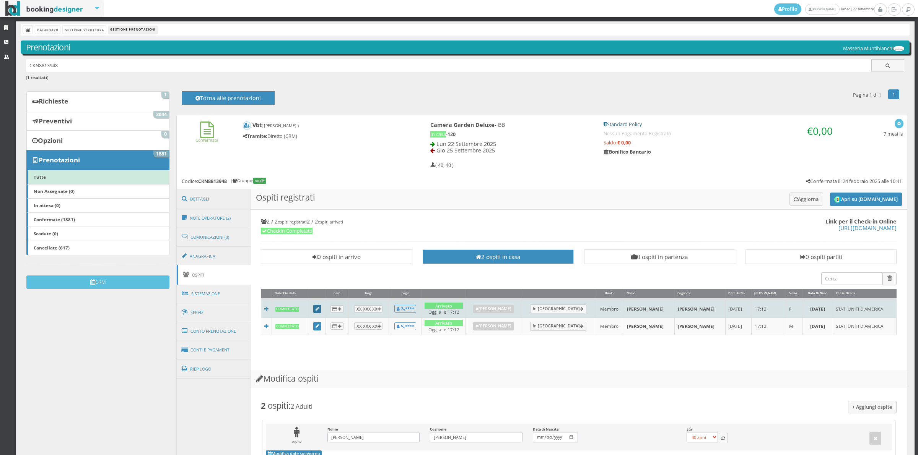
click at [322, 310] on link at bounding box center [317, 309] width 8 height 8
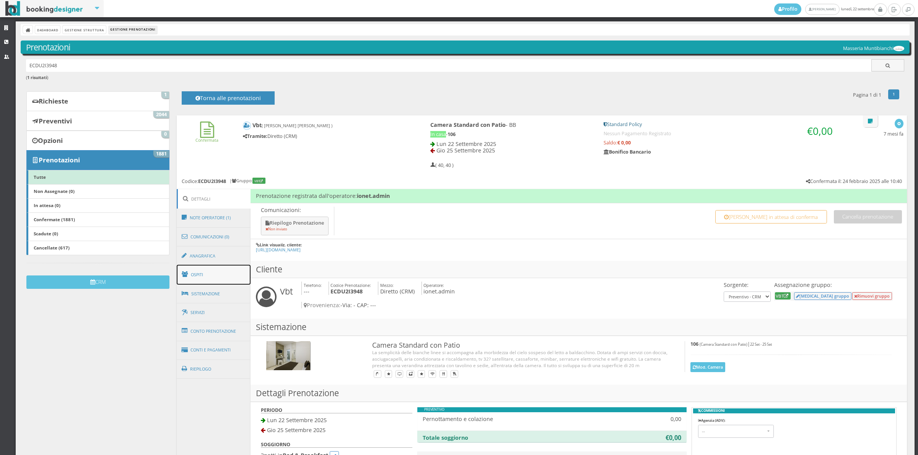
click at [209, 272] on link "Ospiti" at bounding box center [214, 275] width 74 height 20
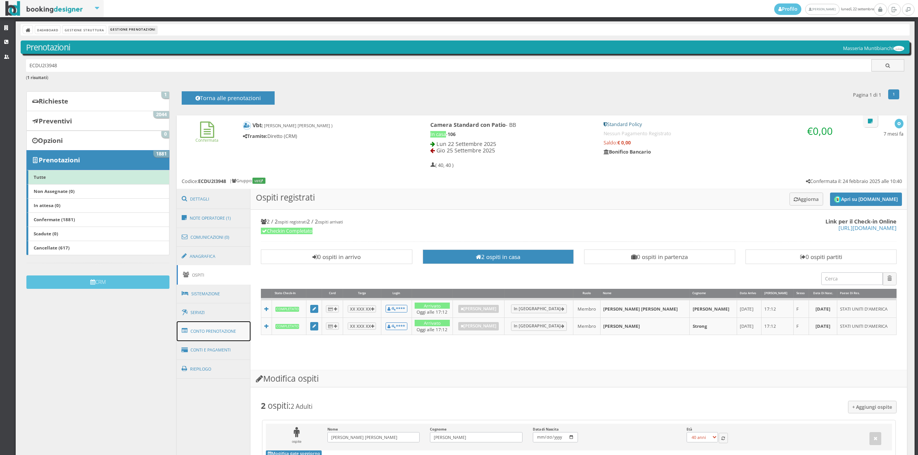
click at [232, 333] on link "Conto Prenotazione" at bounding box center [214, 332] width 74 height 20
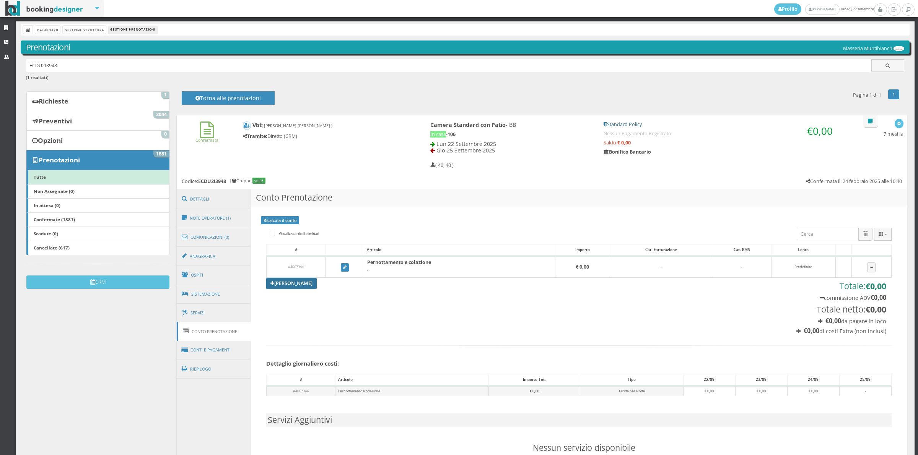
click at [298, 286] on link "[PERSON_NAME]" at bounding box center [291, 283] width 50 height 11
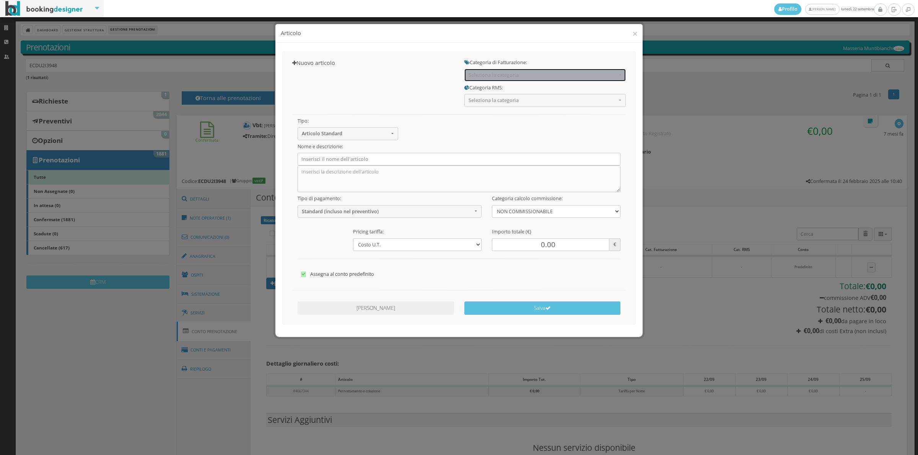
click at [489, 73] on span "Seleziona la categoria" at bounding box center [542, 75] width 148 height 6
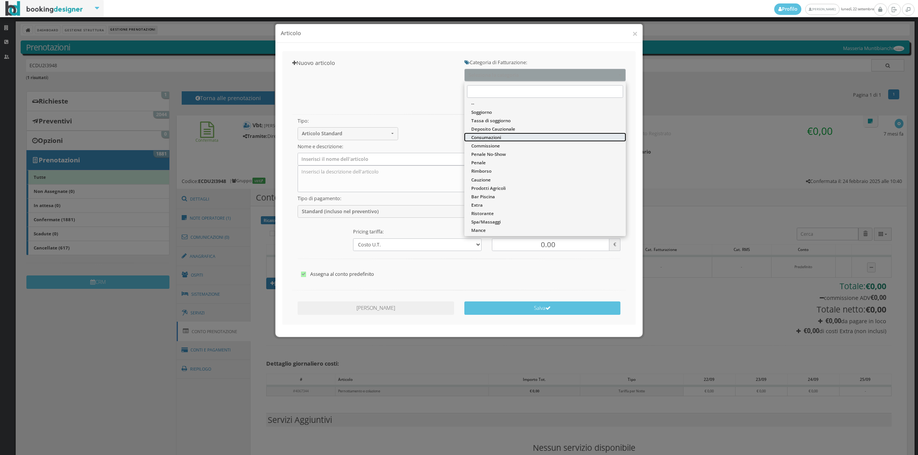
click at [479, 141] on link "Consumazioni" at bounding box center [544, 137] width 161 height 8
select select "26"
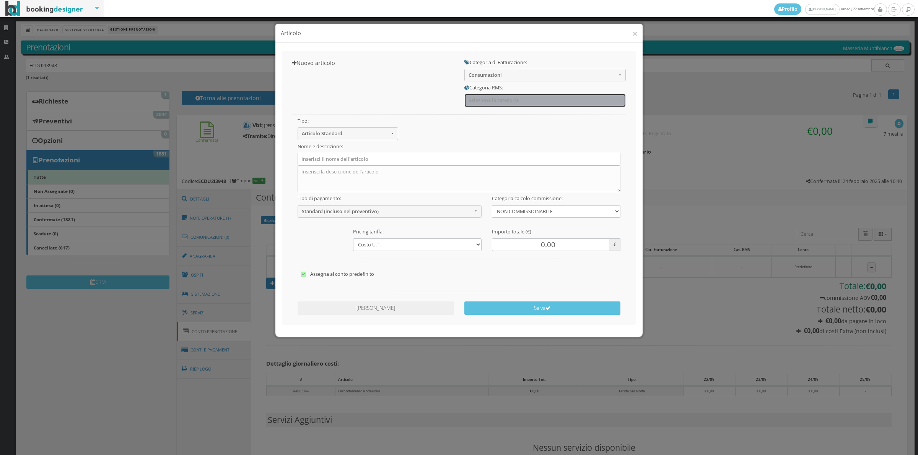
click at [485, 102] on span "Seleziona la categoria" at bounding box center [542, 100] width 148 height 6
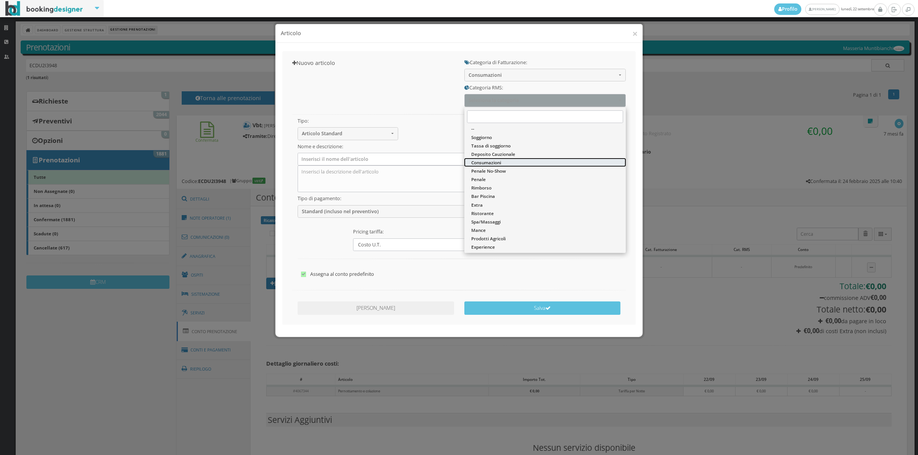
click at [482, 162] on span "Consumazioni" at bounding box center [486, 162] width 30 height 6
select select "36"
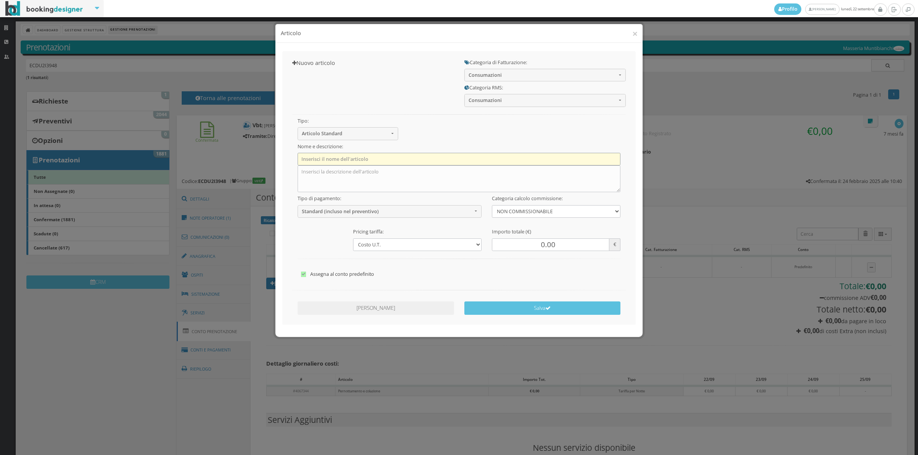
click at [347, 162] on input "text" at bounding box center [458, 159] width 323 height 13
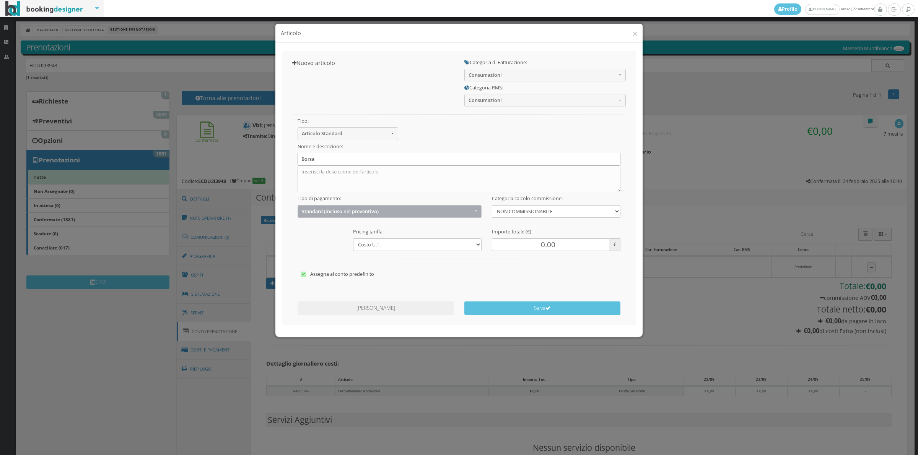
type input "Borsa"
click at [329, 215] on button "Standard (incluso nel preventivo)" at bounding box center [389, 211] width 184 height 13
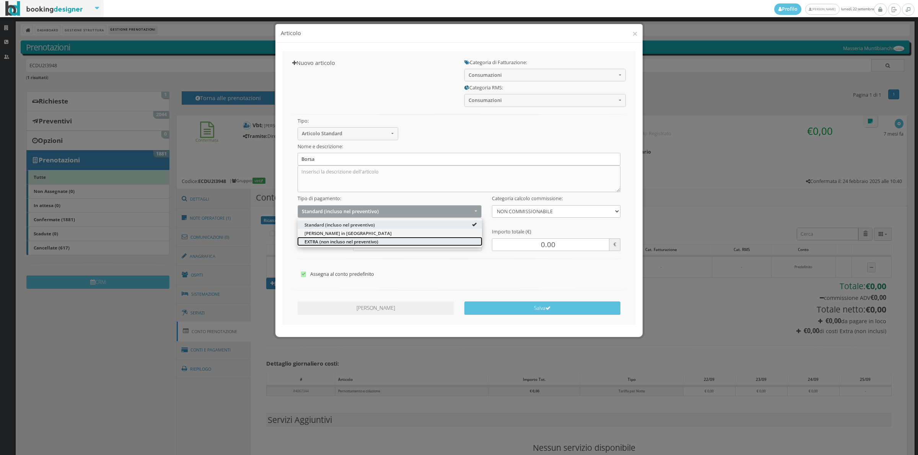
click at [322, 243] on span "EXTRA (non incluso nel preventivo)" at bounding box center [341, 241] width 74 height 6
select select "2"
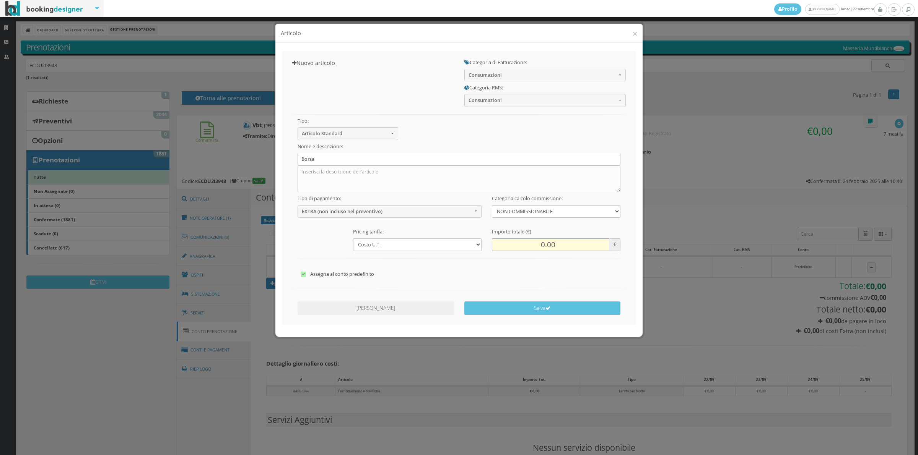
click at [535, 245] on input "0.00" at bounding box center [550, 245] width 117 height 13
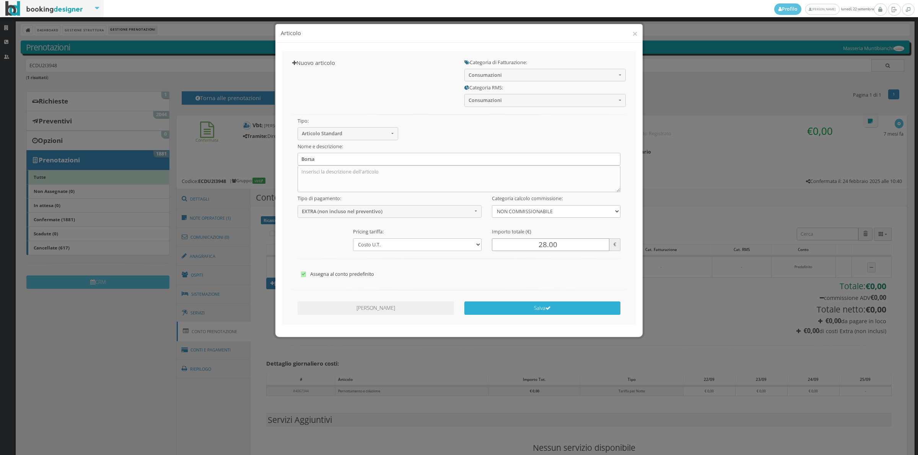
type input "28.00"
click at [540, 310] on button "Salva" at bounding box center [542, 308] width 156 height 13
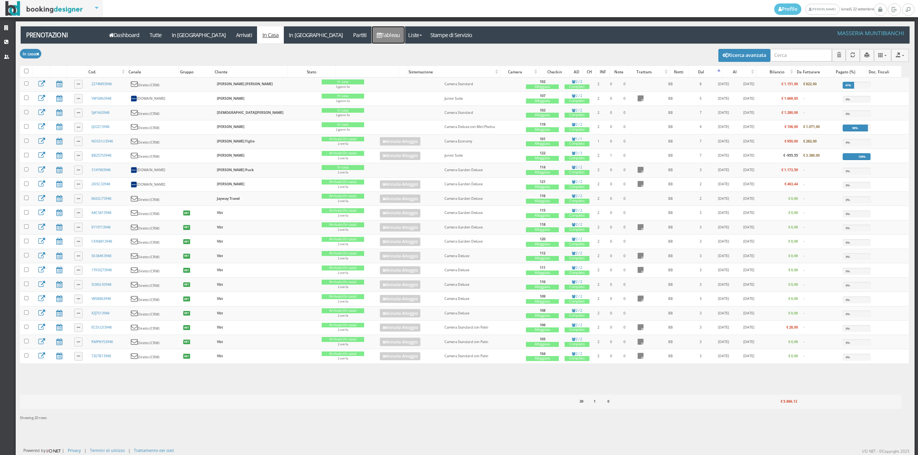
click at [372, 33] on link "Tableau" at bounding box center [388, 34] width 33 height 17
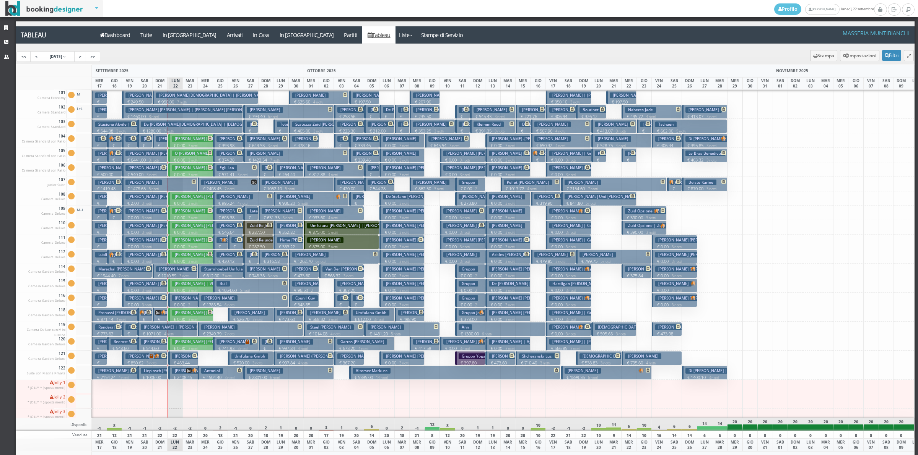
click at [185, 95] on h3 "[PERSON_NAME][DEMOGRAPHIC_DATA] | [PERSON_NAME] Figlio" at bounding box center [218, 96] width 124 height 6
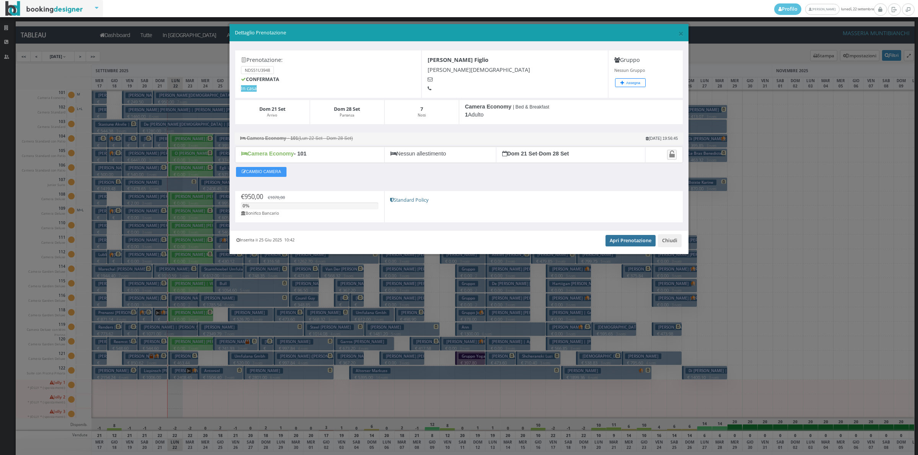
click at [627, 241] on link "Apri Prenotazione" at bounding box center [630, 240] width 50 height 11
click at [668, 242] on button "Chiudi" at bounding box center [670, 240] width 24 height 13
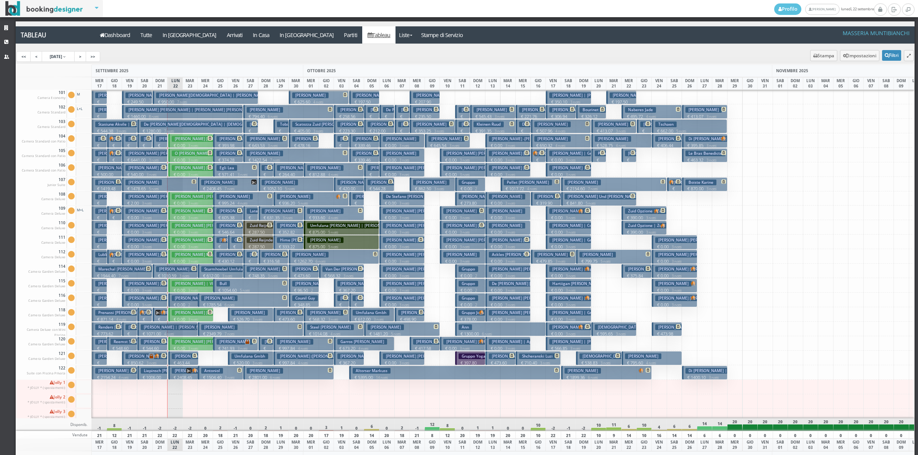
click at [184, 375] on p "€ 2408.45 7 notti" at bounding box center [184, 381] width 24 height 12
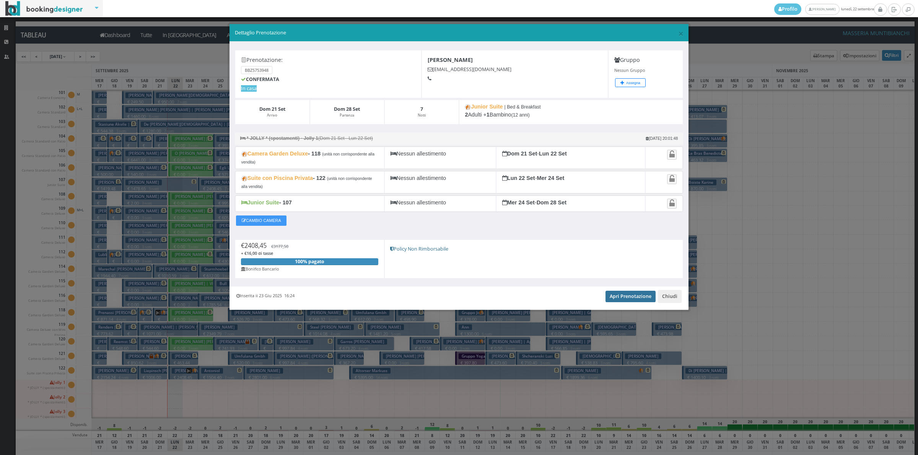
click at [624, 298] on link "Apri Prenotazione" at bounding box center [630, 296] width 50 height 11
click at [670, 300] on button "Chiudi" at bounding box center [670, 296] width 24 height 13
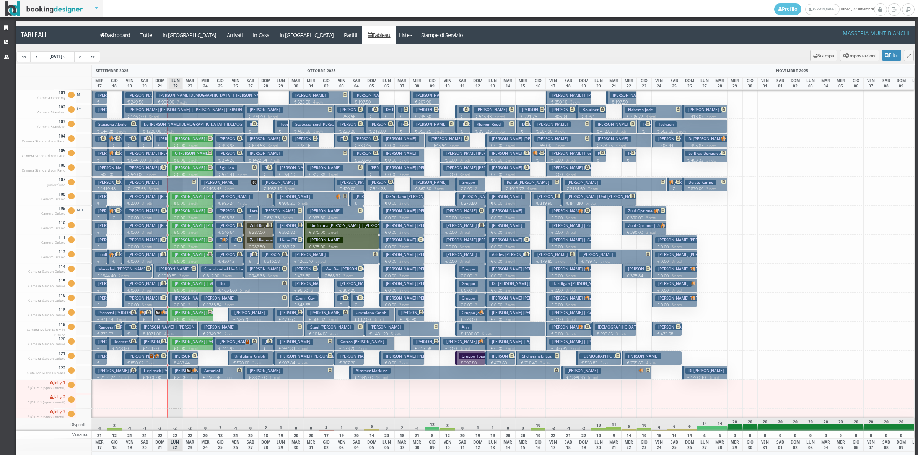
click at [187, 377] on p "€ 2408.45 7 notti" at bounding box center [184, 381] width 24 height 12
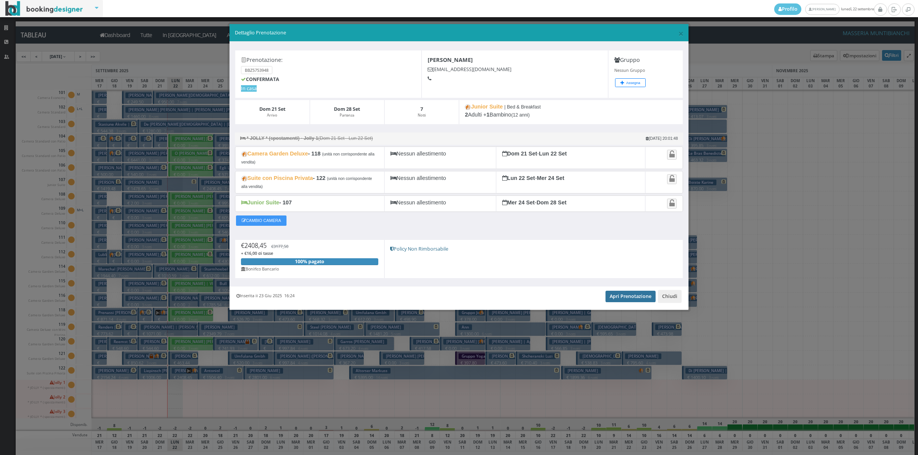
click at [633, 301] on link "Apri Prenotazione" at bounding box center [630, 296] width 50 height 11
click at [678, 298] on button "Chiudi" at bounding box center [670, 296] width 24 height 13
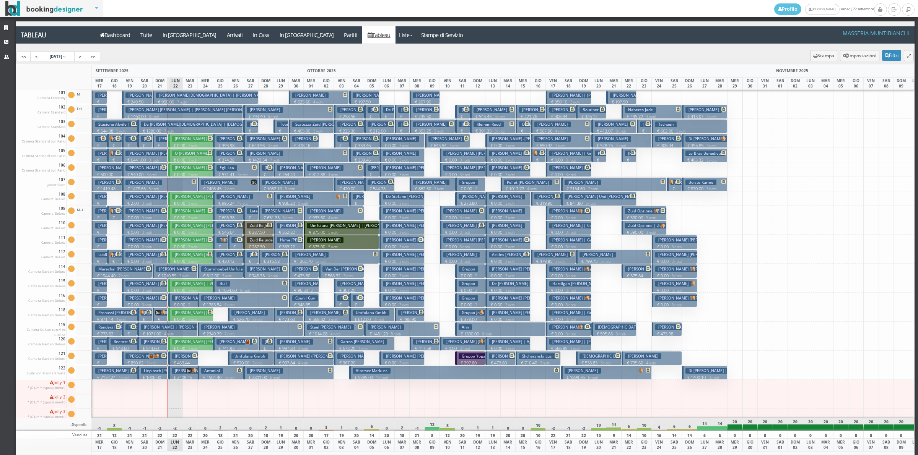
click at [206, 96] on h3 "Bortone Christian | Bortone Figlio" at bounding box center [218, 96] width 124 height 6
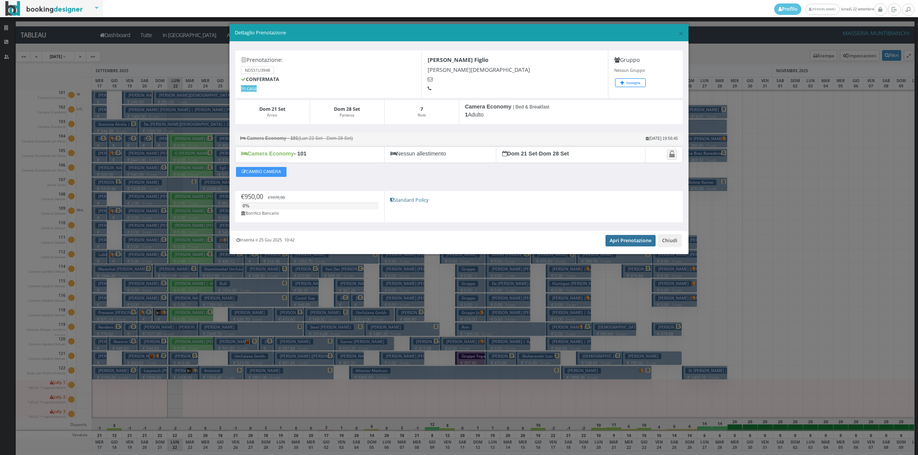
click at [637, 238] on link "Apri Prenotazione" at bounding box center [630, 240] width 50 height 11
click at [674, 242] on button "Chiudi" at bounding box center [670, 240] width 24 height 13
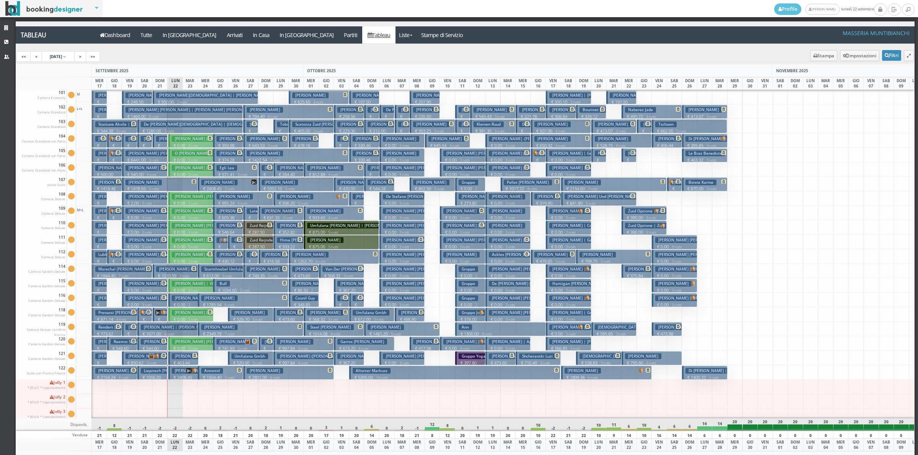
click at [182, 370] on h3 "[PERSON_NAME]" at bounding box center [190, 371] width 36 height 6
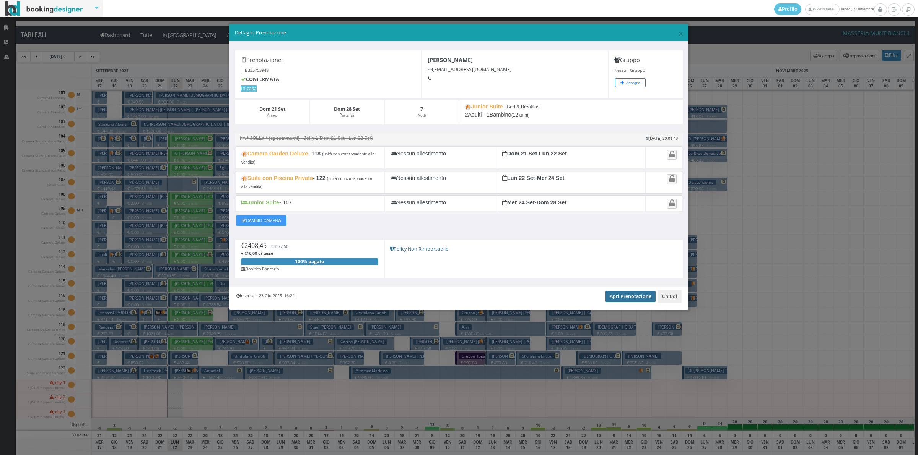
click at [629, 301] on link "Apri Prenotazione" at bounding box center [630, 296] width 50 height 11
click at [669, 299] on button "Chiudi" at bounding box center [670, 296] width 24 height 13
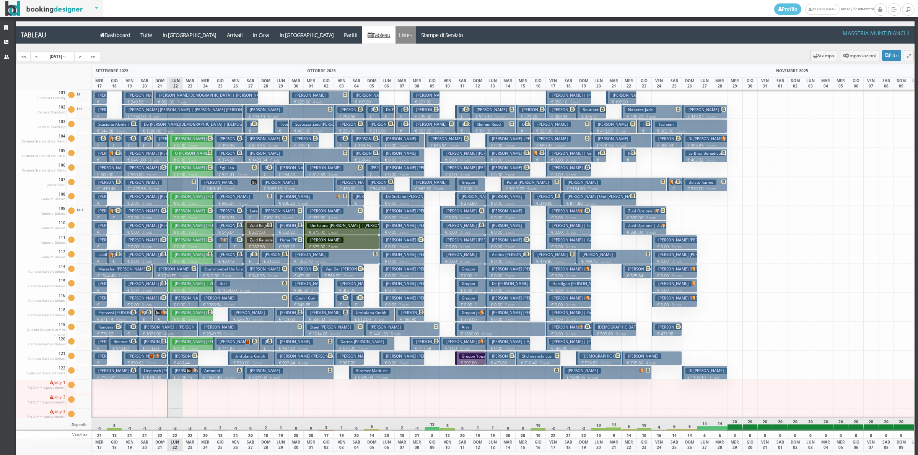
click at [395, 33] on link "Liste" at bounding box center [405, 34] width 20 height 17
click at [395, 59] on link "Foglio Pulizie" at bounding box center [422, 63] width 55 height 13
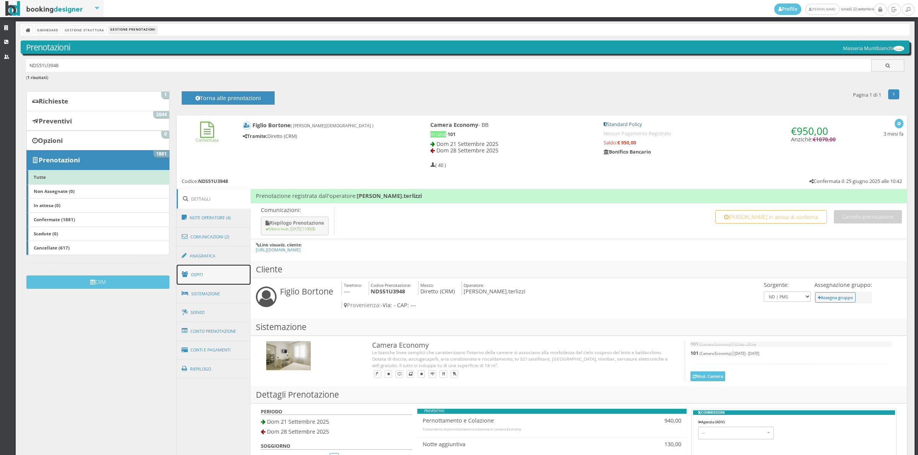
click at [230, 274] on link "Ospiti" at bounding box center [214, 275] width 74 height 20
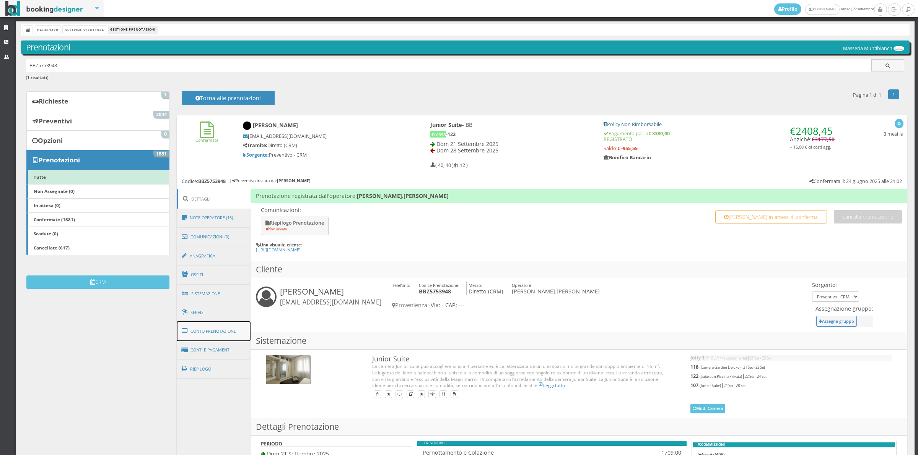
click at [213, 329] on link "Conto Prenotazione" at bounding box center [214, 332] width 74 height 20
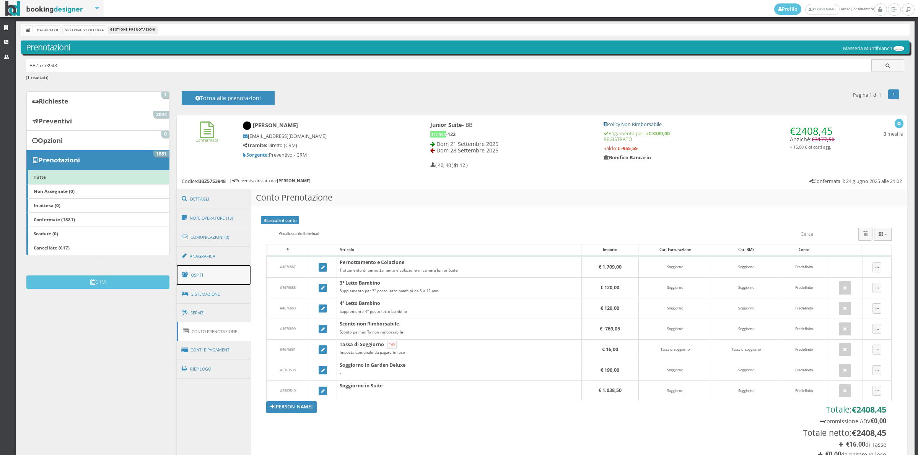
click at [216, 279] on link "Ospiti" at bounding box center [214, 275] width 74 height 20
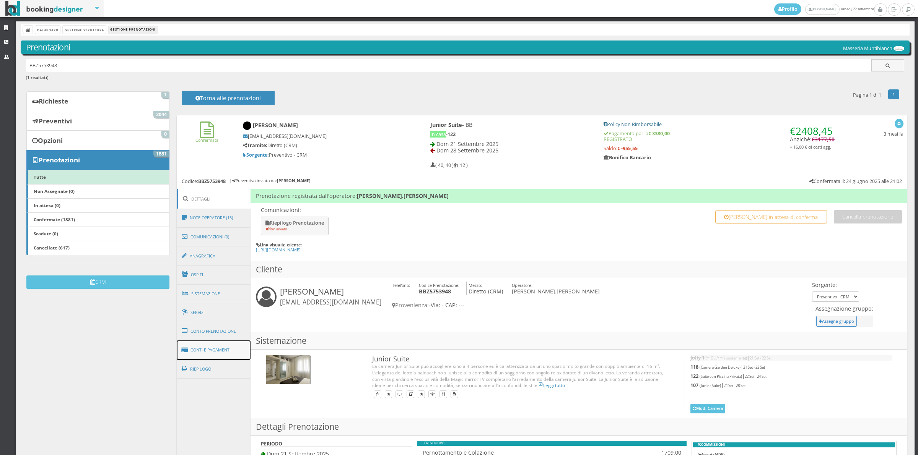
click at [196, 348] on link "Conti e Pagamenti" at bounding box center [214, 350] width 74 height 19
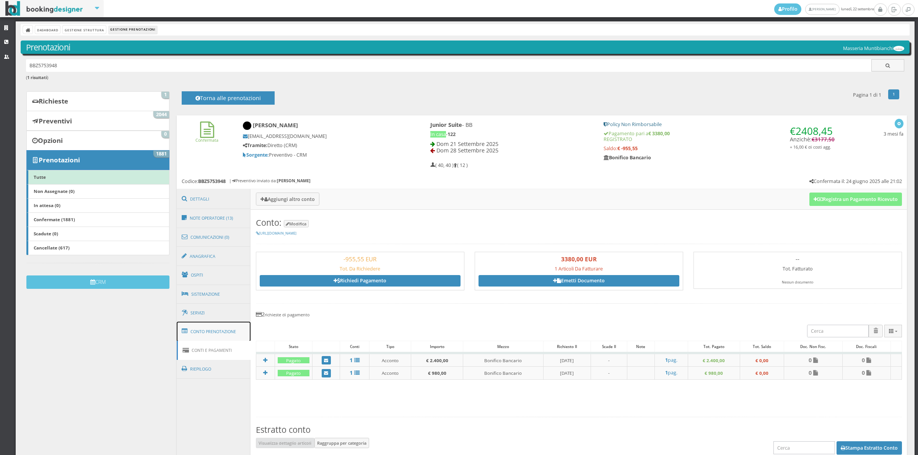
click at [216, 329] on link "Conto Prenotazione" at bounding box center [214, 332] width 74 height 20
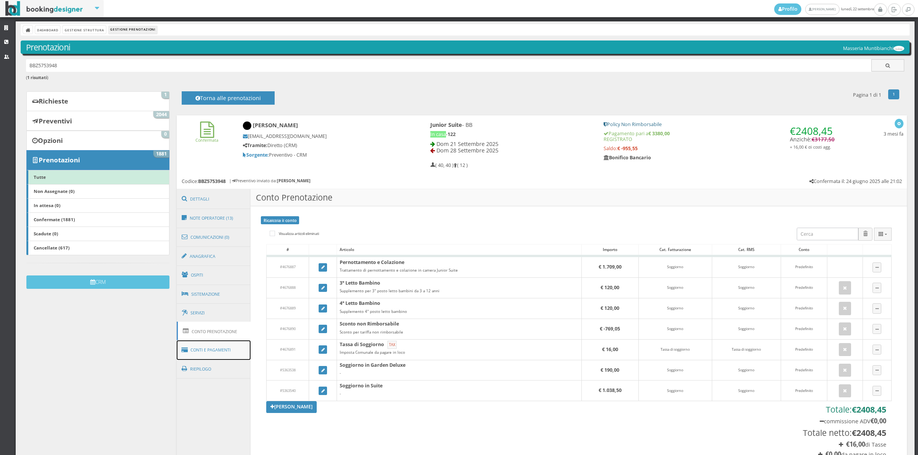
click at [217, 344] on link "Conti e Pagamenti" at bounding box center [214, 350] width 74 height 19
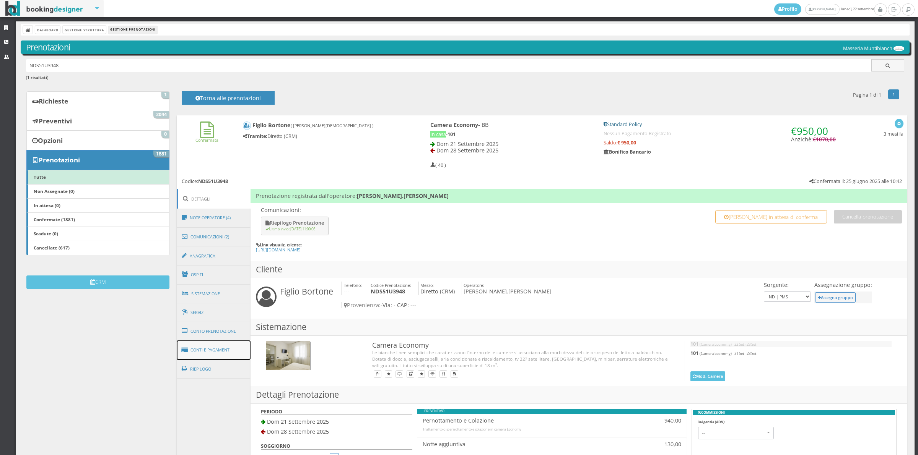
click at [224, 357] on link "Conti e Pagamenti" at bounding box center [214, 350] width 74 height 19
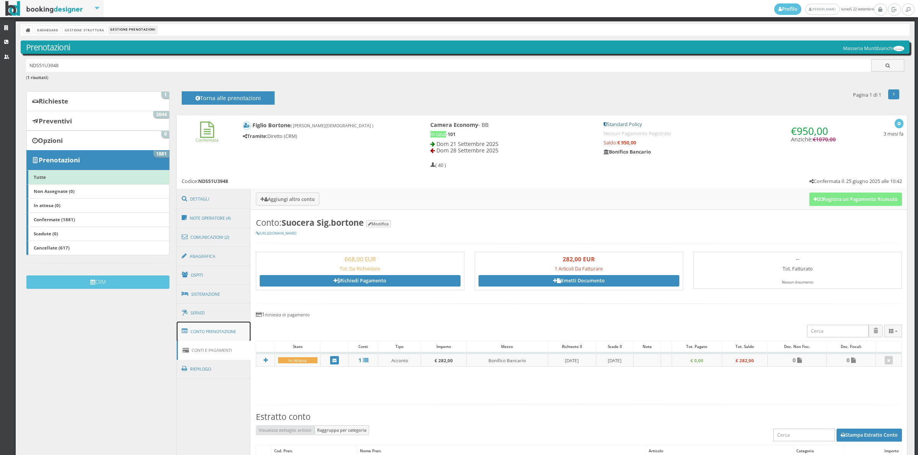
click at [206, 333] on link "Conto Prenotazione" at bounding box center [214, 332] width 74 height 20
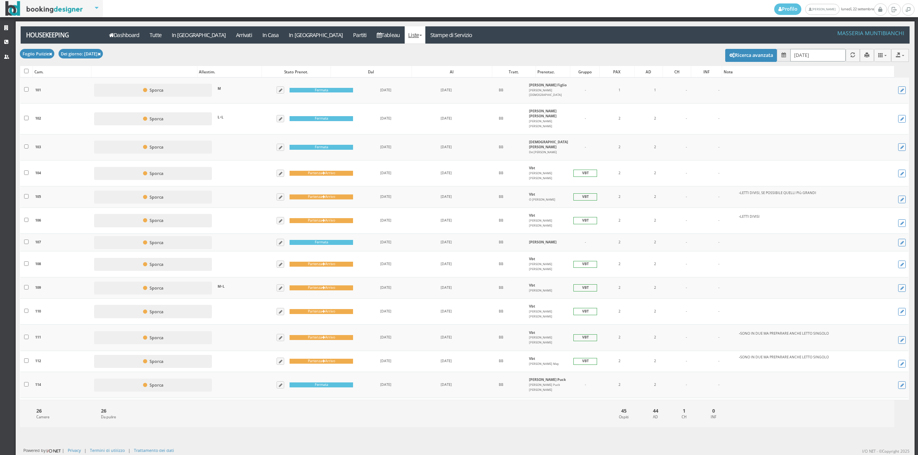
click at [797, 53] on input "[DATE]" at bounding box center [817, 55] width 55 height 13
click at [821, 145] on link "23" at bounding box center [819, 144] width 10 height 13
type input "[DATE]"
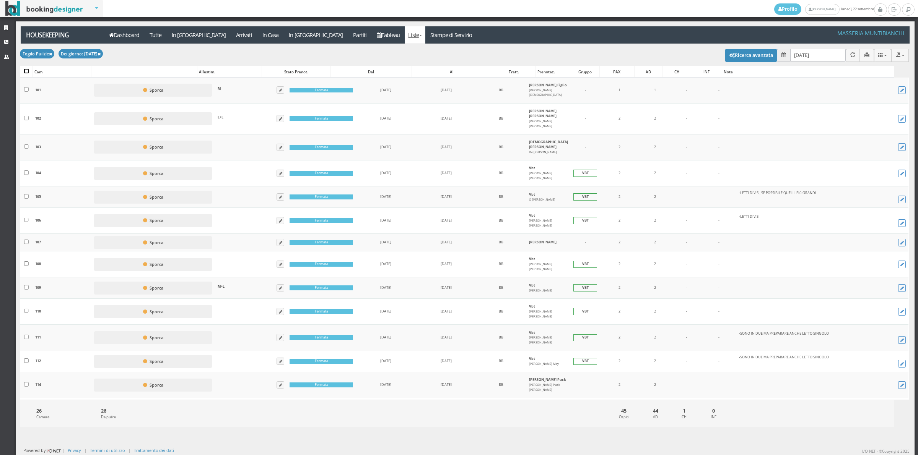
click at [27, 71] on input "checkbox" at bounding box center [26, 71] width 5 height 5
checkbox input "true"
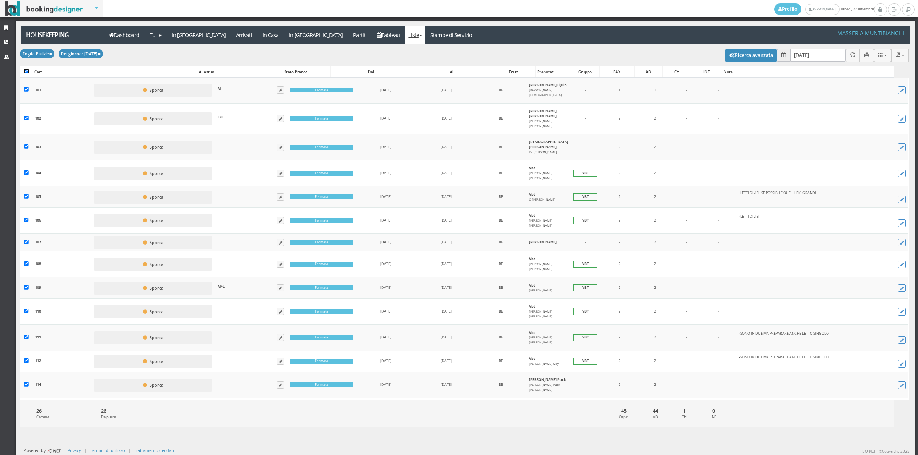
checkbox input "true"
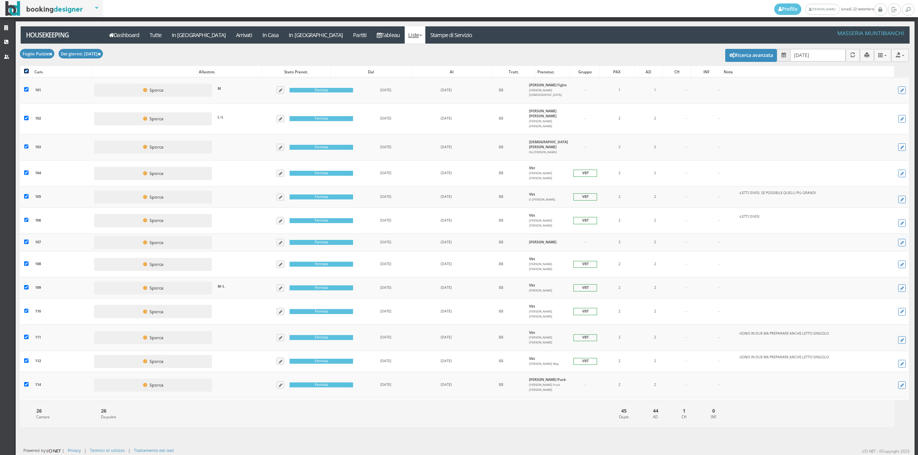
checkbox input "true"
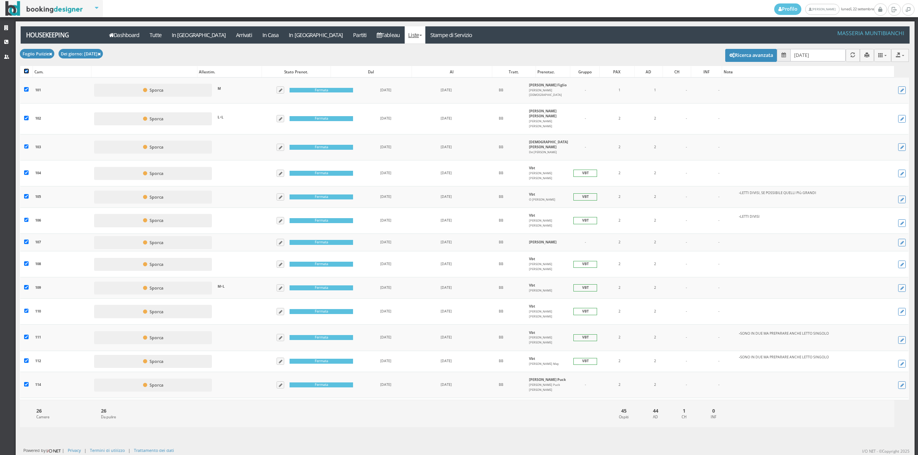
checkbox input "true"
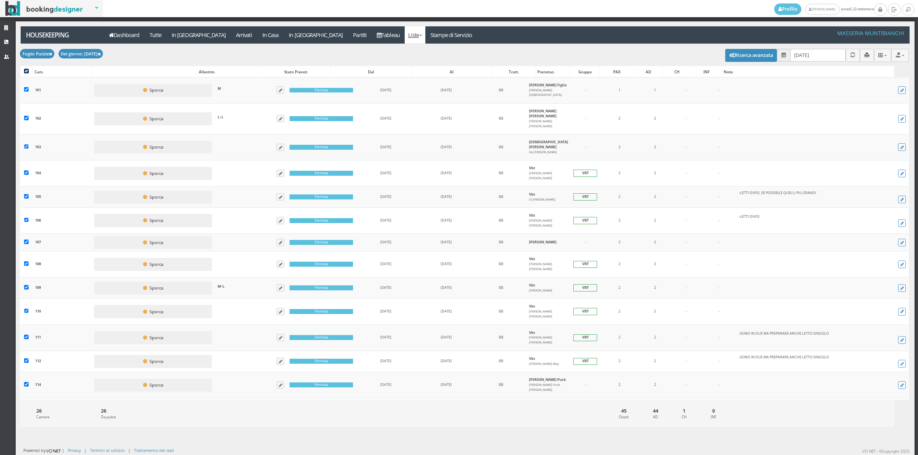
checkbox input "true"
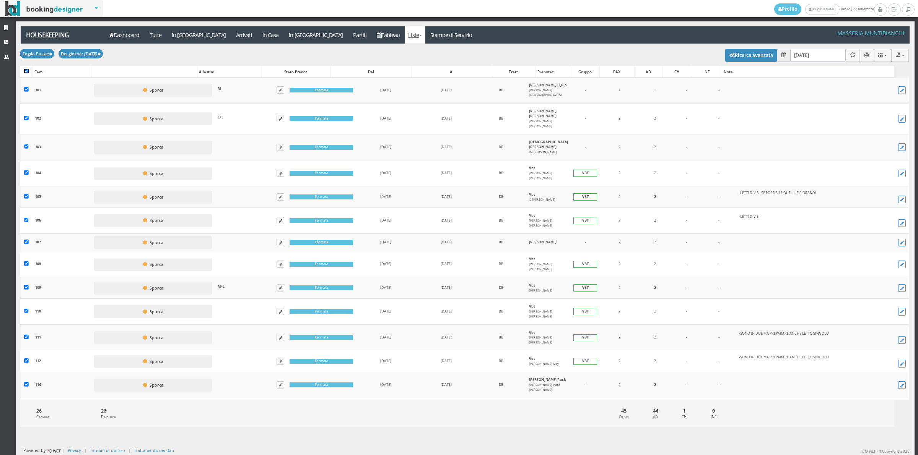
checkbox input "true"
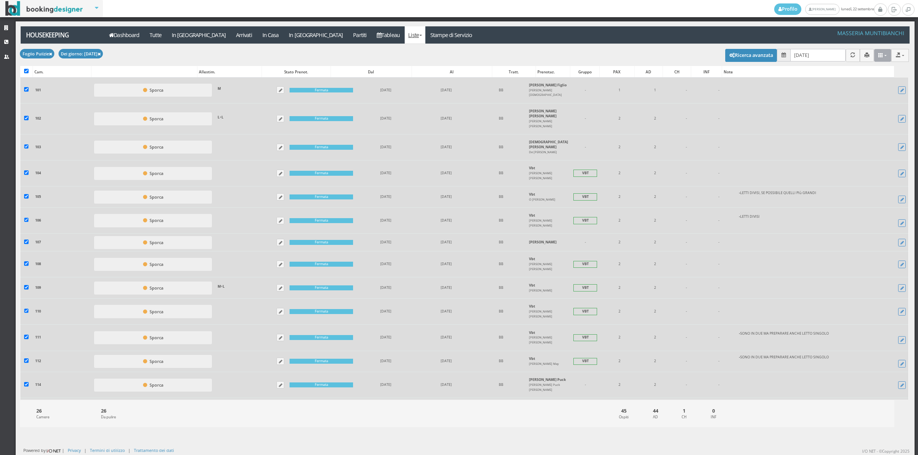
click at [882, 60] on button at bounding box center [883, 55] width 18 height 13
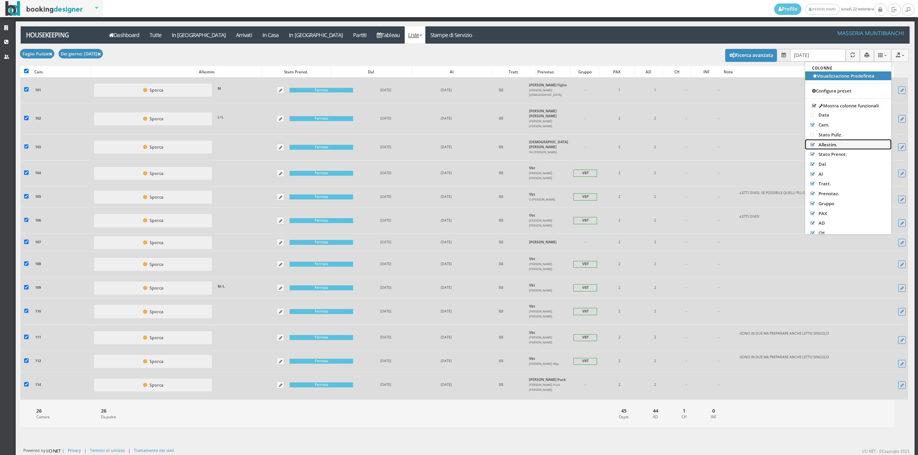
click at [811, 145] on link "Allestim." at bounding box center [848, 145] width 86 height 10
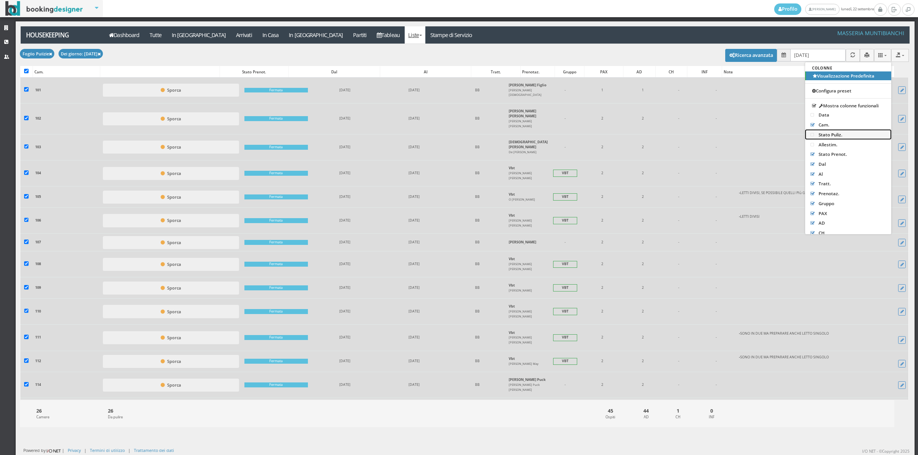
click at [811, 135] on link "Stato Puliz." at bounding box center [848, 135] width 86 height 10
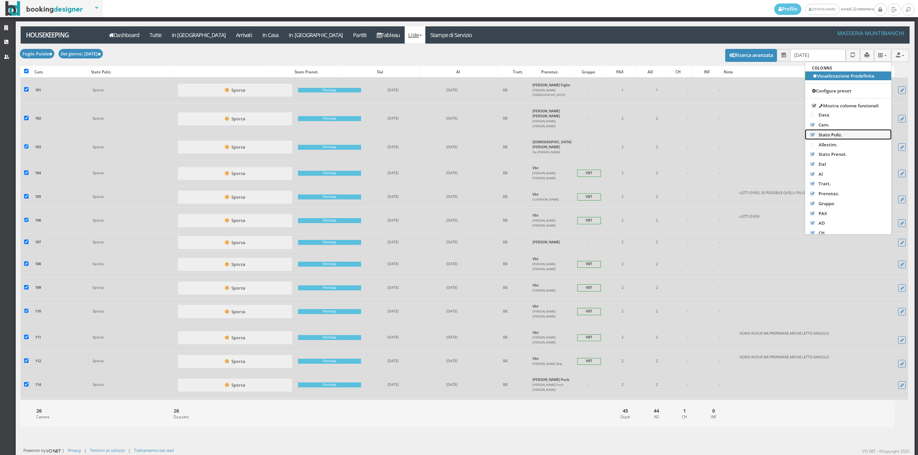
click at [811, 135] on link "Stato Puliz." at bounding box center [848, 135] width 86 height 10
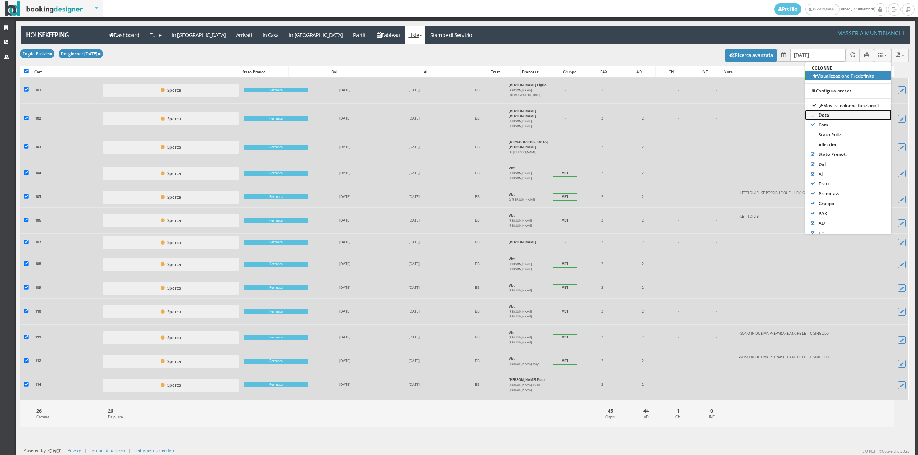
click at [808, 116] on link "Data" at bounding box center [848, 115] width 86 height 10
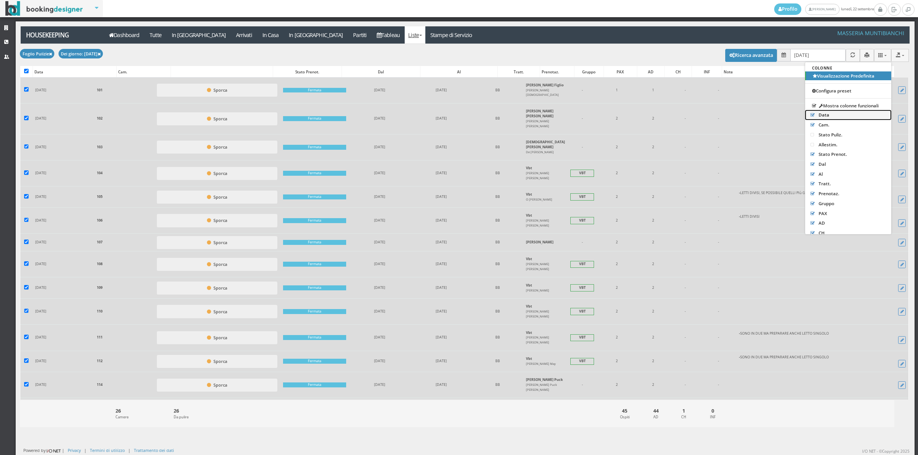
click at [808, 116] on link "Data" at bounding box center [848, 115] width 86 height 10
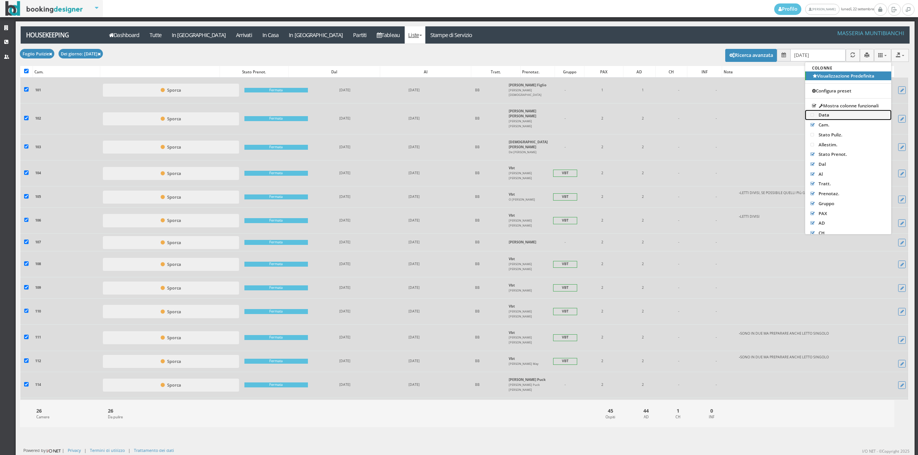
click at [808, 116] on link "Data" at bounding box center [848, 115] width 86 height 10
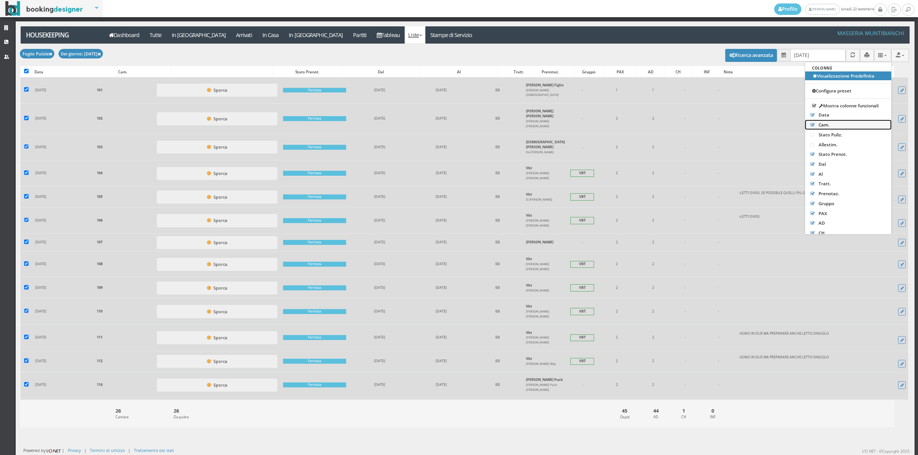
click at [812, 125] on link "Cam." at bounding box center [848, 125] width 86 height 10
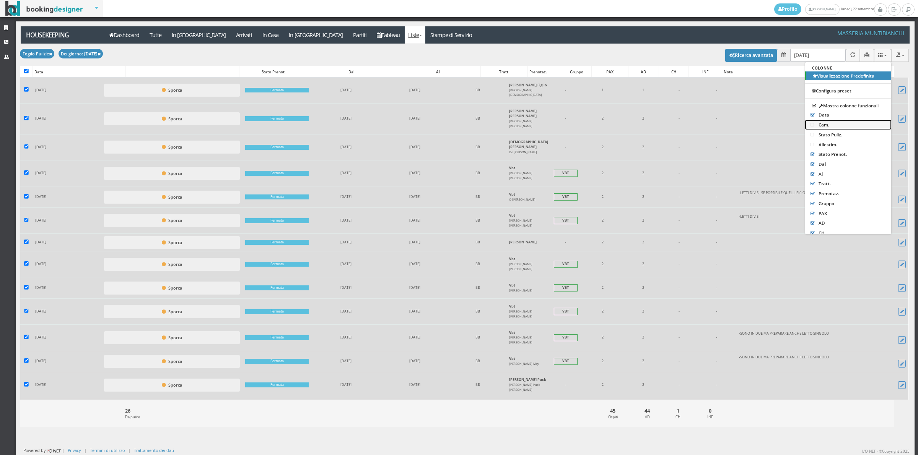
click at [812, 125] on link "Cam." at bounding box center [848, 125] width 86 height 10
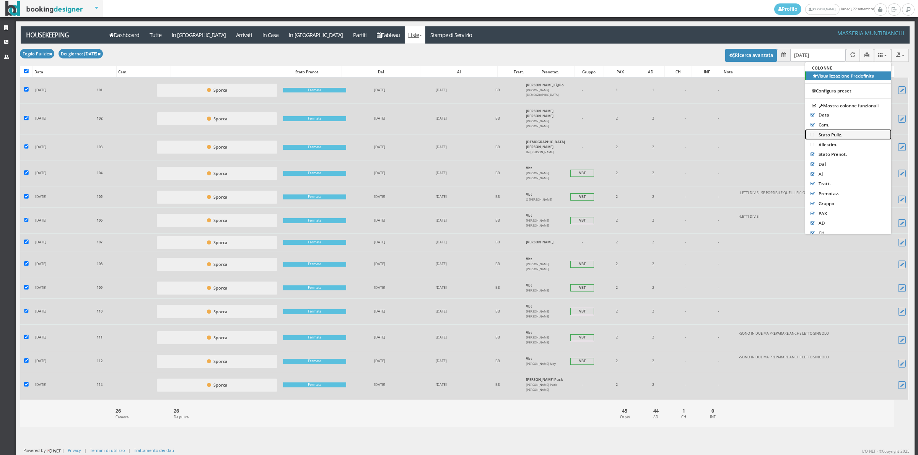
click at [810, 137] on link "Stato Puliz." at bounding box center [848, 135] width 86 height 10
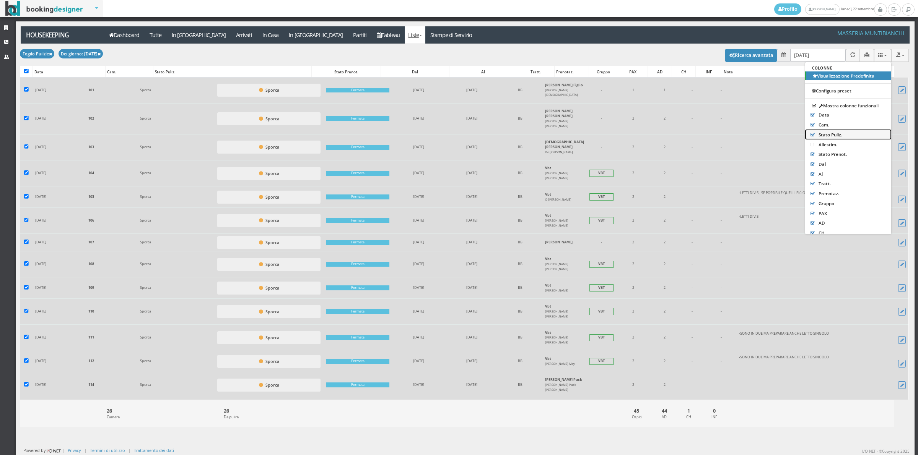
click at [810, 137] on link "Stato Puliz." at bounding box center [848, 135] width 86 height 10
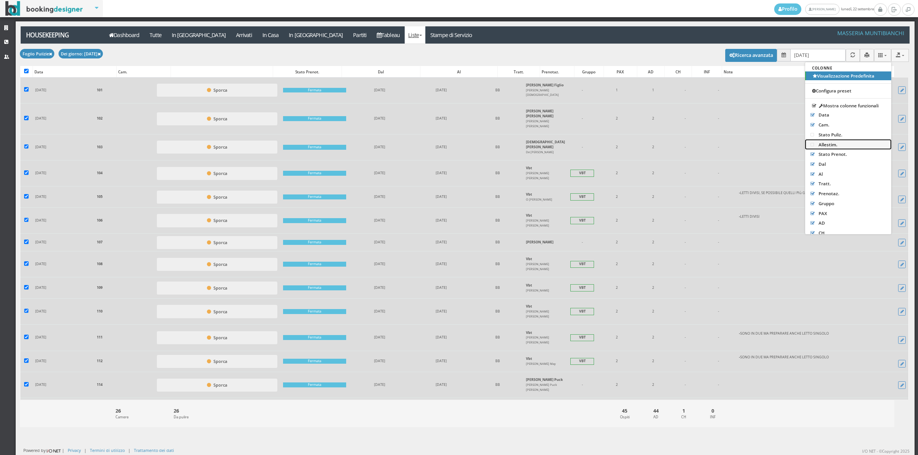
click at [811, 146] on link "Allestim." at bounding box center [848, 145] width 86 height 10
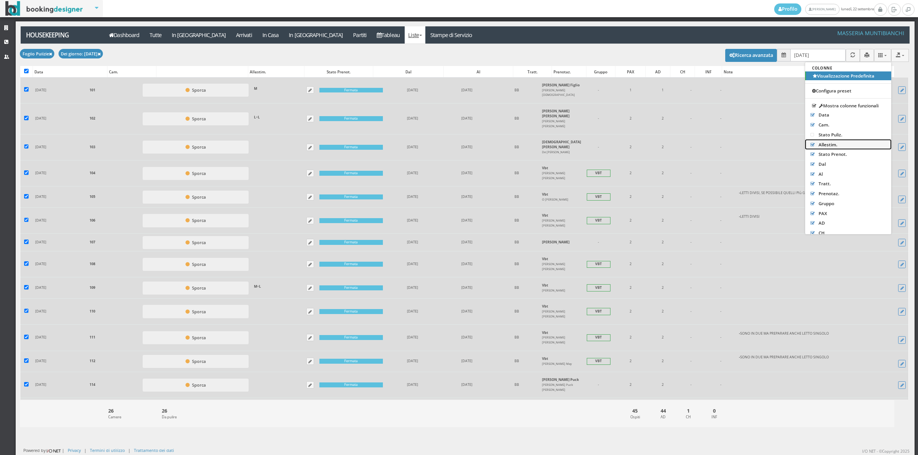
click at [811, 146] on link "Allestim." at bounding box center [848, 145] width 86 height 10
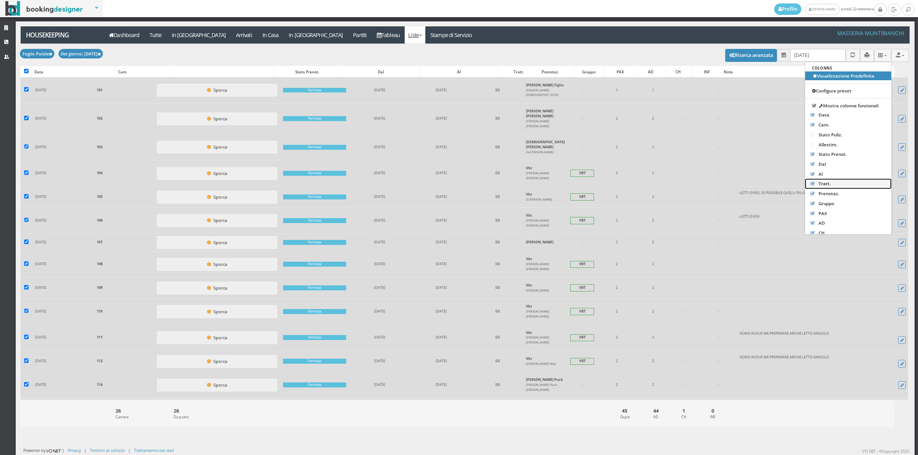
click at [809, 183] on link "Tratt." at bounding box center [848, 184] width 86 height 10
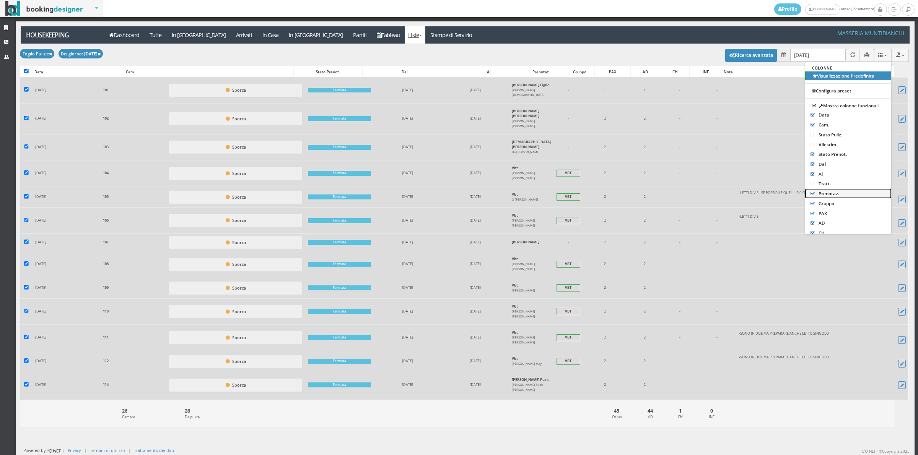
click at [816, 195] on link "Prenotaz." at bounding box center [848, 194] width 86 height 10
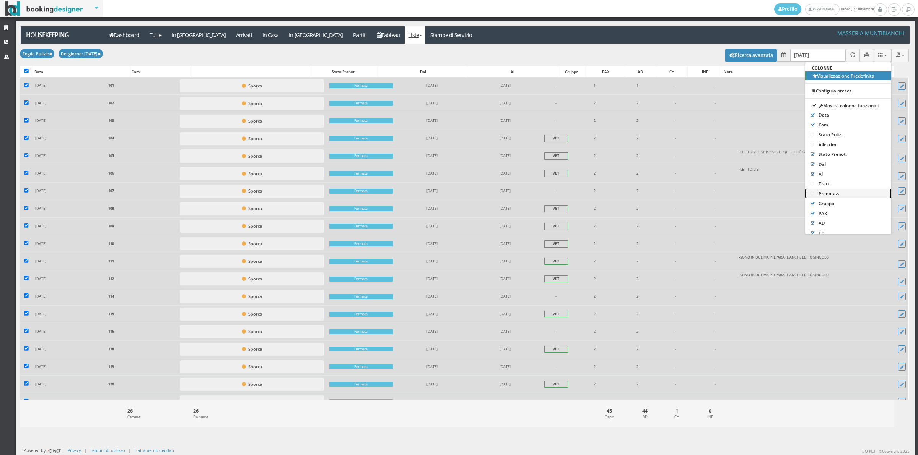
click at [816, 195] on link "Prenotaz." at bounding box center [848, 194] width 86 height 10
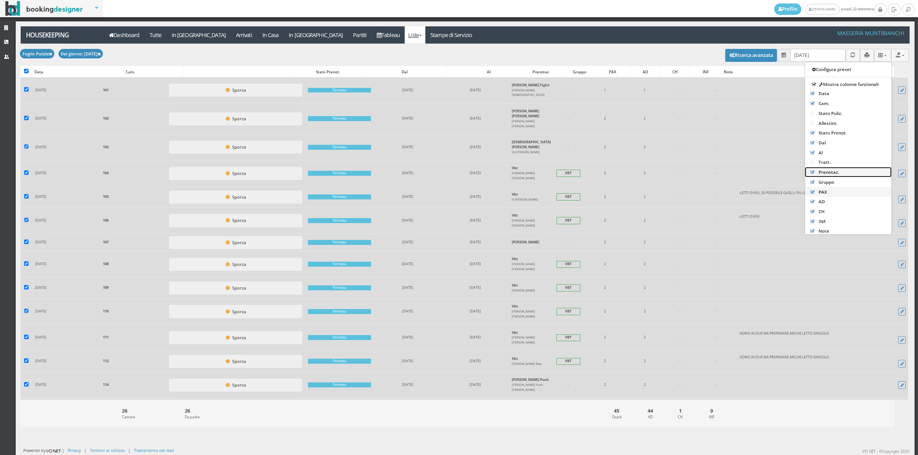
scroll to position [34, 0]
click at [813, 193] on link "AD" at bounding box center [848, 192] width 86 height 10
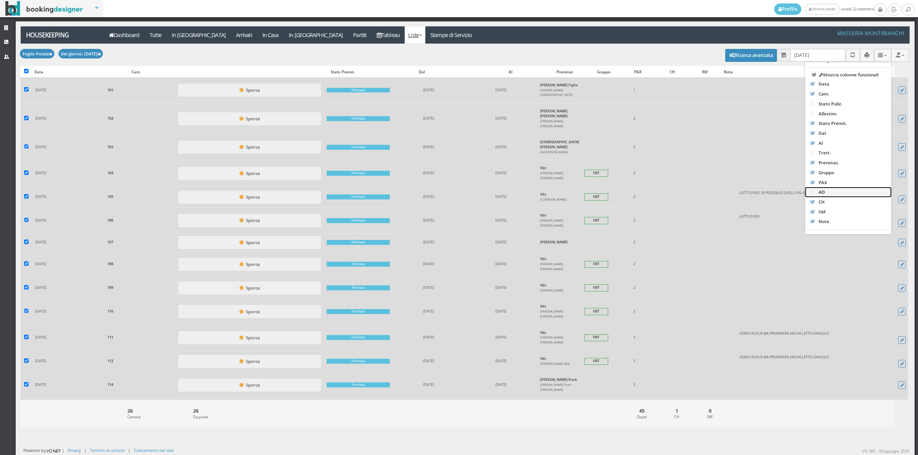
click at [813, 193] on link "AD" at bounding box center [848, 192] width 86 height 10
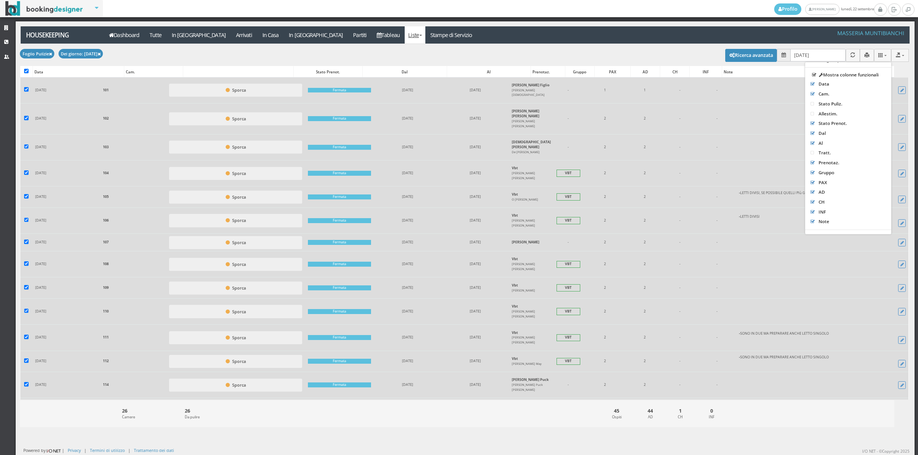
click at [650, 49] on div "Foglio Pulizie Del giorno: 23/09/2025 CSV TXT MS-Excel MS-Word JSON Colonne Vis…" at bounding box center [464, 54] width 889 height 21
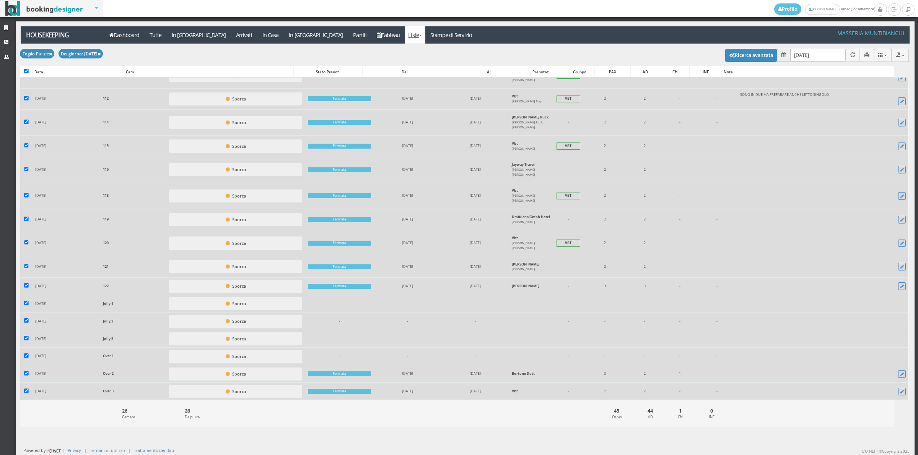
scroll to position [306, 0]
click at [27, 305] on input "checkbox" at bounding box center [26, 302] width 5 height 5
checkbox input "false"
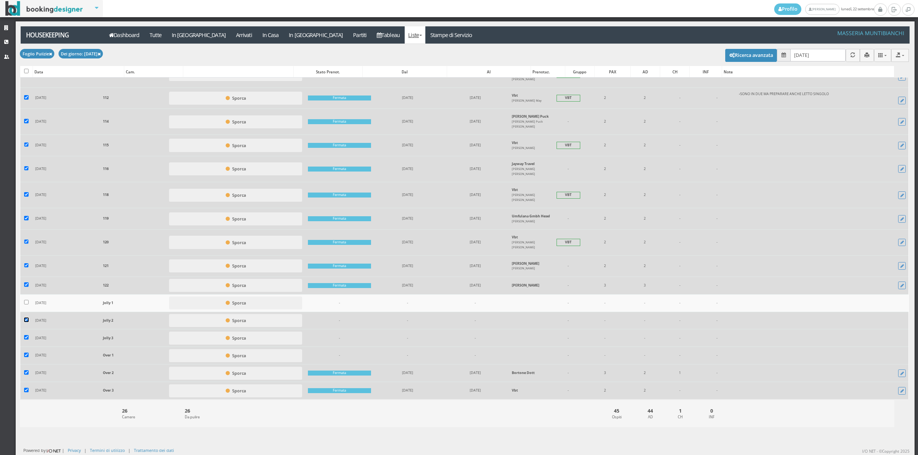
click at [25, 320] on input "checkbox" at bounding box center [26, 320] width 5 height 5
checkbox input "false"
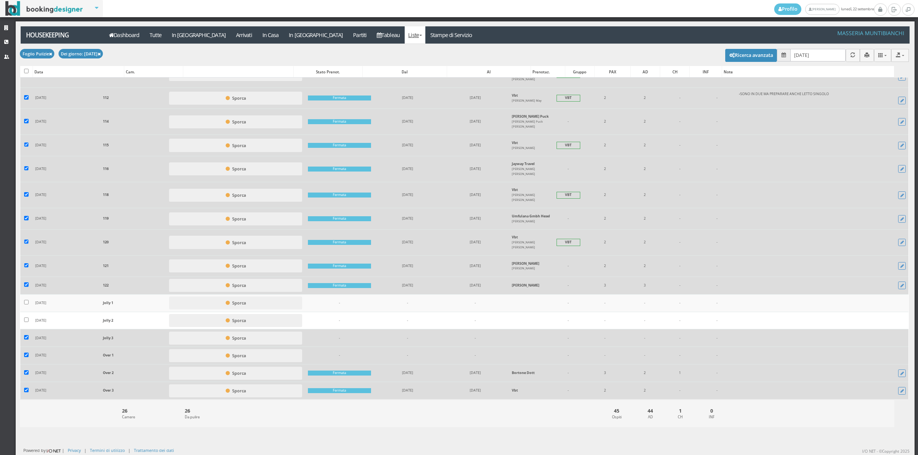
click at [23, 338] on td at bounding box center [26, 339] width 12 height 18
click at [27, 338] on input "checkbox" at bounding box center [26, 337] width 5 height 5
checkbox input "false"
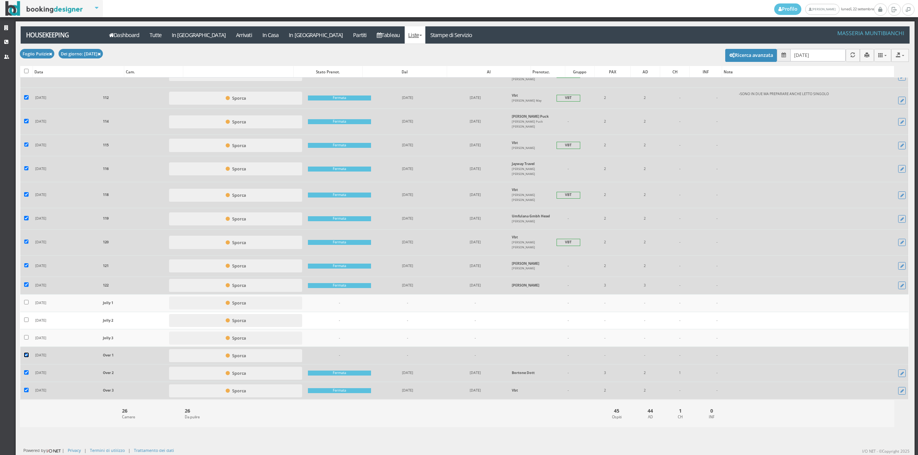
click at [24, 356] on input "checkbox" at bounding box center [26, 355] width 5 height 5
checkbox input "false"
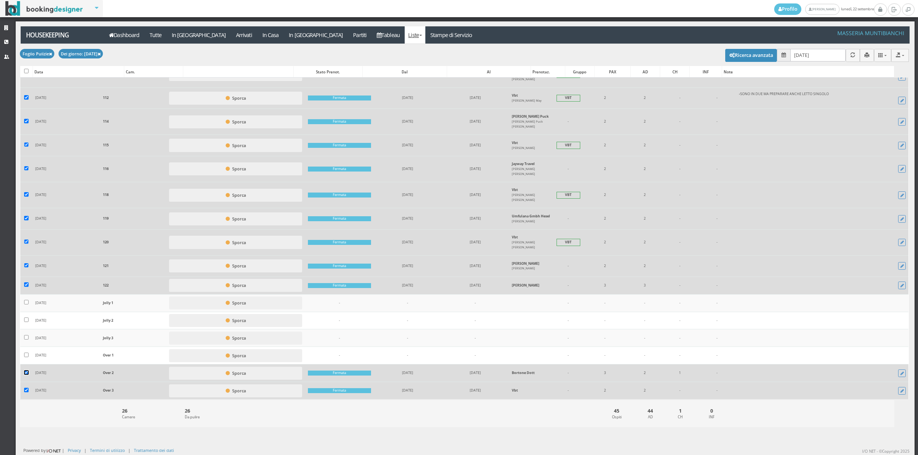
click at [26, 372] on input "checkbox" at bounding box center [26, 372] width 5 height 5
checkbox input "false"
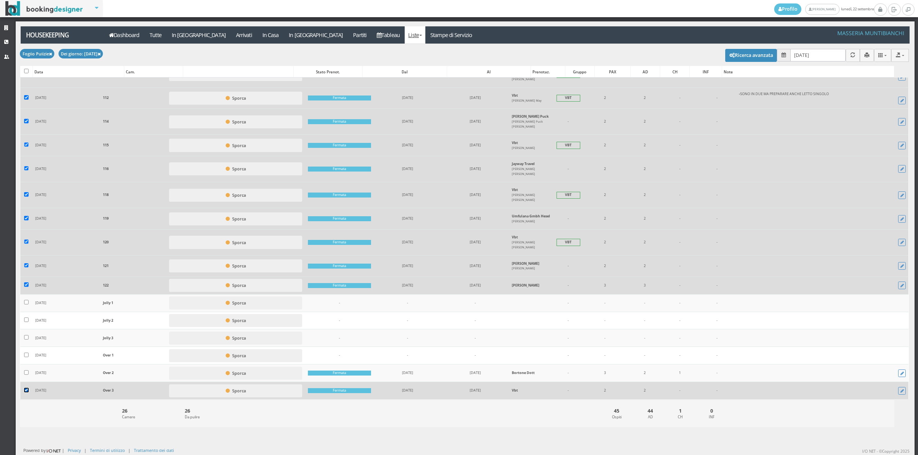
click at [25, 391] on input "checkbox" at bounding box center [26, 390] width 5 height 5
checkbox input "false"
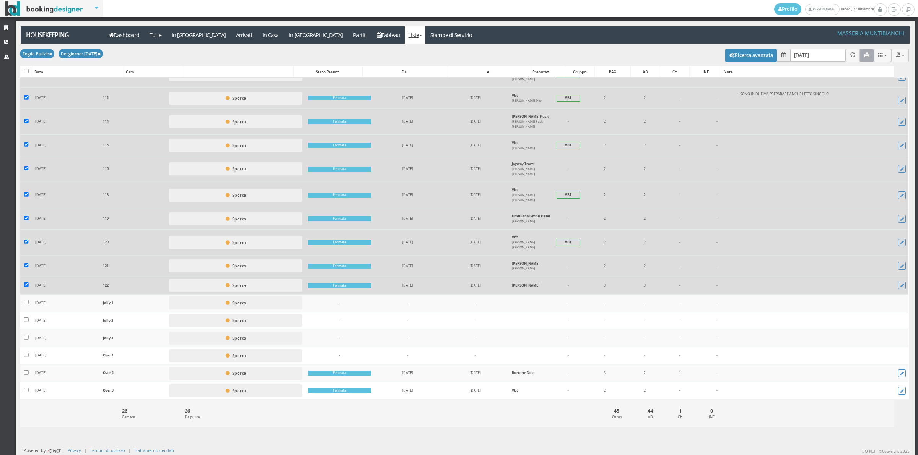
click at [863, 56] on button "button" at bounding box center [867, 55] width 14 height 13
click at [372, 32] on link "Tableau" at bounding box center [388, 34] width 33 height 17
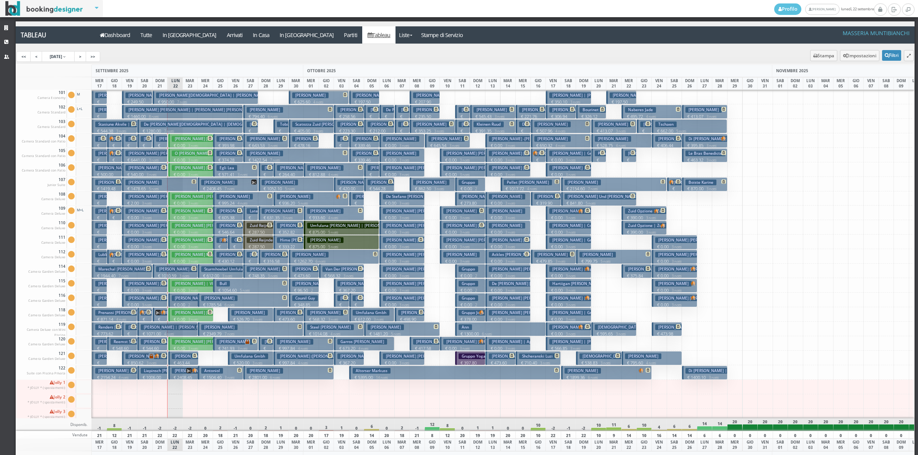
click at [174, 268] on h3 "van Kempen Puck Lou | Van Kempen Puck" at bounding box center [217, 269] width 122 height 6
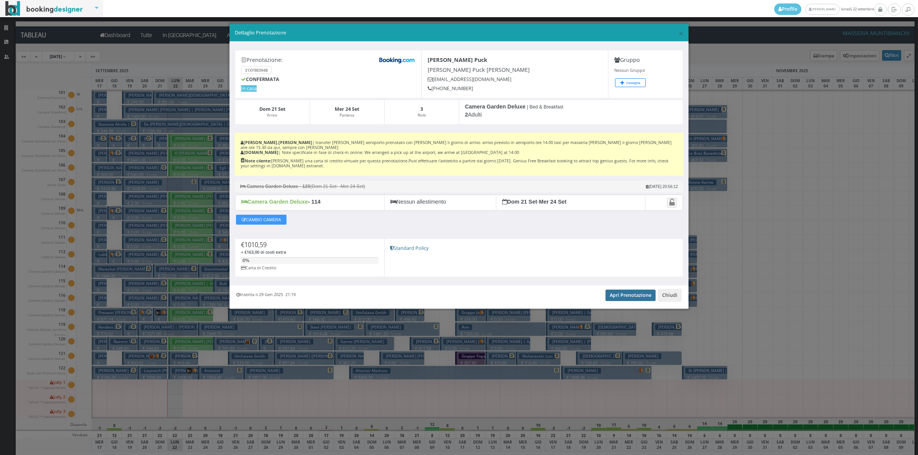
click at [630, 295] on link "Apri Prenotazione" at bounding box center [630, 295] width 50 height 11
click at [624, 290] on link "Apri Prenotazione" at bounding box center [630, 295] width 50 height 11
click at [672, 294] on button "Chiudi" at bounding box center [670, 295] width 24 height 13
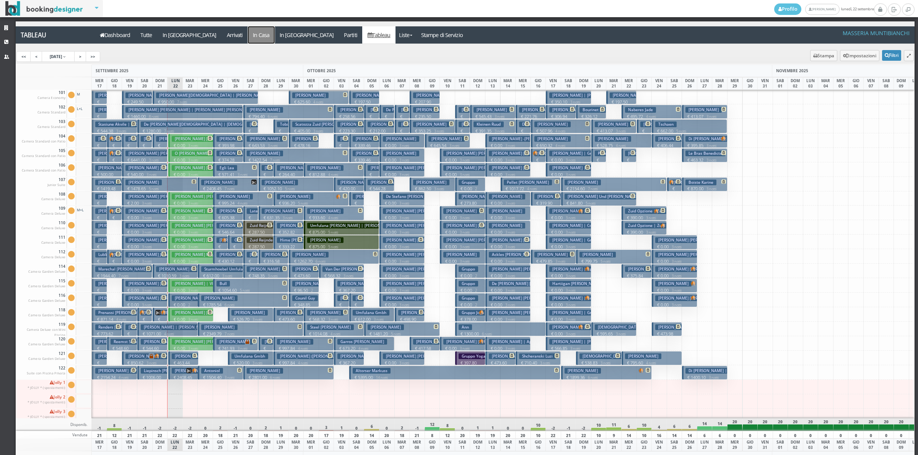
click at [248, 28] on a=pms-instay-reservations"] "In Casa" at bounding box center [261, 34] width 27 height 17
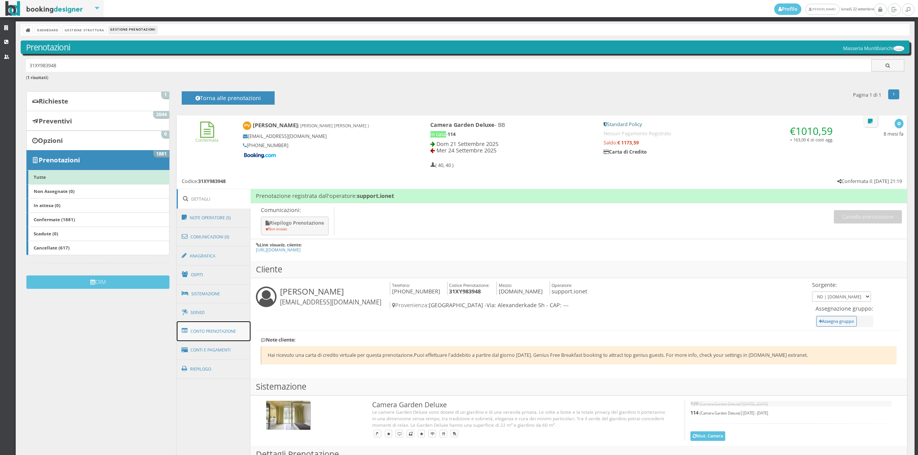
click at [209, 328] on link "Conto Prenotazione" at bounding box center [214, 332] width 74 height 20
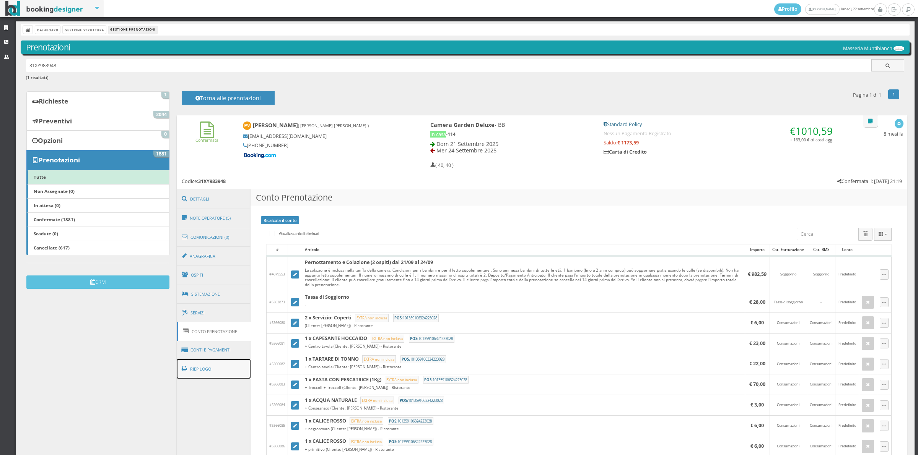
click at [228, 374] on link "Riepilogo" at bounding box center [214, 369] width 74 height 20
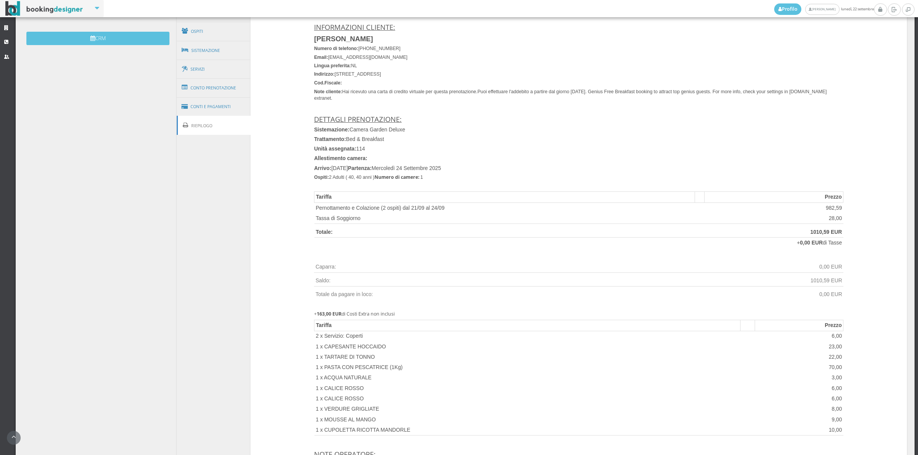
scroll to position [106, 0]
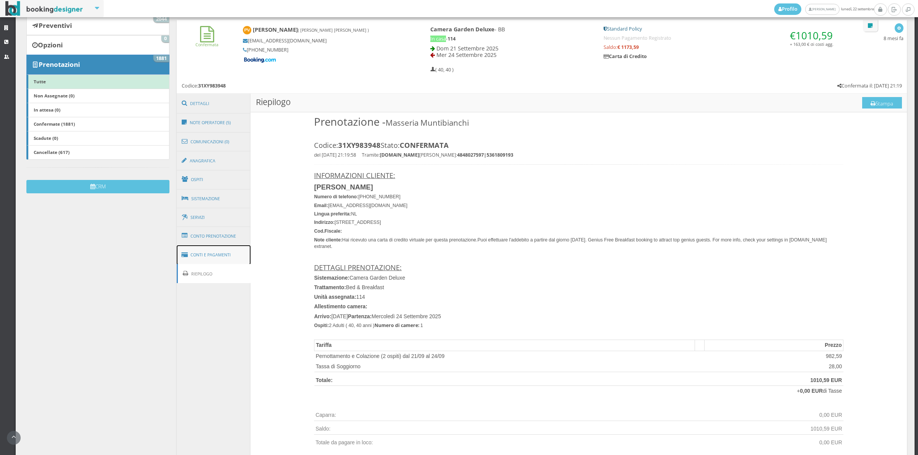
click at [210, 255] on link "Conti e Pagamenti" at bounding box center [214, 254] width 74 height 19
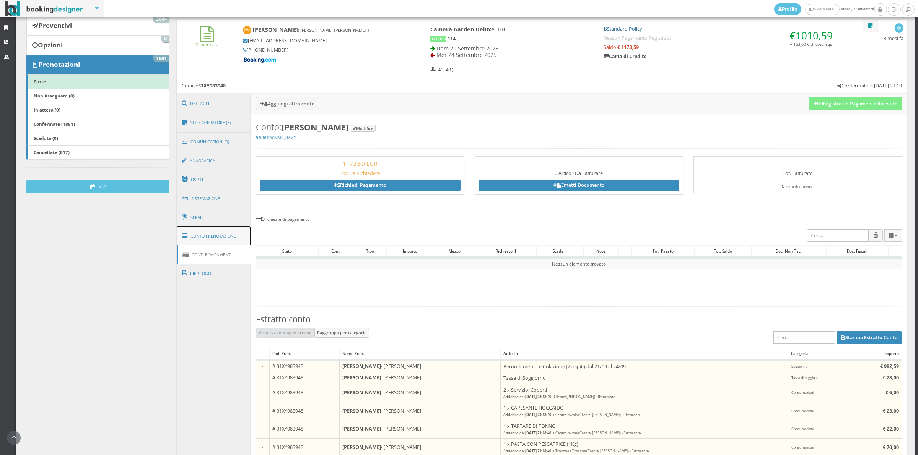
click at [231, 238] on link "Conto Prenotazione" at bounding box center [214, 236] width 74 height 20
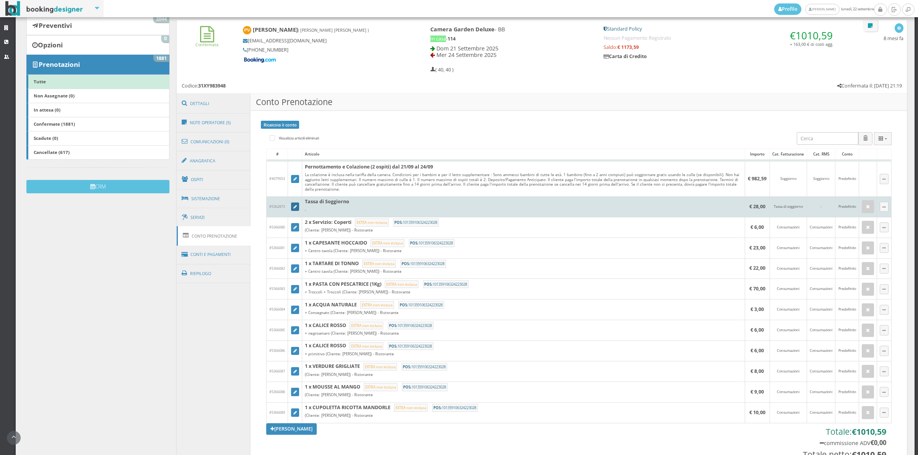
click at [297, 206] on link at bounding box center [295, 207] width 8 height 8
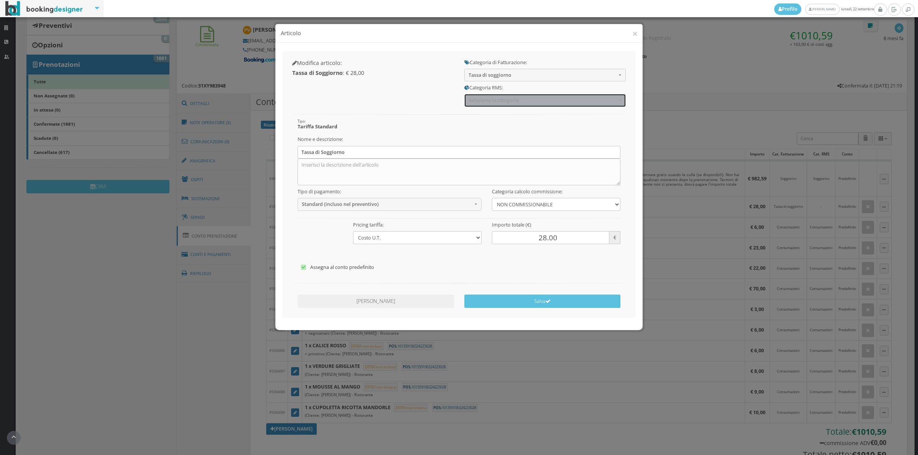
click at [486, 98] on span "Seleziona la categoria" at bounding box center [542, 100] width 148 height 6
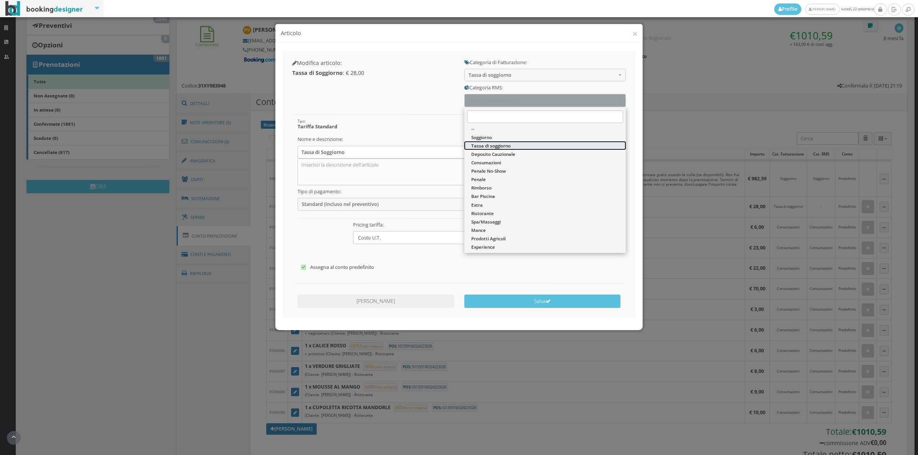
click at [484, 146] on span "Tassa di soggiorno" at bounding box center [490, 146] width 39 height 6
select select "13"
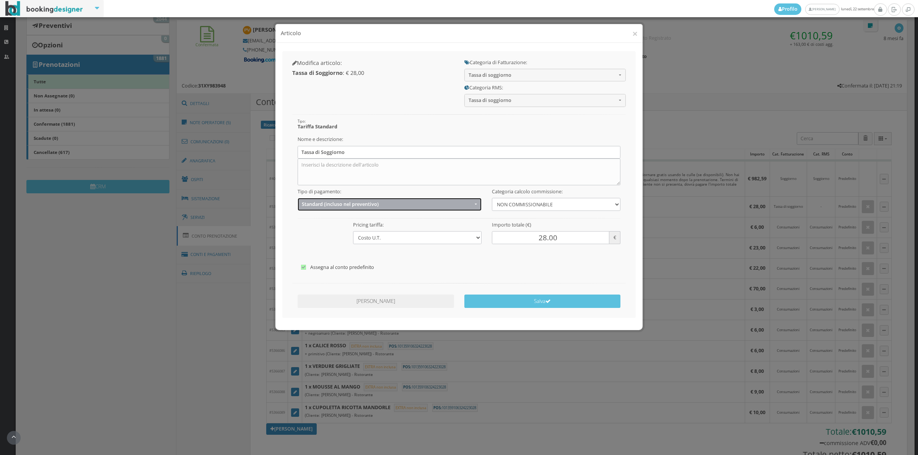
click at [354, 211] on button "Standard (incluso nel preventivo)" at bounding box center [389, 204] width 184 height 13
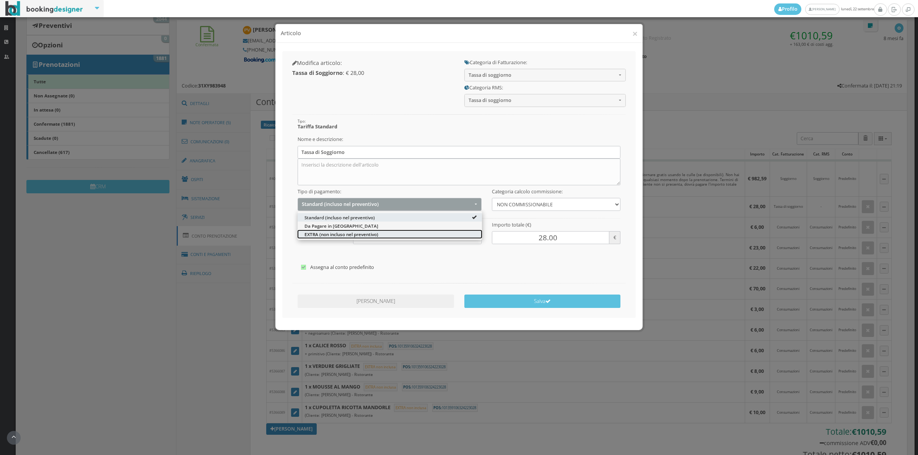
click at [341, 239] on link "EXTRA (non incluso nel preventivo)" at bounding box center [389, 234] width 184 height 8
select select "2"
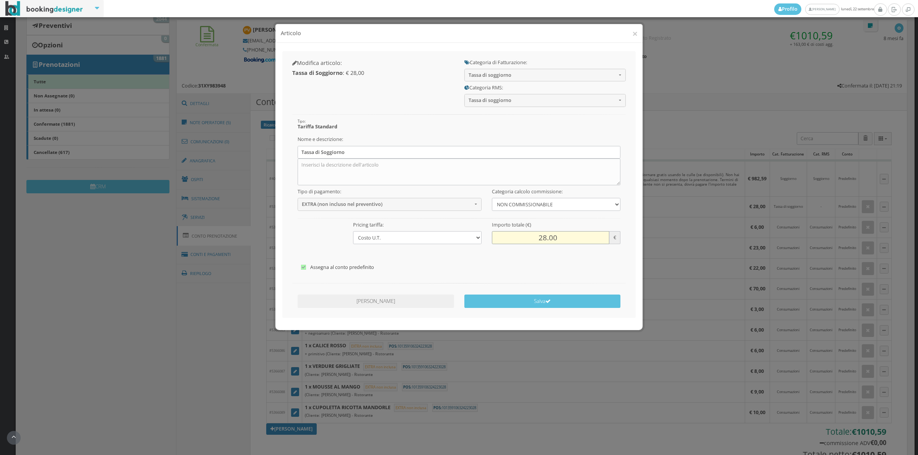
click at [532, 239] on input "28.00" at bounding box center [550, 237] width 117 height 13
type input "12.00"
click at [526, 304] on button "Salva" at bounding box center [542, 301] width 156 height 13
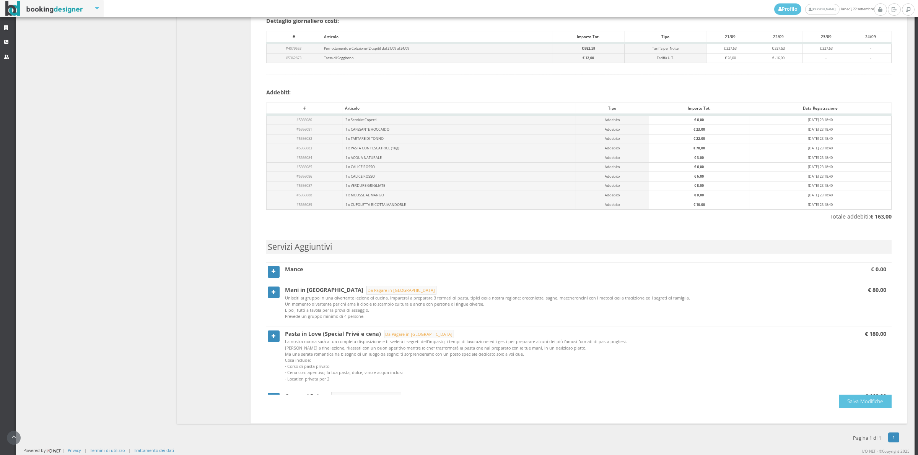
scroll to position [159, 0]
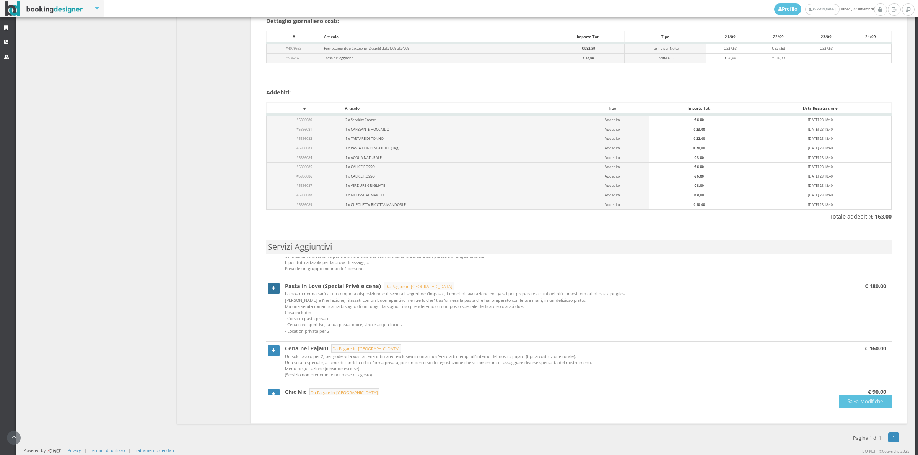
click at [268, 290] on link at bounding box center [274, 288] width 12 height 11
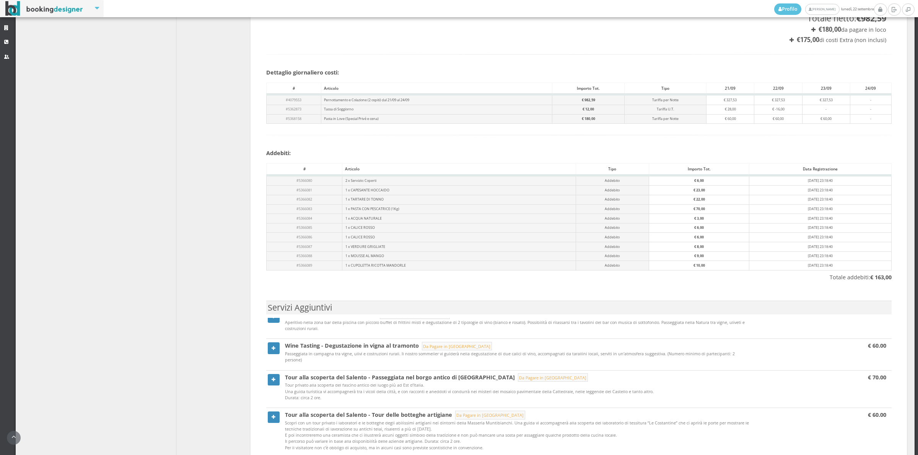
scroll to position [637, 0]
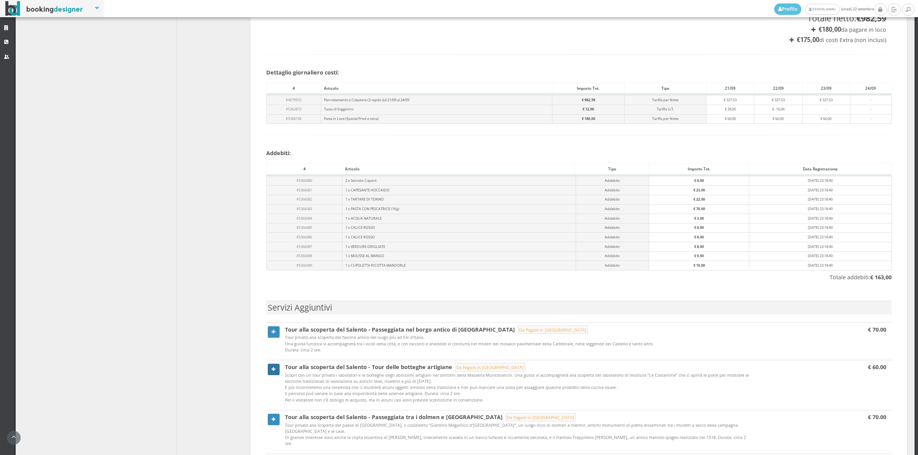
click at [269, 375] on link at bounding box center [274, 369] width 12 height 11
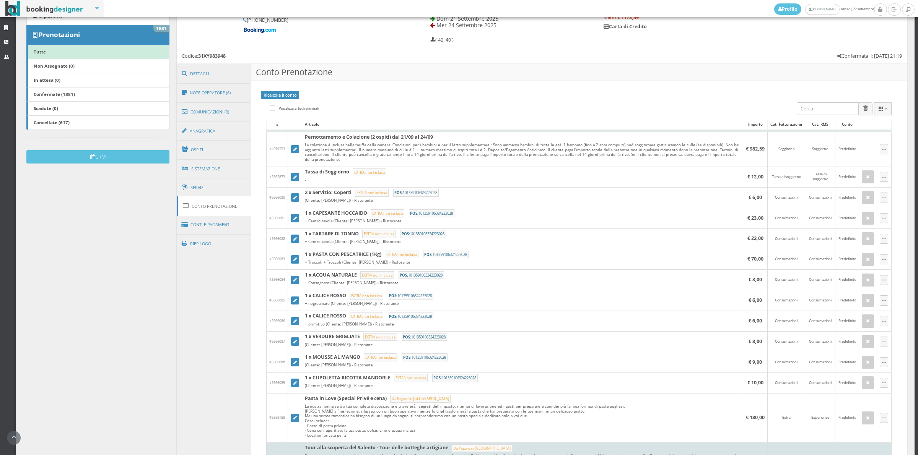
scroll to position [4, 0]
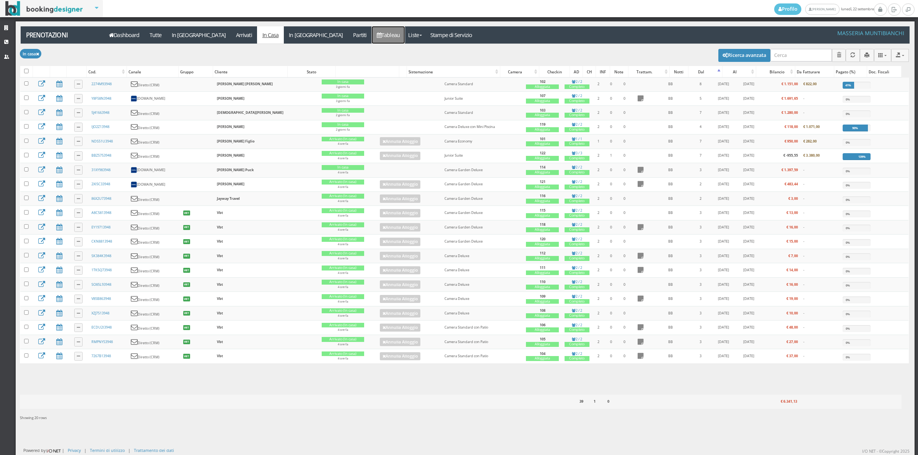
click at [372, 35] on link "Tableau" at bounding box center [388, 34] width 33 height 17
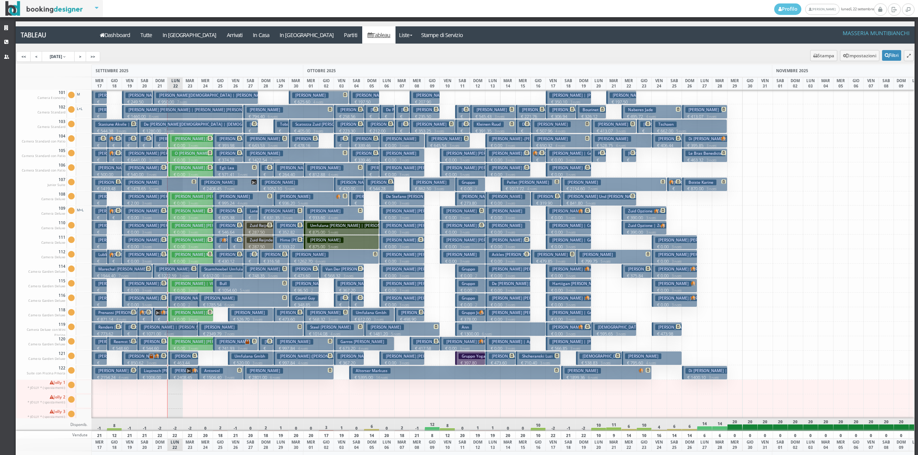
click at [184, 375] on p "€ 2408.45 7 notti" at bounding box center [184, 381] width 24 height 12
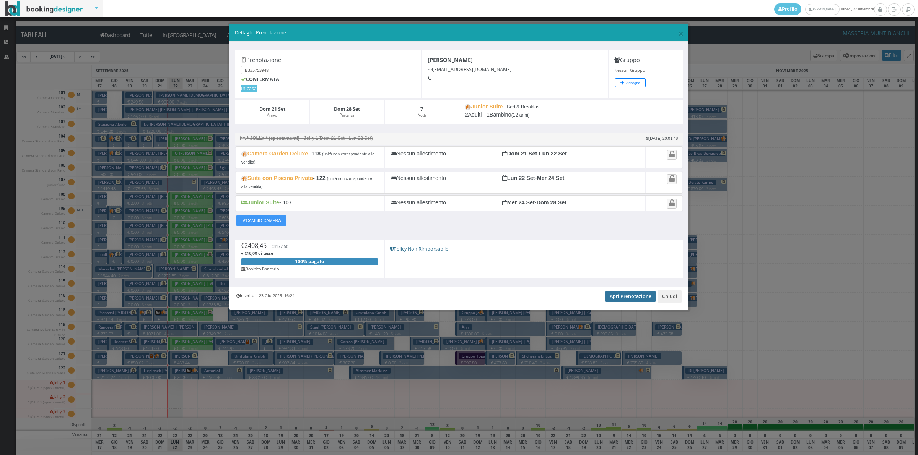
click at [616, 299] on link "Apri Prenotazione" at bounding box center [630, 296] width 50 height 11
click at [670, 302] on button "Chiudi" at bounding box center [670, 296] width 24 height 13
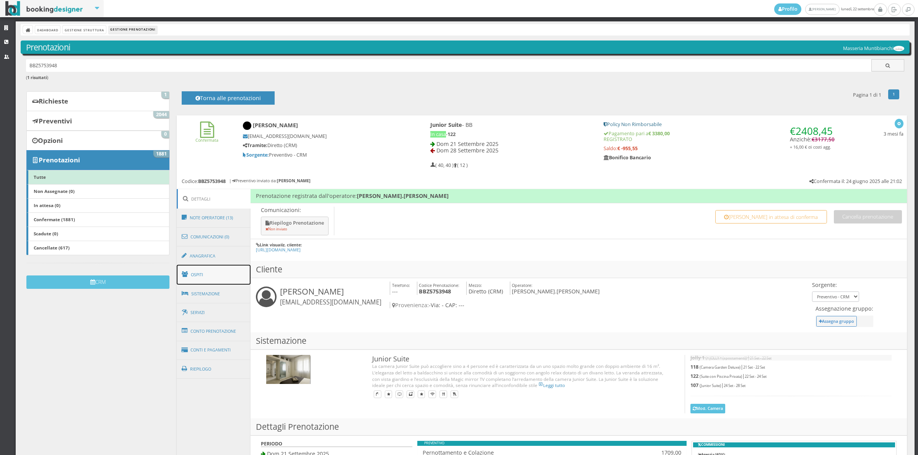
click at [201, 276] on link "Ospiti" at bounding box center [214, 275] width 74 height 20
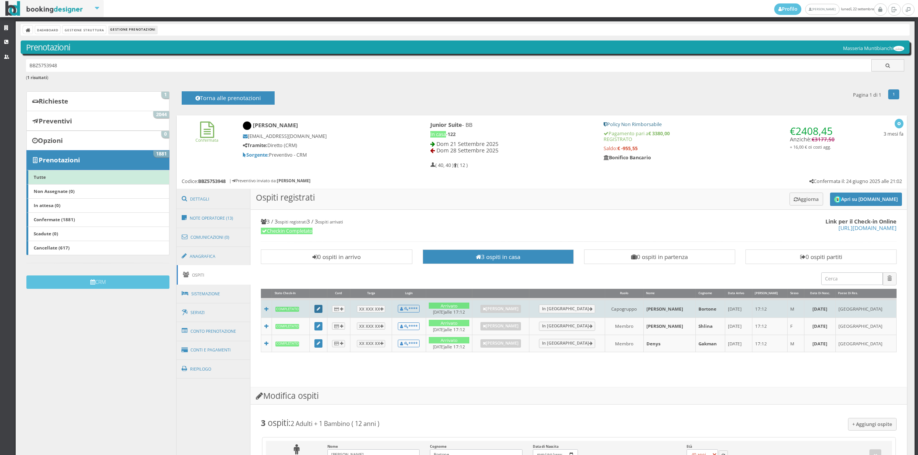
click at [319, 309] on icon at bounding box center [318, 309] width 3 height 4
